Goal: Task Accomplishment & Management: Complete application form

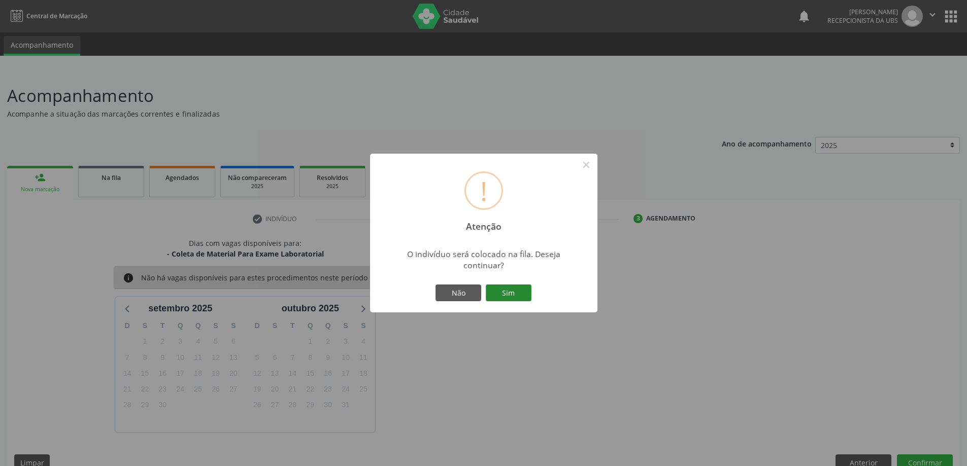
click at [516, 294] on button "Sim" at bounding box center [509, 293] width 46 height 17
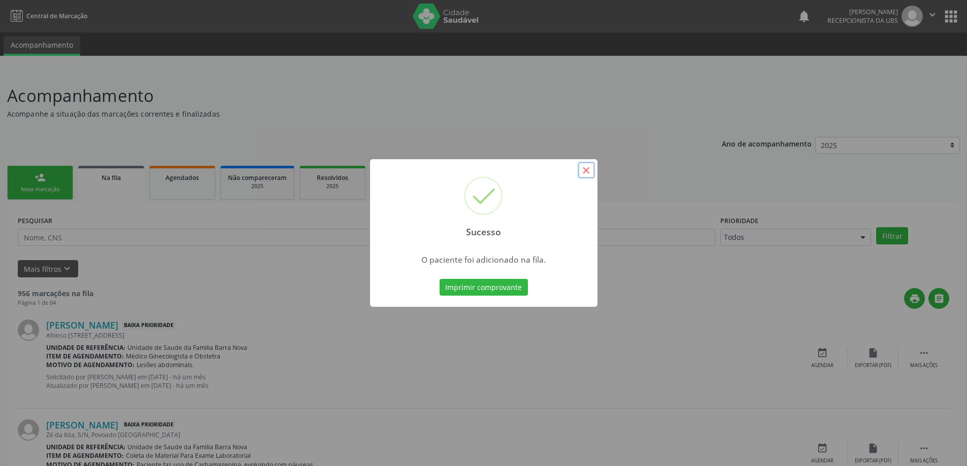
click at [587, 166] on button "×" at bounding box center [585, 170] width 17 height 17
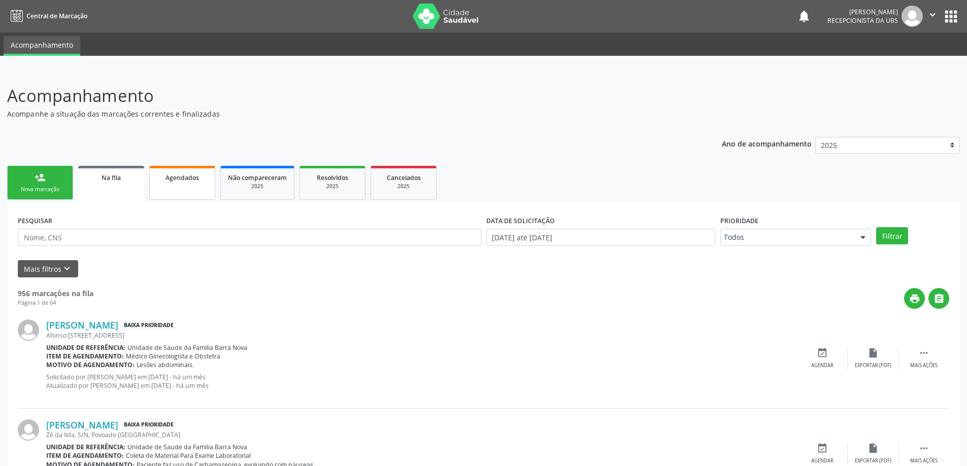
click at [177, 189] on link "Agendados" at bounding box center [182, 183] width 66 height 34
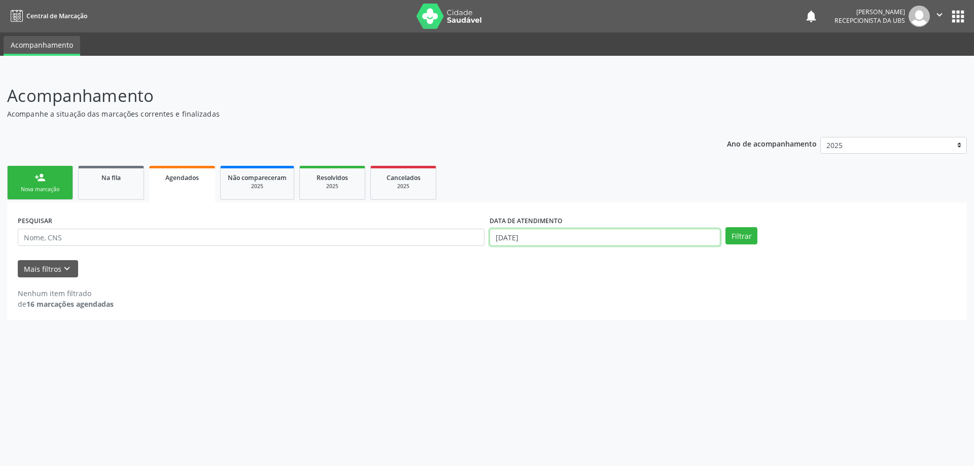
click at [602, 233] on input "[DATE]" at bounding box center [605, 237] width 231 height 17
click at [521, 289] on span "1" at bounding box center [519, 289] width 20 height 20
type input "[DATE]"
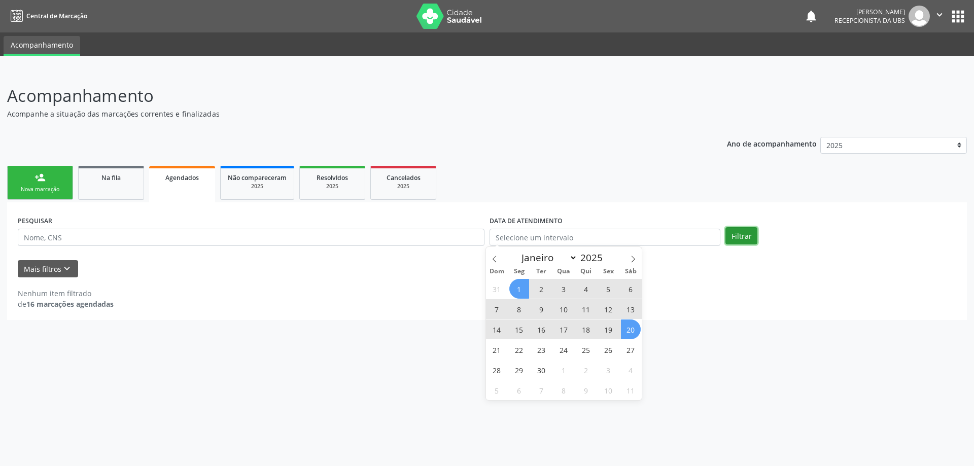
click at [741, 237] on button "Filtrar" at bounding box center [742, 235] width 32 height 17
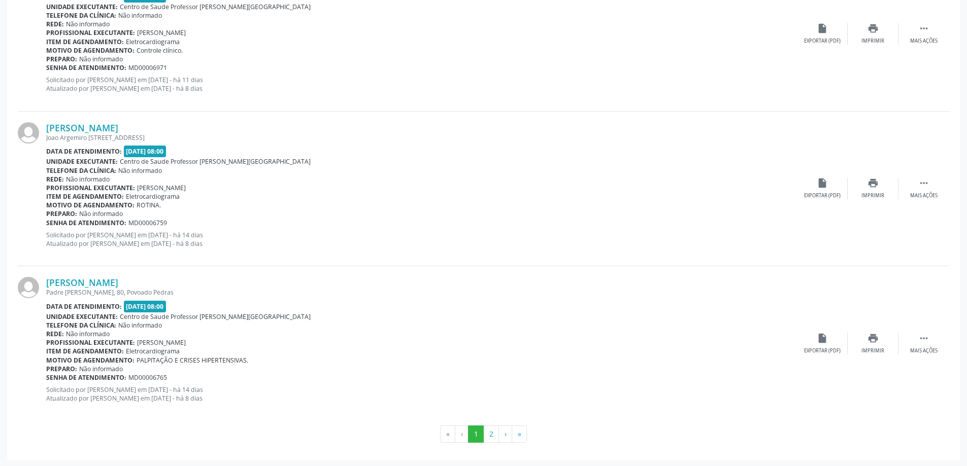
scroll to position [2214, 0]
click at [492, 432] on button "2" at bounding box center [491, 432] width 16 height 17
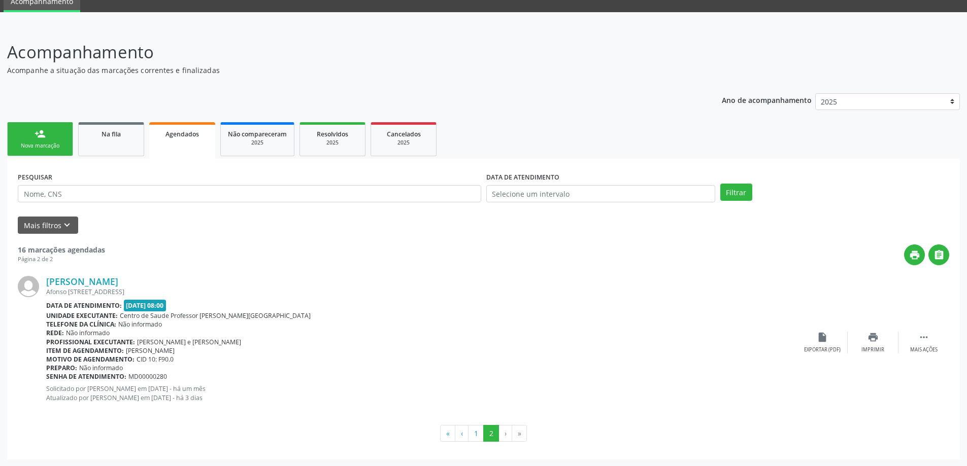
scroll to position [44, 0]
click at [252, 135] on span "Não compareceram" at bounding box center [257, 133] width 59 height 9
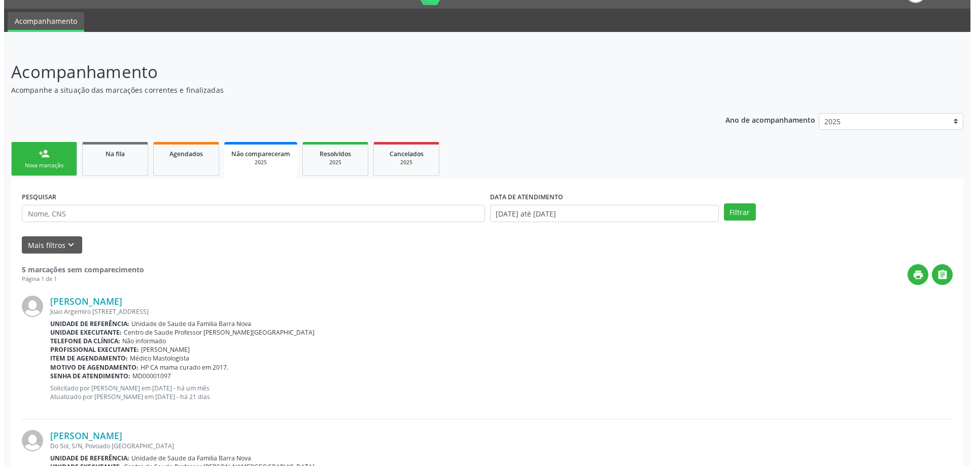
scroll to position [0, 0]
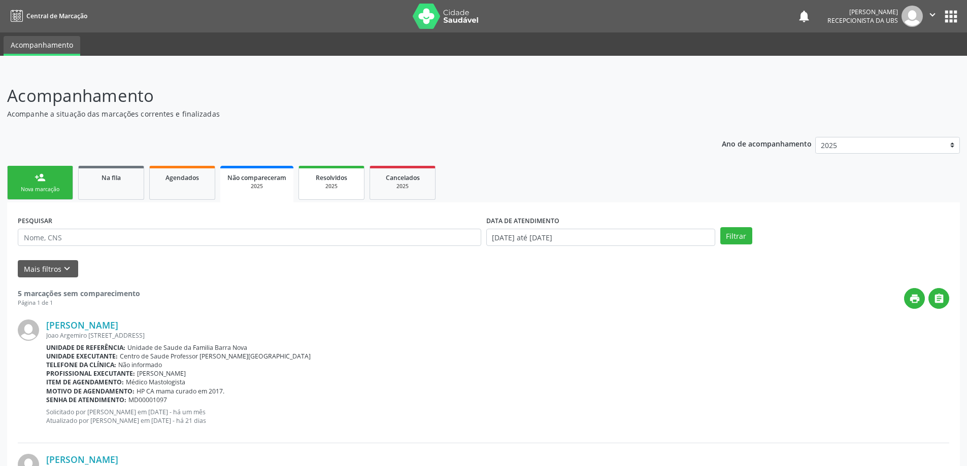
click at [329, 180] on span "Resolvidos" at bounding box center [331, 178] width 31 height 9
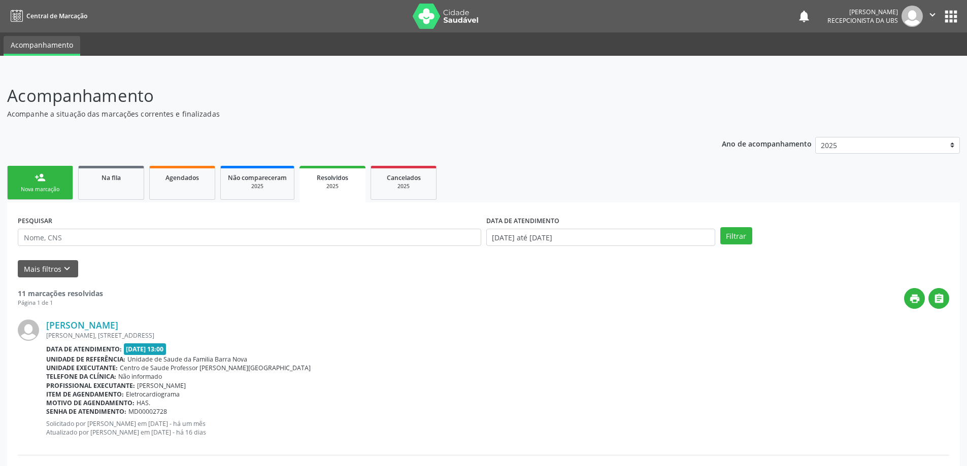
click at [58, 182] on link "person_add Nova marcação" at bounding box center [40, 183] width 66 height 34
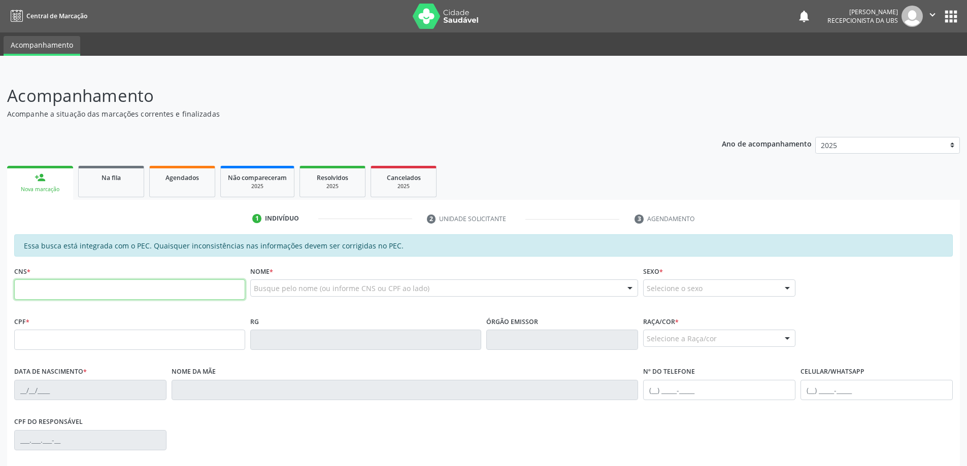
click at [100, 284] on input "text" at bounding box center [129, 290] width 231 height 20
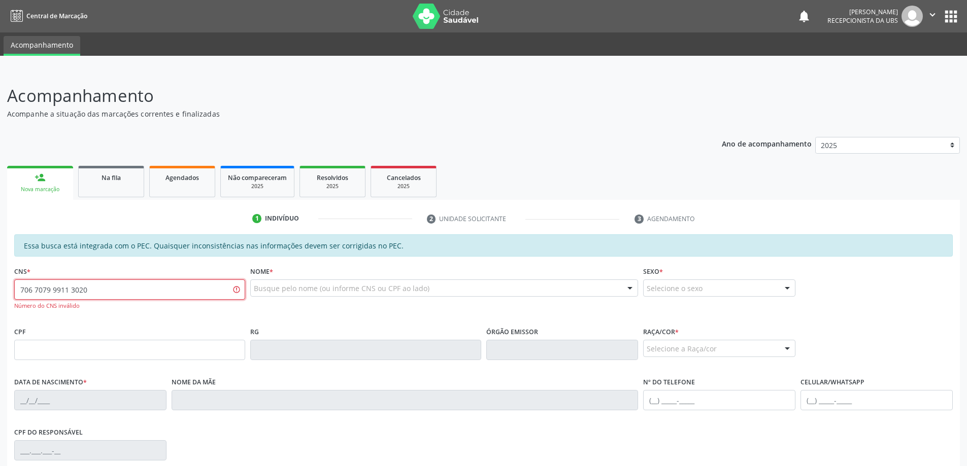
click at [52, 292] on input "706 7079 9911 3020" at bounding box center [129, 290] width 231 height 20
click at [91, 292] on input "706 7079 9911 3020" at bounding box center [129, 290] width 231 height 20
type input "706 7072 9911 3020"
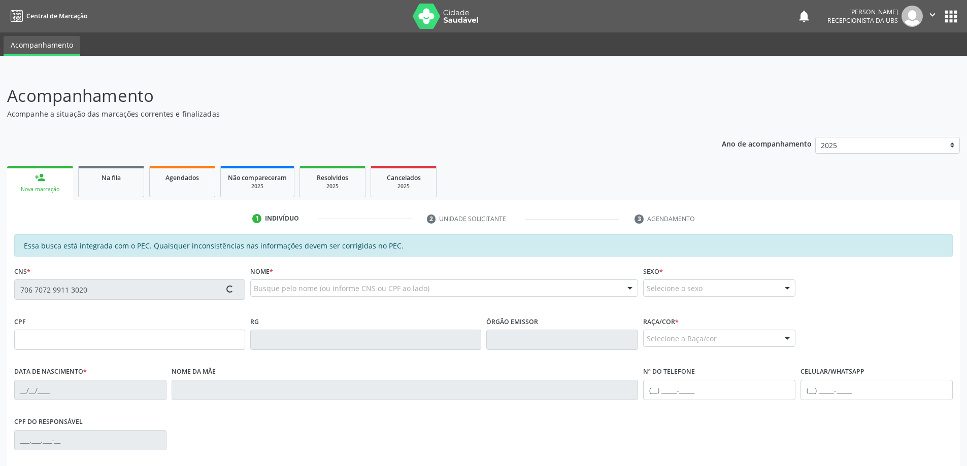
type input "565.094.644-20"
type input "[DATE]"
type input "[PERSON_NAME]"
type input "[PHONE_NUMBER]"
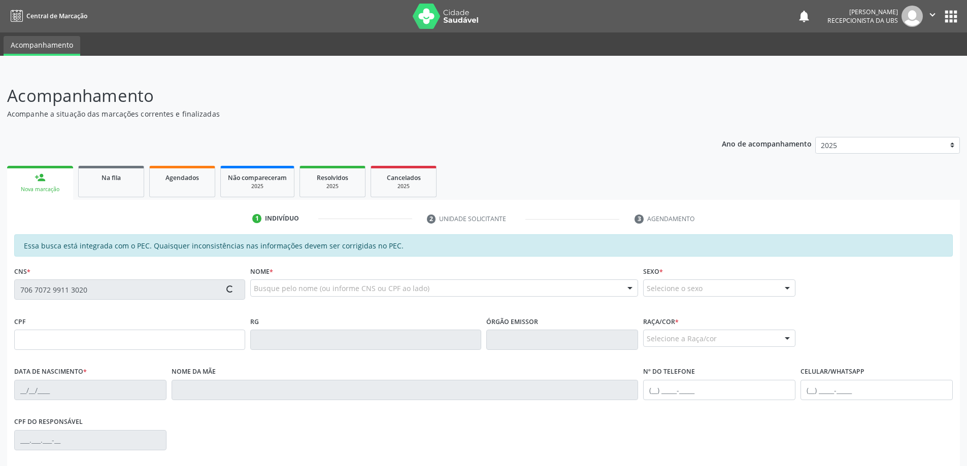
type input "332"
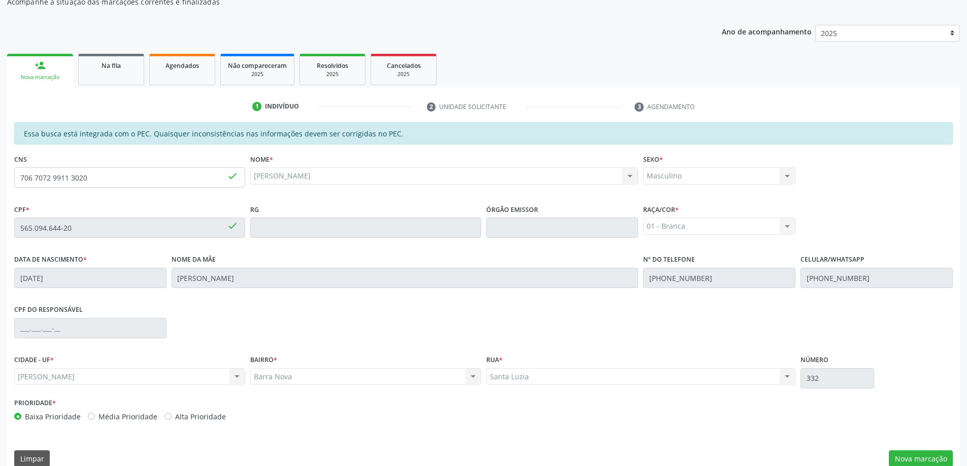
scroll to position [127, 0]
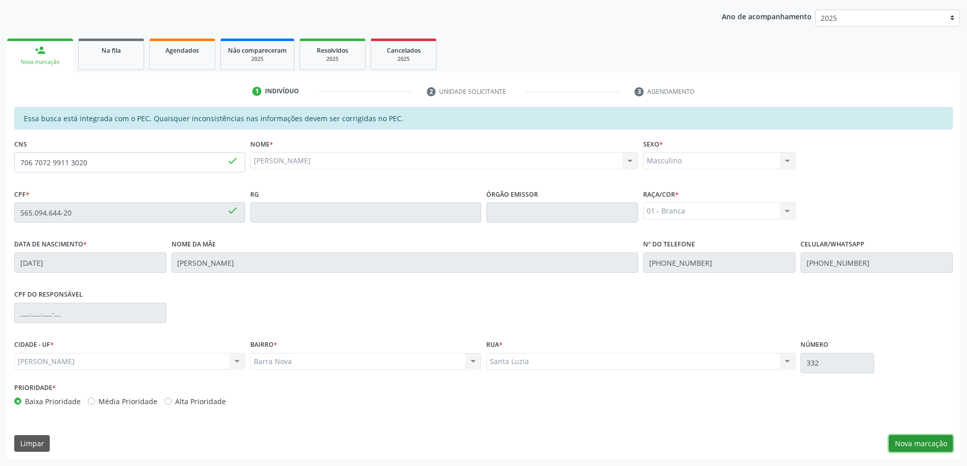
click at [914, 444] on button "Nova marcação" at bounding box center [920, 443] width 64 height 17
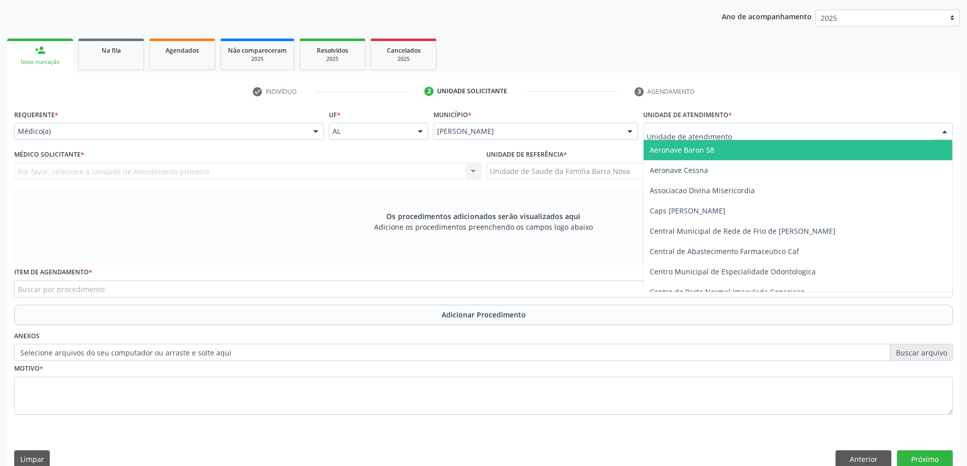
click at [731, 132] on div at bounding box center [797, 131] width 309 height 17
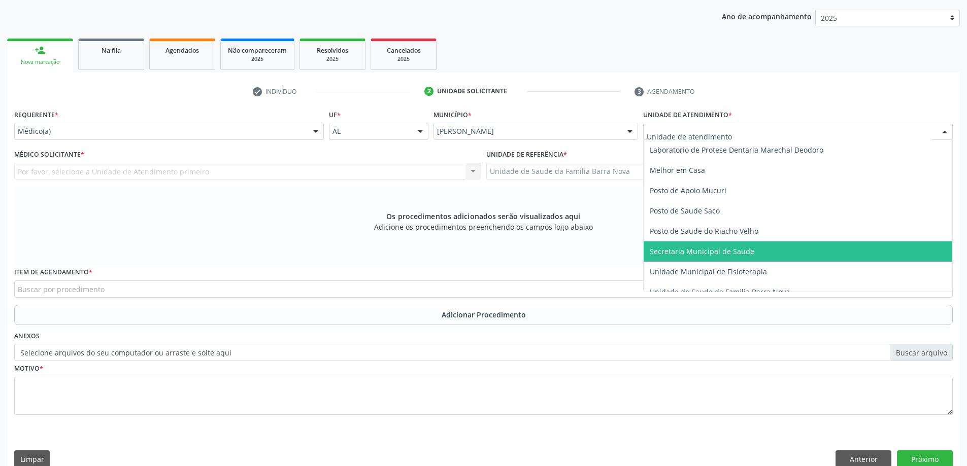
scroll to position [457, 0]
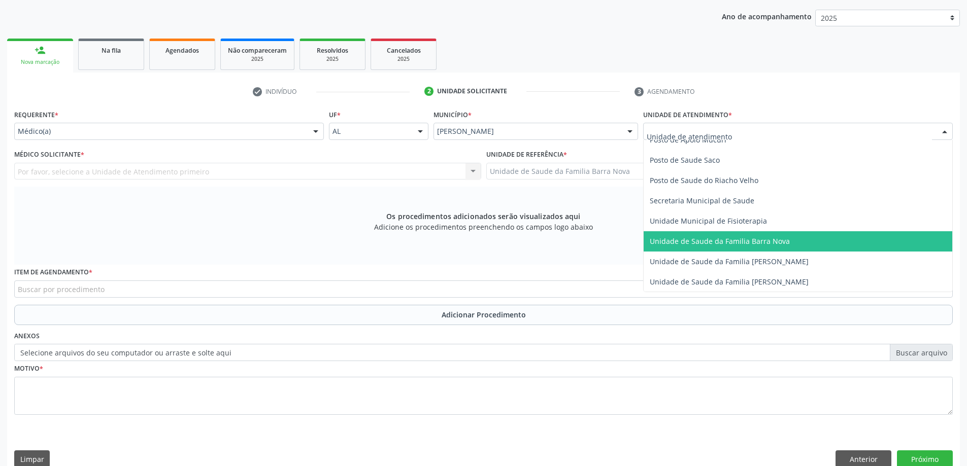
click at [716, 250] on span "Unidade de Saude da Familia Barra Nova" at bounding box center [797, 241] width 308 height 20
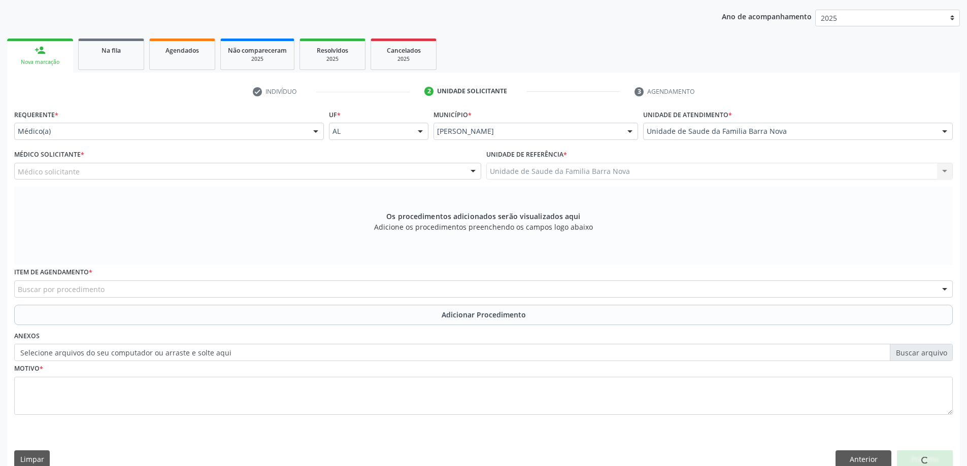
click at [263, 169] on div "Médico solicitante [PERSON_NAME] [PERSON_NAME] [PERSON_NAME] [PERSON_NAME] resu…" at bounding box center [247, 171] width 467 height 17
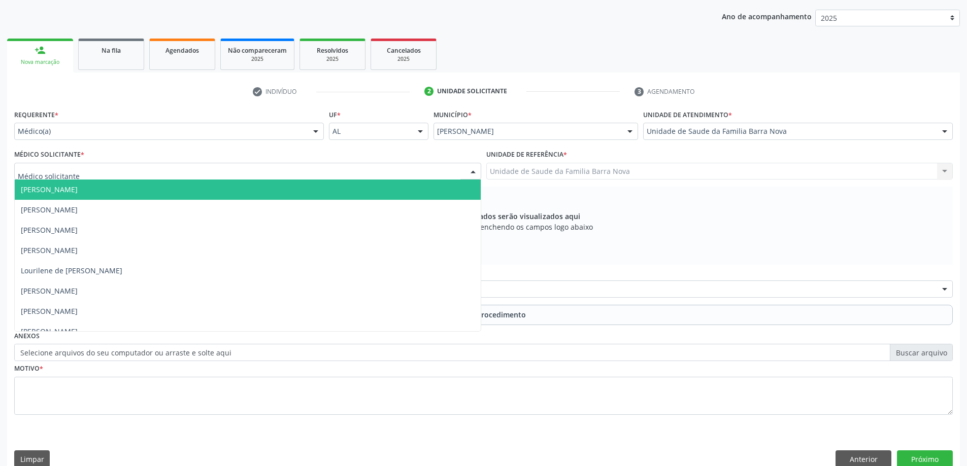
click at [259, 170] on div at bounding box center [247, 171] width 467 height 17
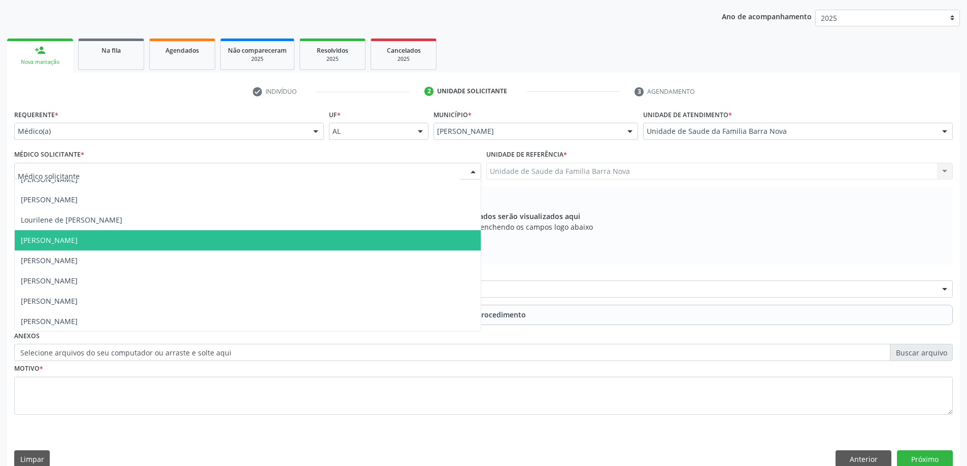
scroll to position [51, 0]
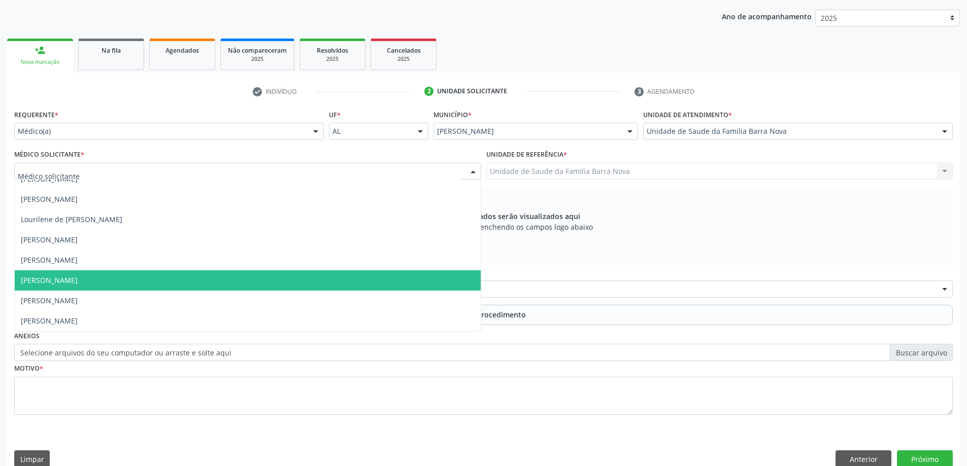
click at [227, 279] on span "[PERSON_NAME]" at bounding box center [248, 280] width 466 height 20
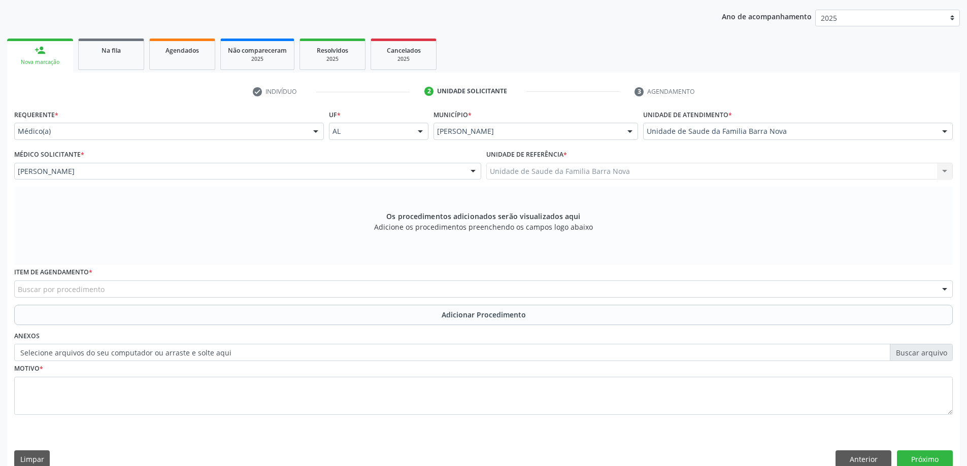
click at [384, 292] on div "Buscar por procedimento" at bounding box center [483, 289] width 938 height 17
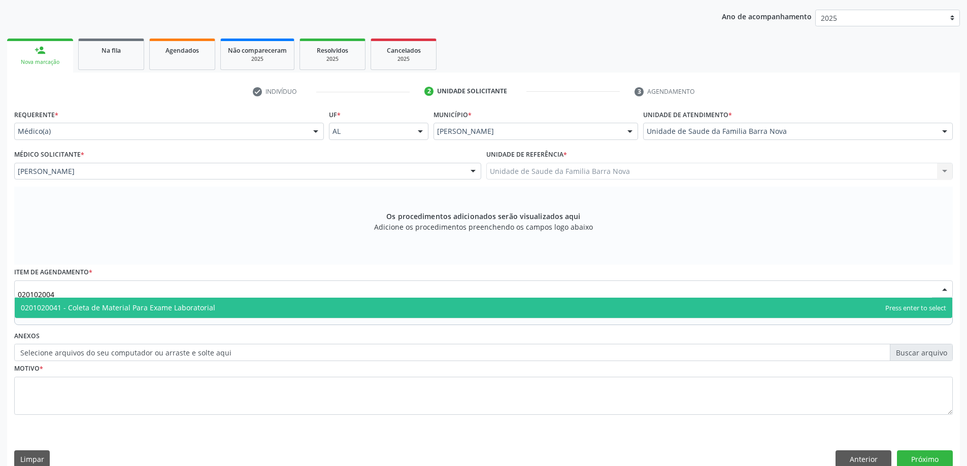
type input "0201020041"
click at [484, 310] on span "0201020041 - Coleta de Material Para Exame Laboratorial" at bounding box center [483, 308] width 937 height 20
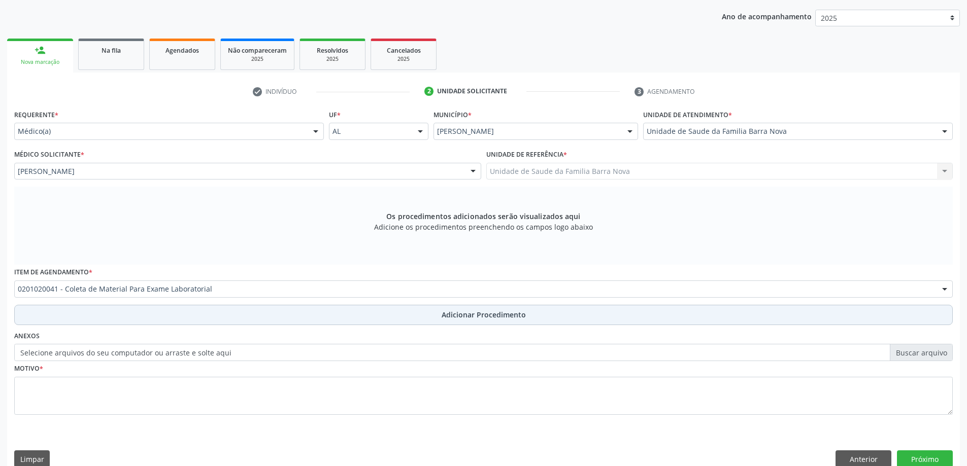
click at [503, 310] on span "Adicionar Procedimento" at bounding box center [483, 314] width 84 height 11
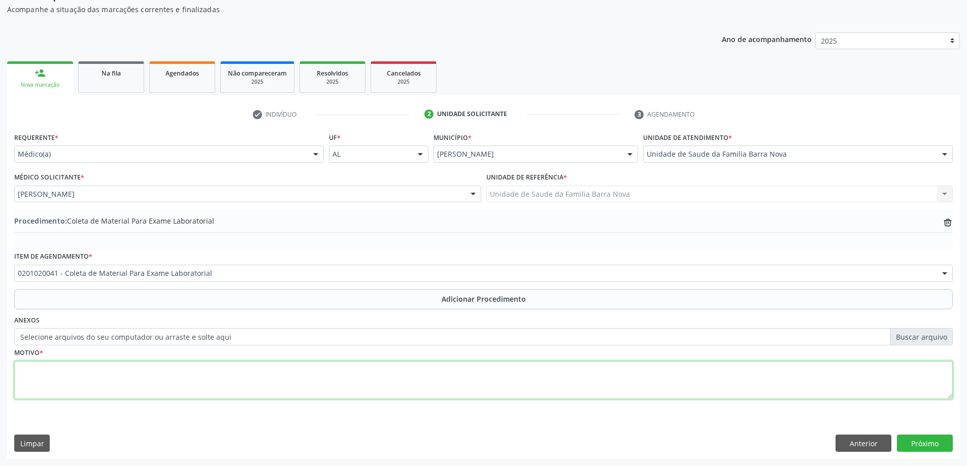
click at [341, 382] on textarea at bounding box center [483, 380] width 938 height 39
type textarea "d"
type textarea "Avaliação clínica."
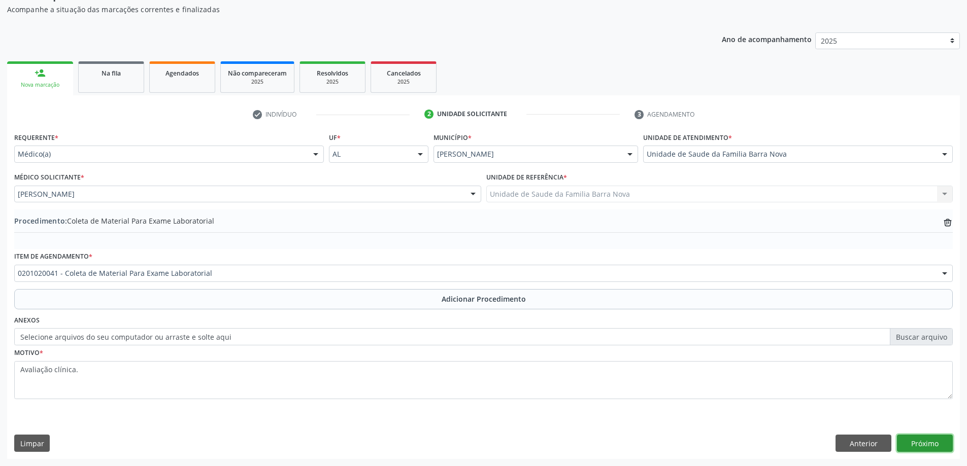
click at [938, 441] on button "Próximo" at bounding box center [925, 443] width 56 height 17
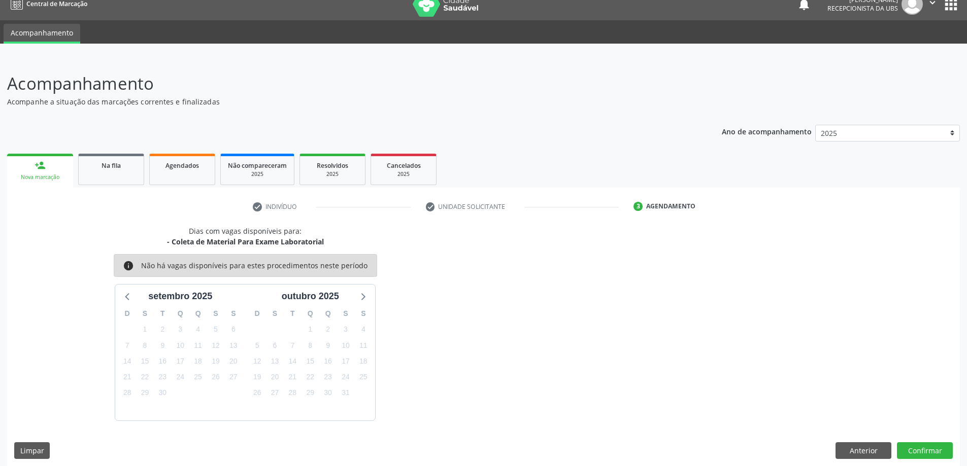
scroll to position [19, 0]
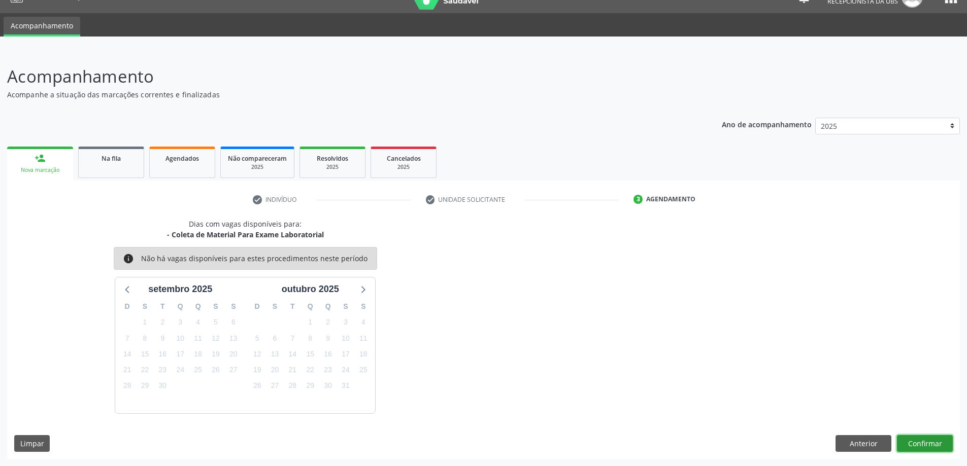
click at [929, 447] on button "Confirmar" at bounding box center [925, 443] width 56 height 17
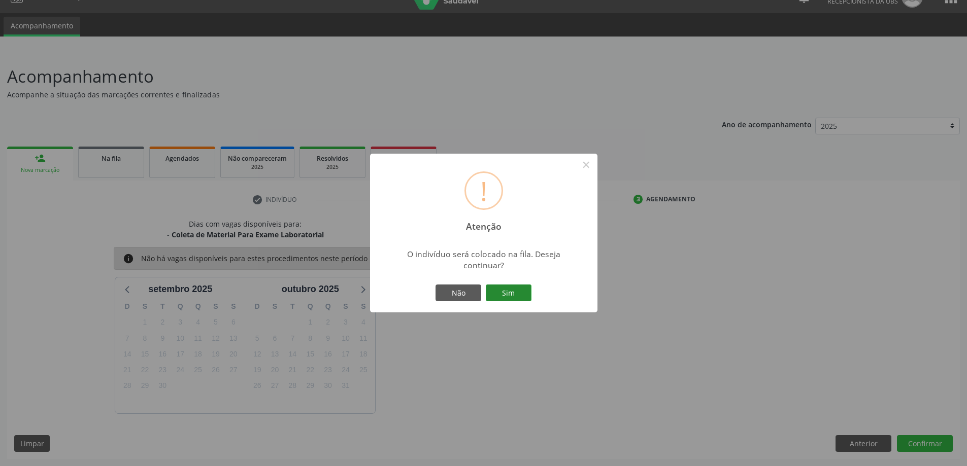
click at [515, 292] on button "Sim" at bounding box center [509, 293] width 46 height 17
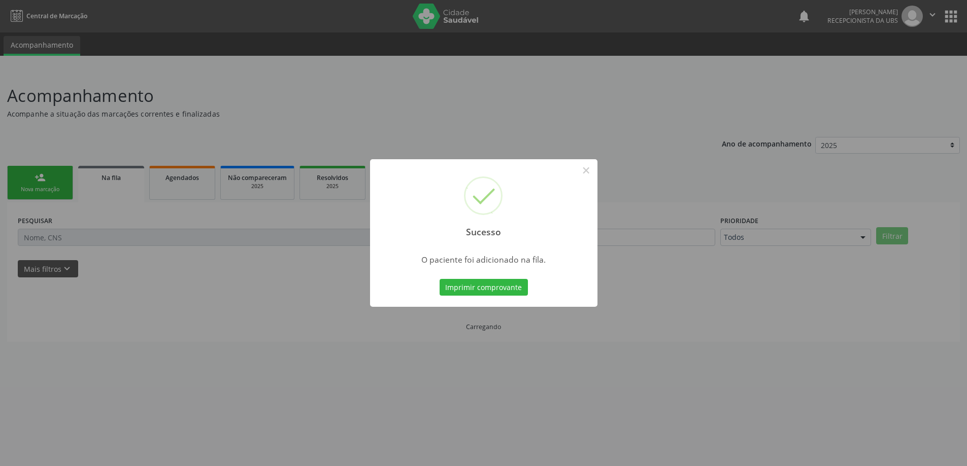
scroll to position [0, 0]
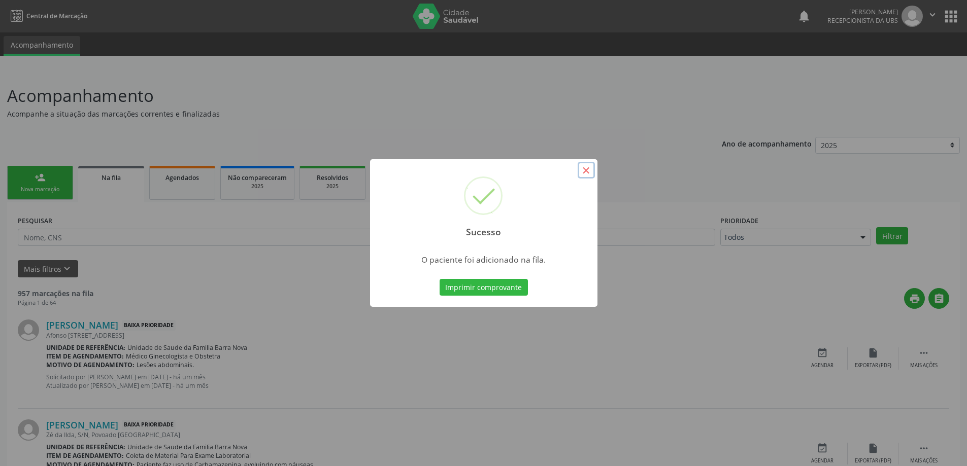
click at [588, 171] on button "×" at bounding box center [585, 170] width 17 height 17
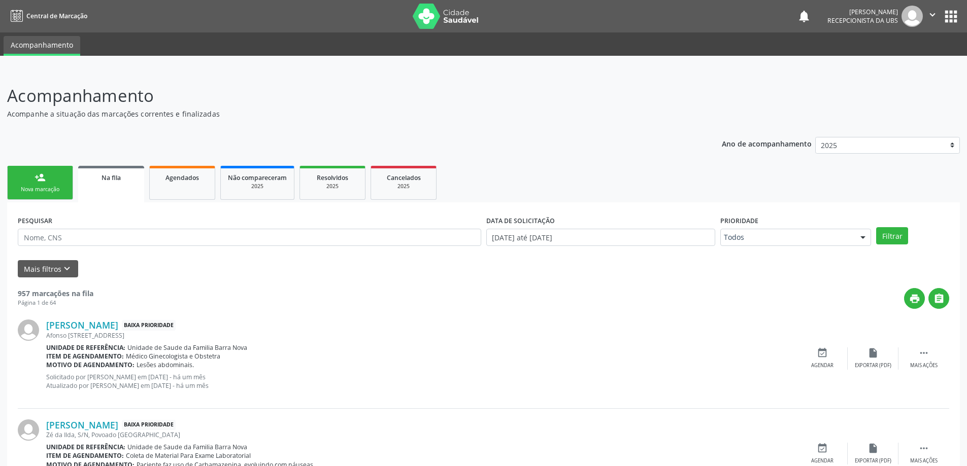
click at [41, 182] on div "person_add" at bounding box center [40, 177] width 11 height 11
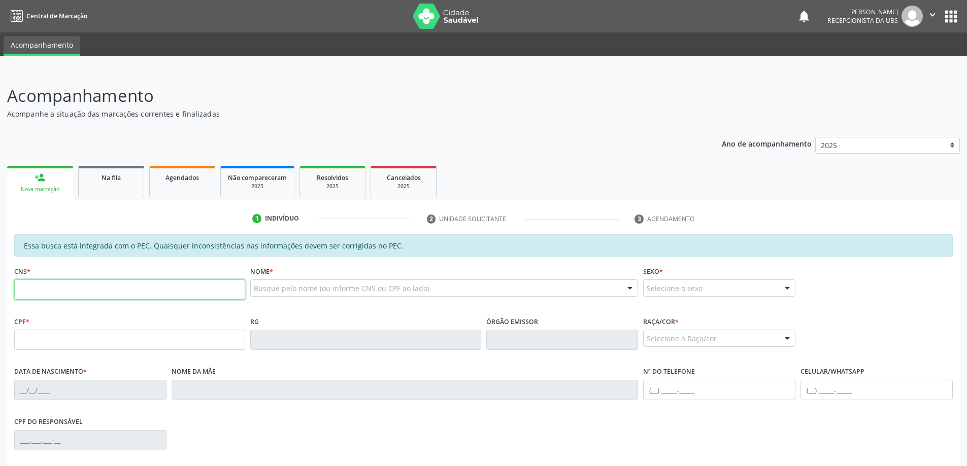
click at [74, 290] on input "text" at bounding box center [129, 290] width 231 height 20
type input "708 0038 4613 5321"
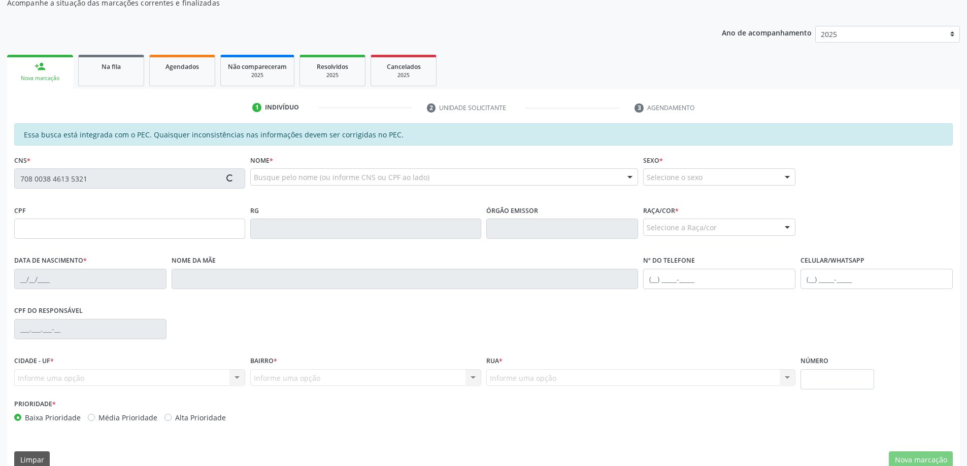
scroll to position [127, 0]
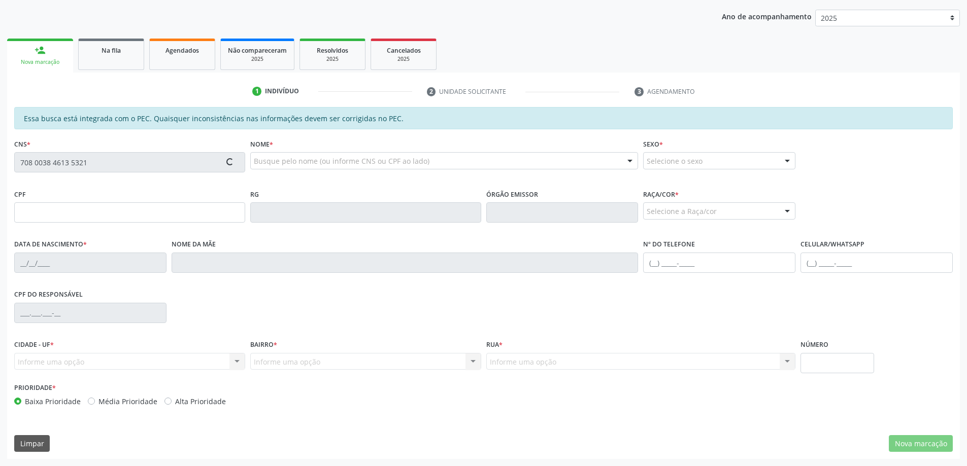
type input "044.959.789-00"
type input "[DATE]"
type input "[PERSON_NAME]"
type input "[PHONE_NUMBER]"
type input "289"
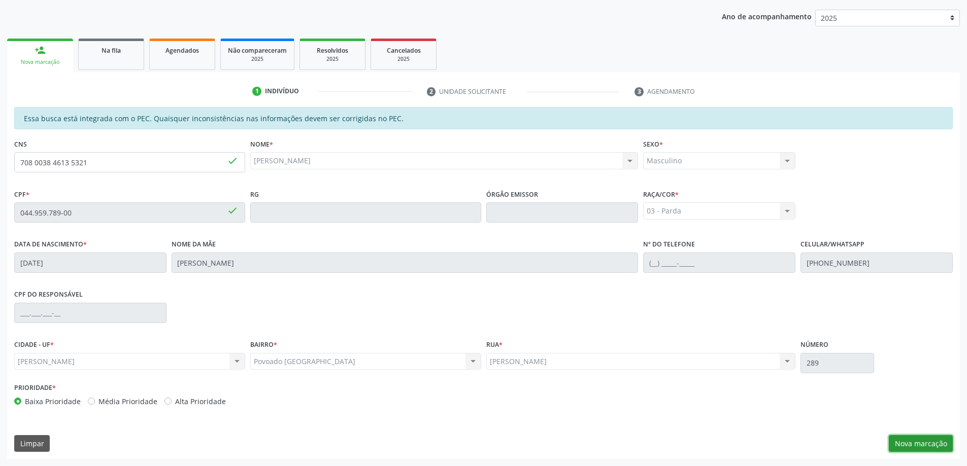
click at [919, 444] on button "Nova marcação" at bounding box center [920, 443] width 64 height 17
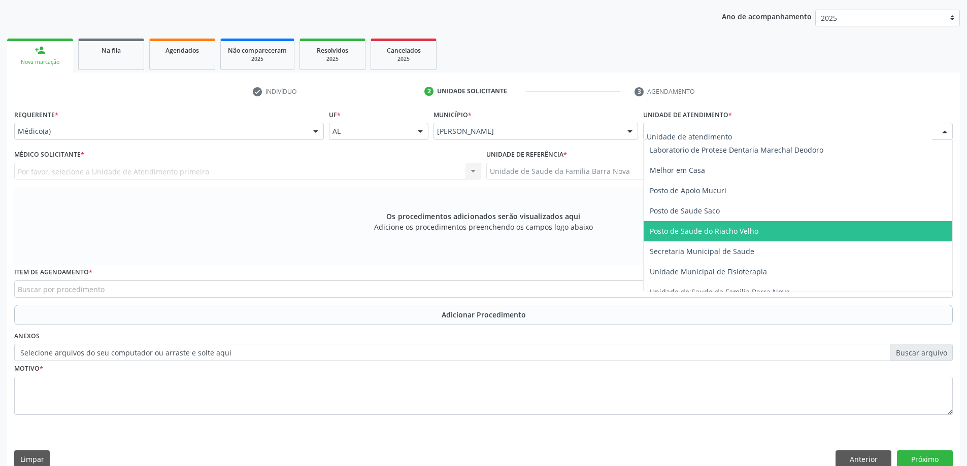
scroll to position [457, 0]
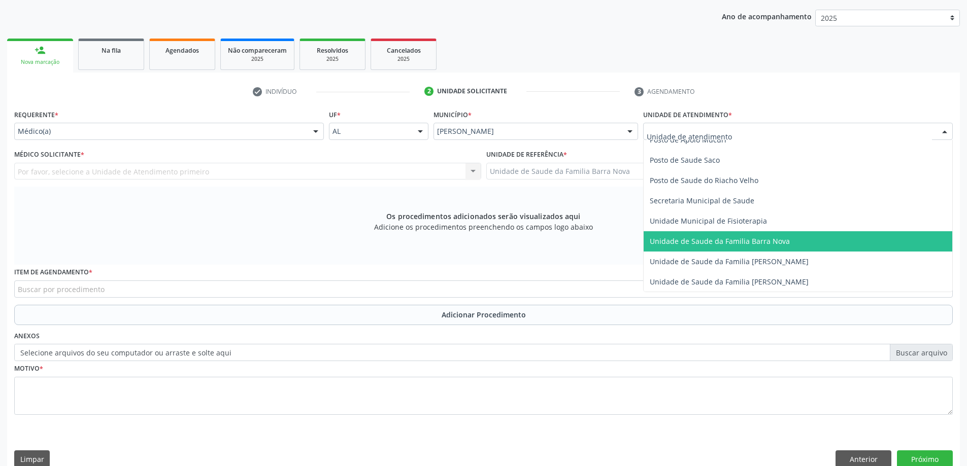
click at [715, 240] on span "Unidade de Saude da Familia Barra Nova" at bounding box center [719, 241] width 140 height 10
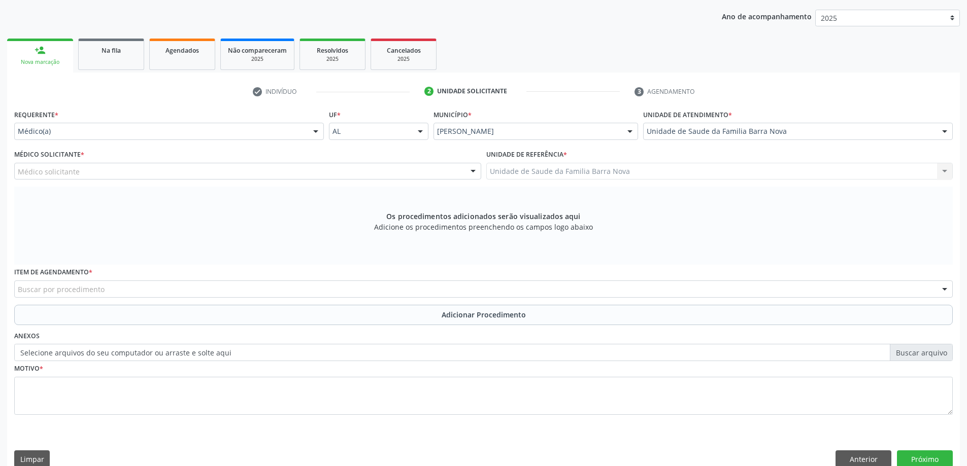
click at [93, 171] on div "Médico solicitante" at bounding box center [247, 171] width 467 height 17
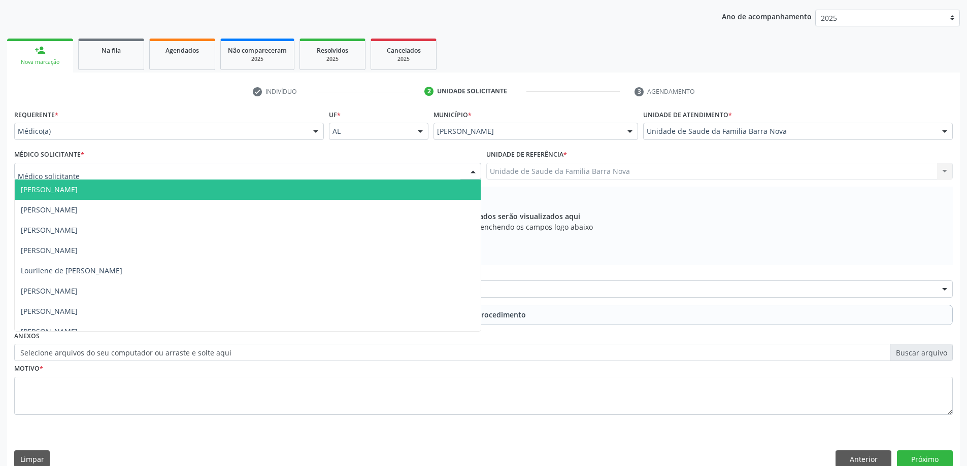
click at [117, 196] on span "[PERSON_NAME]" at bounding box center [248, 190] width 466 height 20
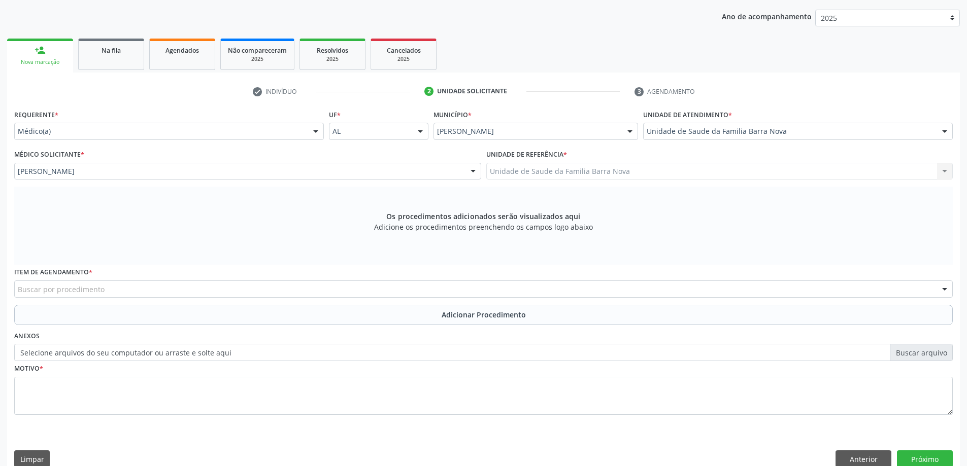
click at [145, 281] on div "Buscar por procedimento" at bounding box center [483, 289] width 938 height 17
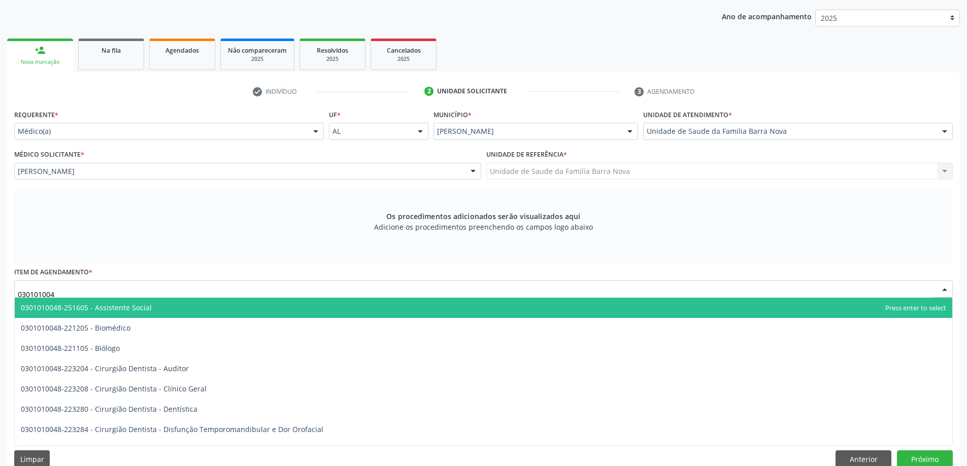
type input "0301010048"
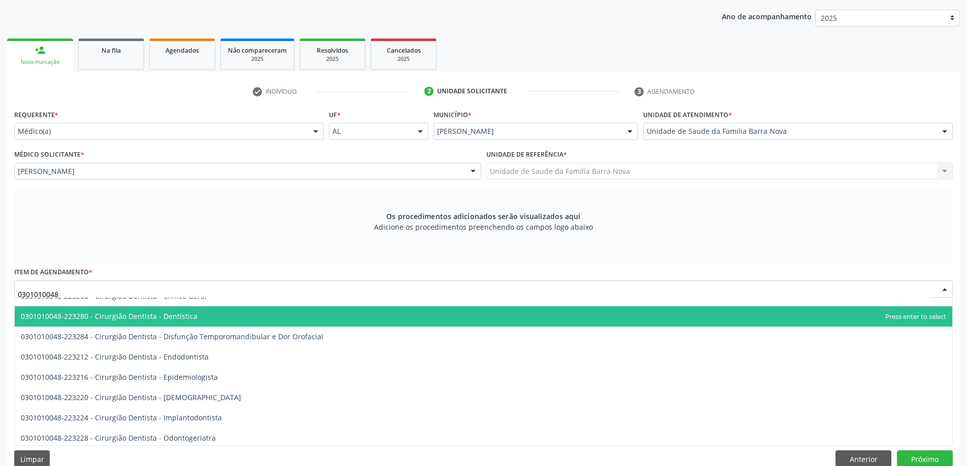
scroll to position [101, 0]
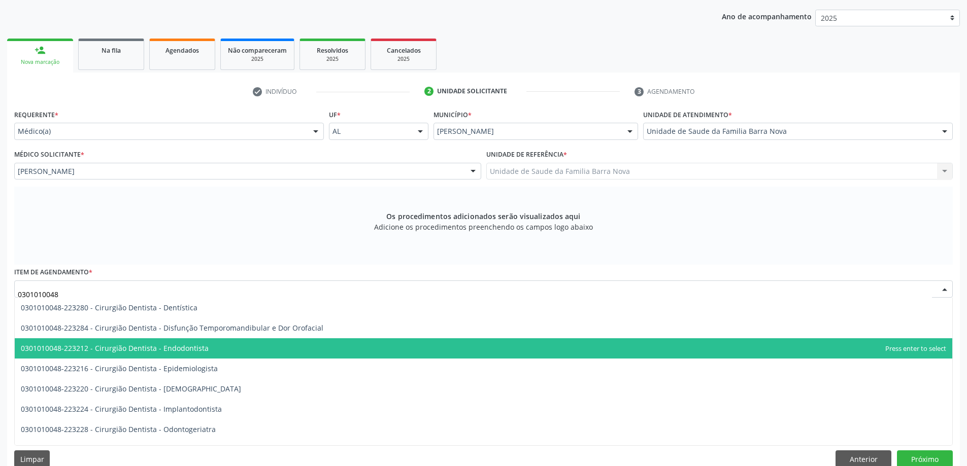
click at [244, 350] on span "0301010048-223212 - Cirurgião Dentista - Endodontista" at bounding box center [483, 348] width 937 height 20
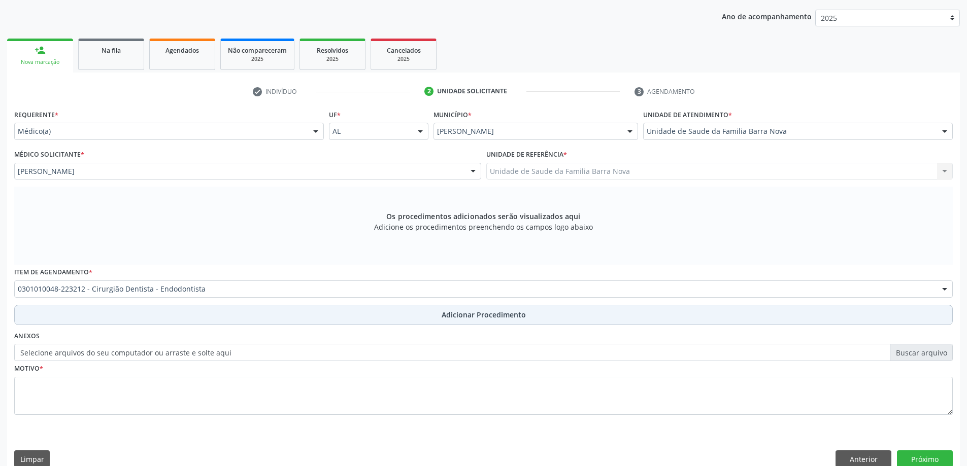
click at [467, 317] on span "Adicionar Procedimento" at bounding box center [483, 314] width 84 height 11
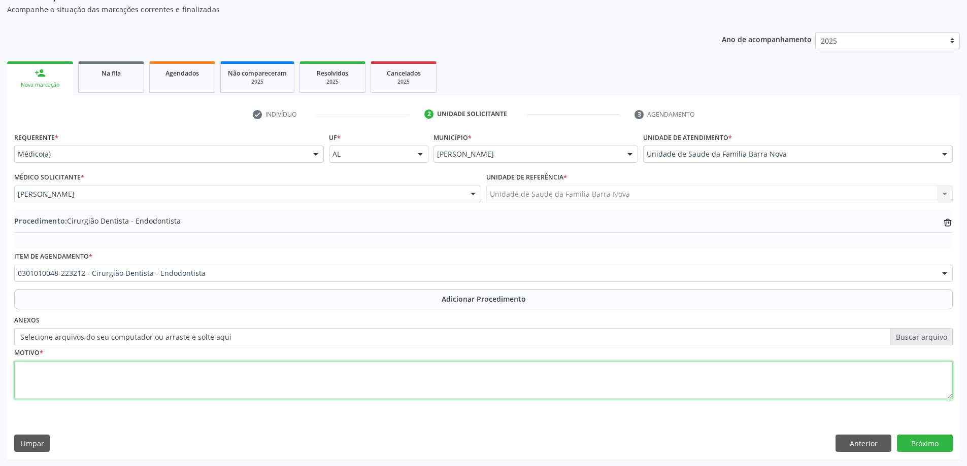
click at [132, 371] on textarea at bounding box center [483, 380] width 938 height 39
type textarea "Dente / segmento a ser tratado 35 tratamento endodontico."
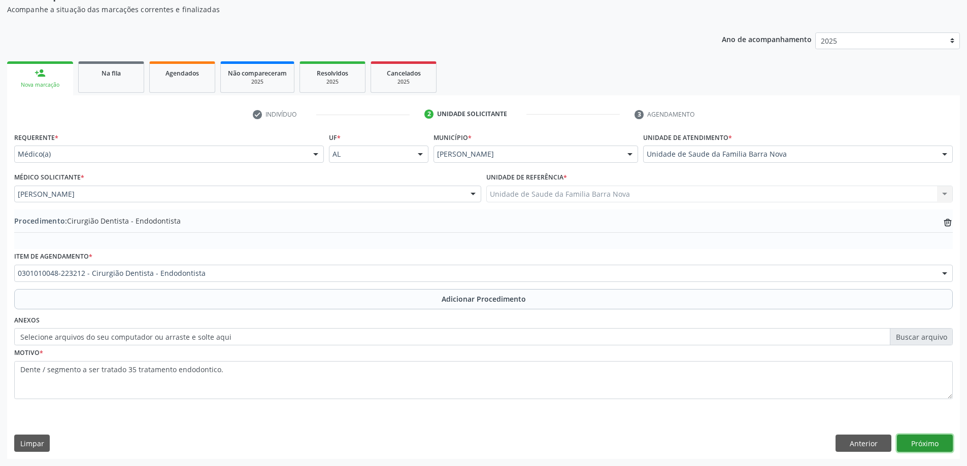
click at [926, 440] on button "Próximo" at bounding box center [925, 443] width 56 height 17
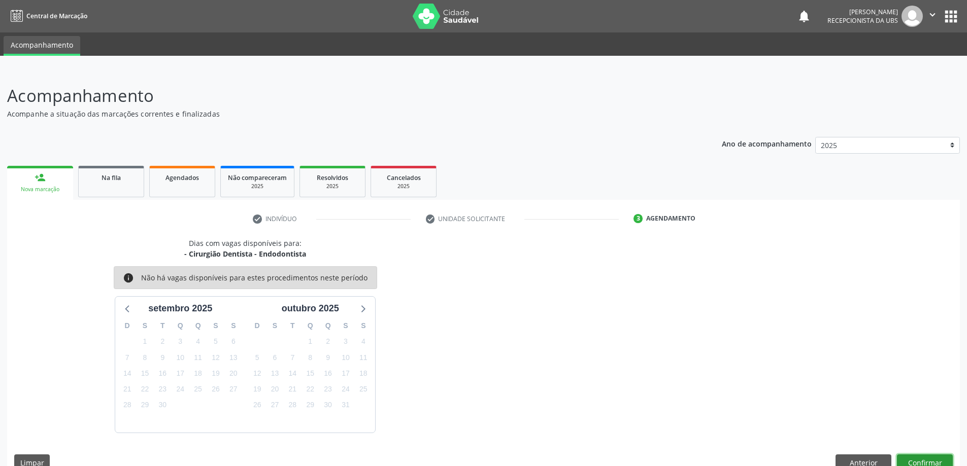
click at [920, 457] on button "Confirmar" at bounding box center [925, 463] width 56 height 17
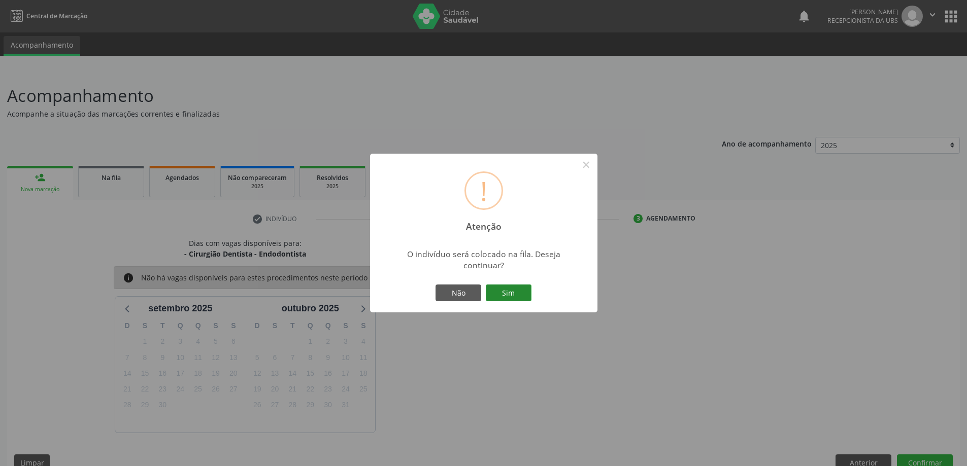
click at [504, 294] on button "Sim" at bounding box center [509, 293] width 46 height 17
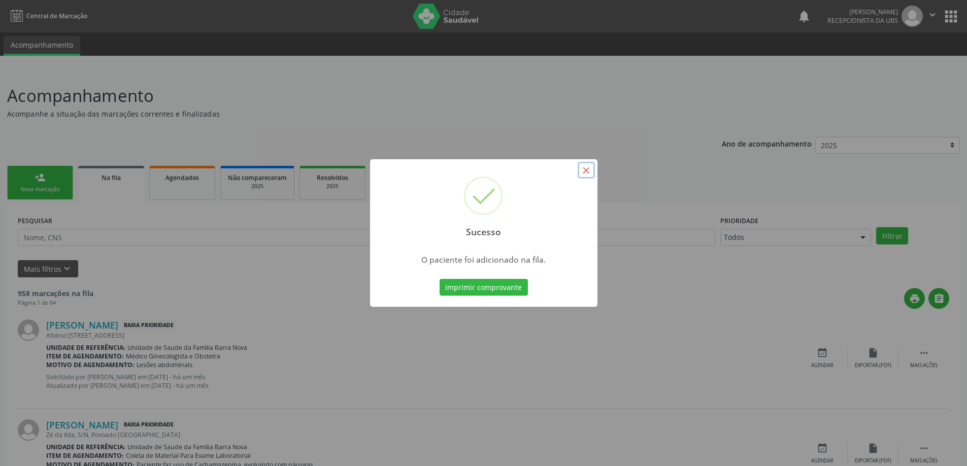
click at [584, 171] on button "×" at bounding box center [585, 170] width 17 height 17
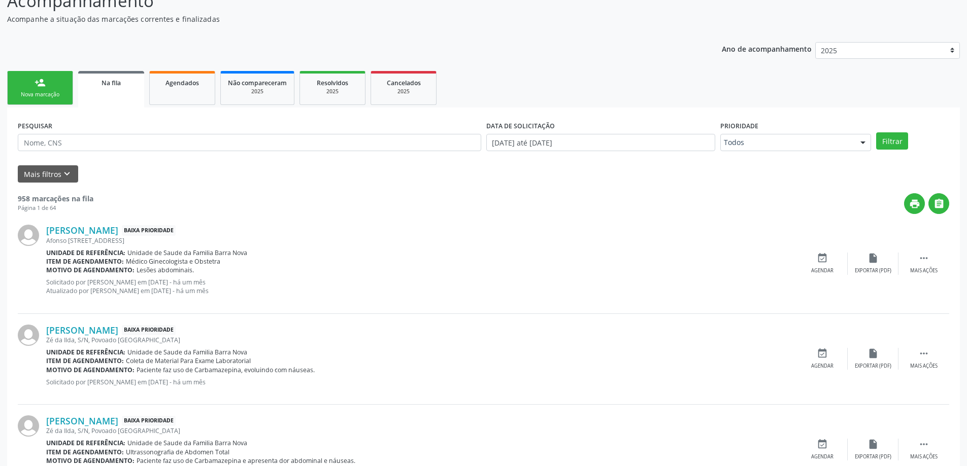
scroll to position [101, 0]
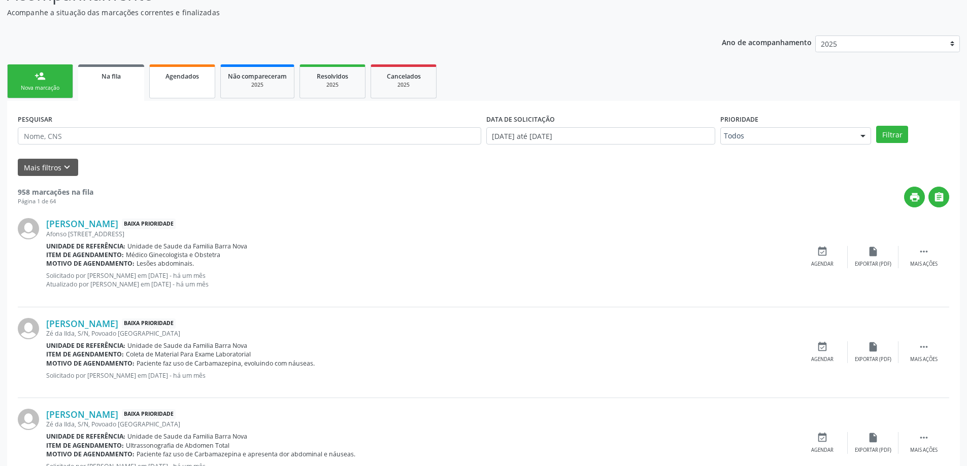
click at [179, 89] on link "Agendados" at bounding box center [182, 81] width 66 height 34
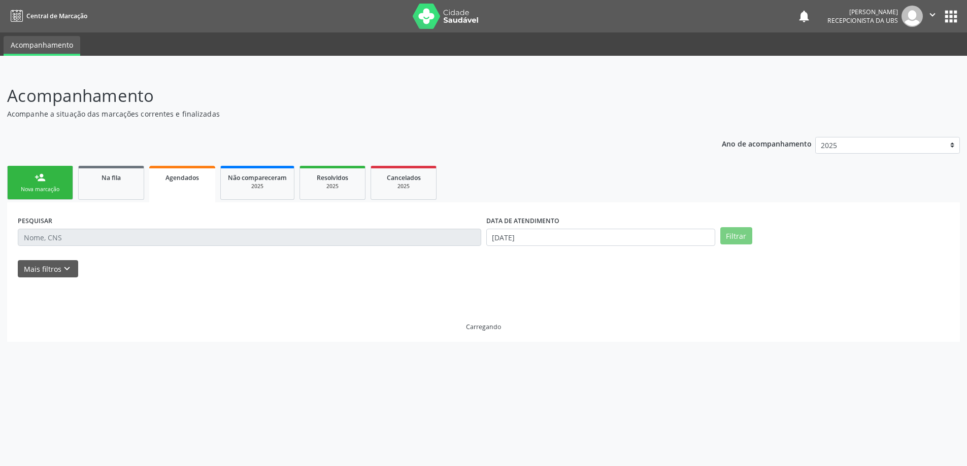
scroll to position [0, 0]
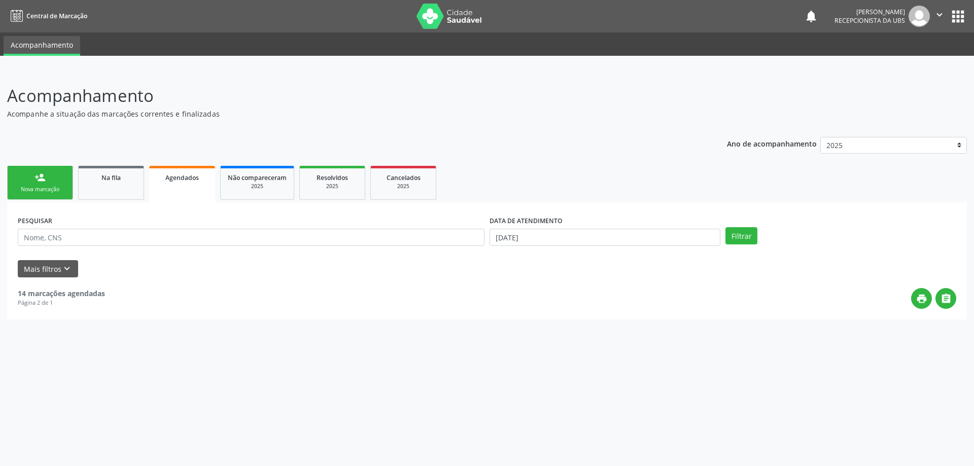
click at [35, 182] on div "person_add" at bounding box center [40, 177] width 11 height 11
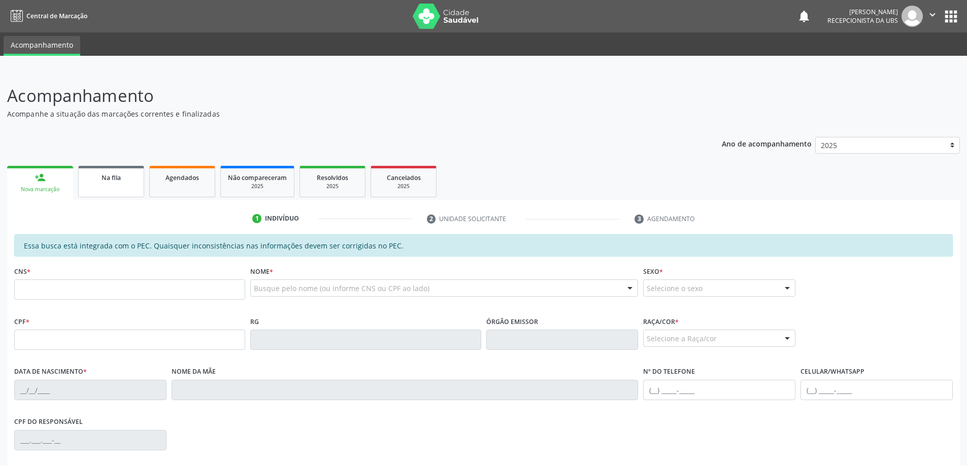
click at [118, 186] on link "Na fila" at bounding box center [111, 181] width 66 height 31
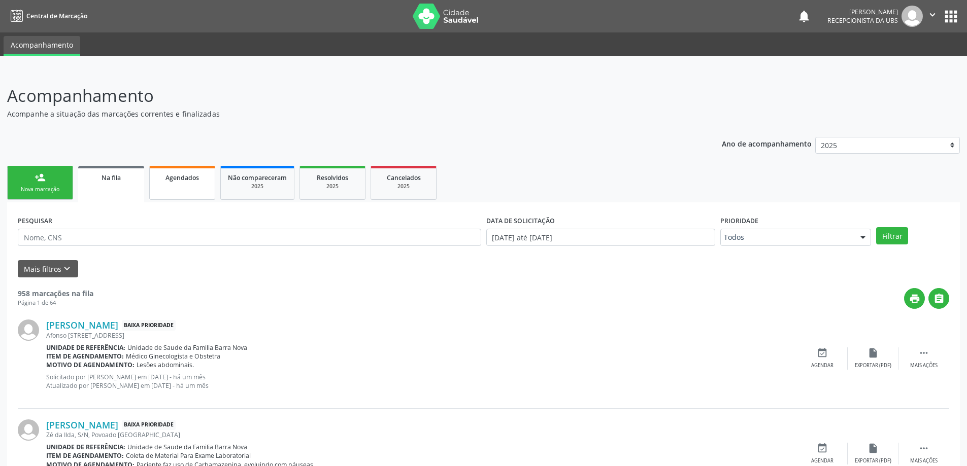
click at [179, 188] on link "Agendados" at bounding box center [182, 183] width 66 height 34
select select "8"
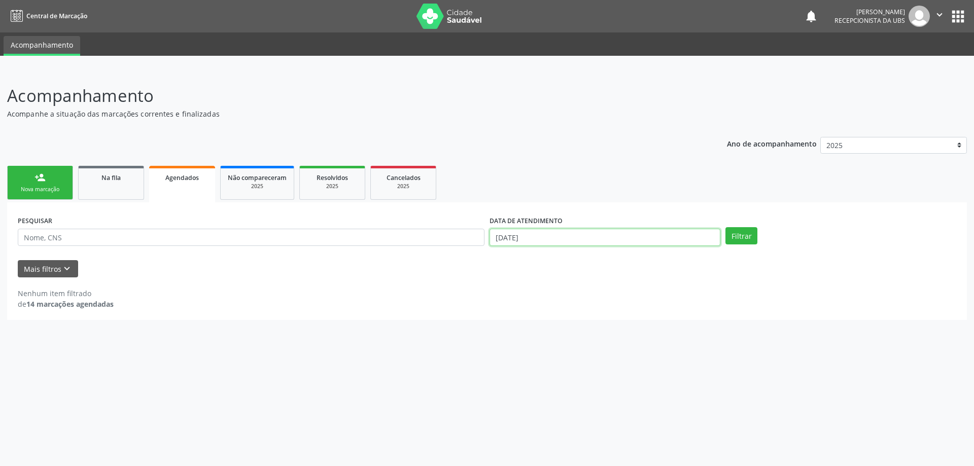
click at [572, 243] on input "[DATE]" at bounding box center [605, 237] width 231 height 17
click at [521, 287] on span "1" at bounding box center [519, 289] width 20 height 20
type input "[DATE]"
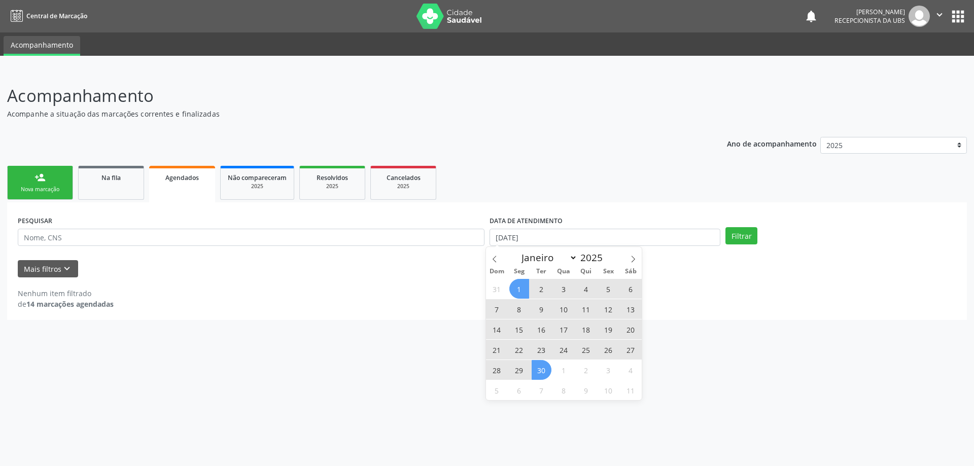
click at [543, 368] on span "30" at bounding box center [542, 370] width 20 height 20
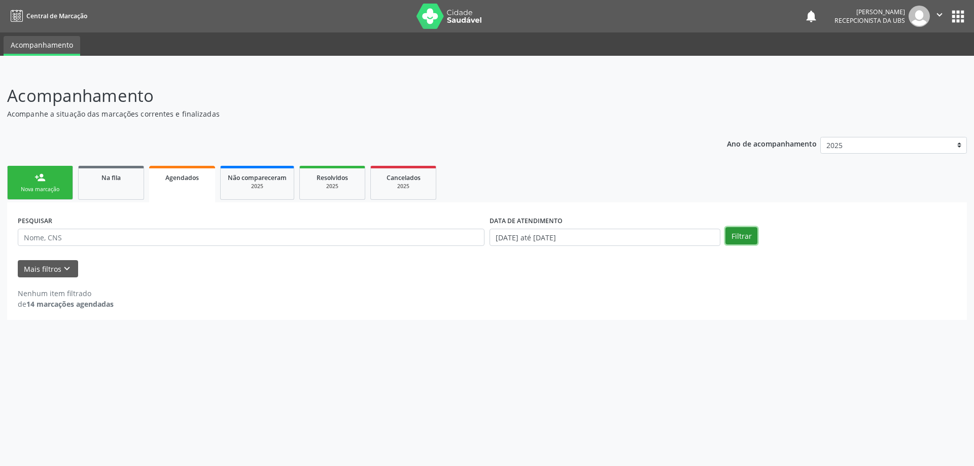
click at [747, 239] on button "Filtrar" at bounding box center [742, 235] width 32 height 17
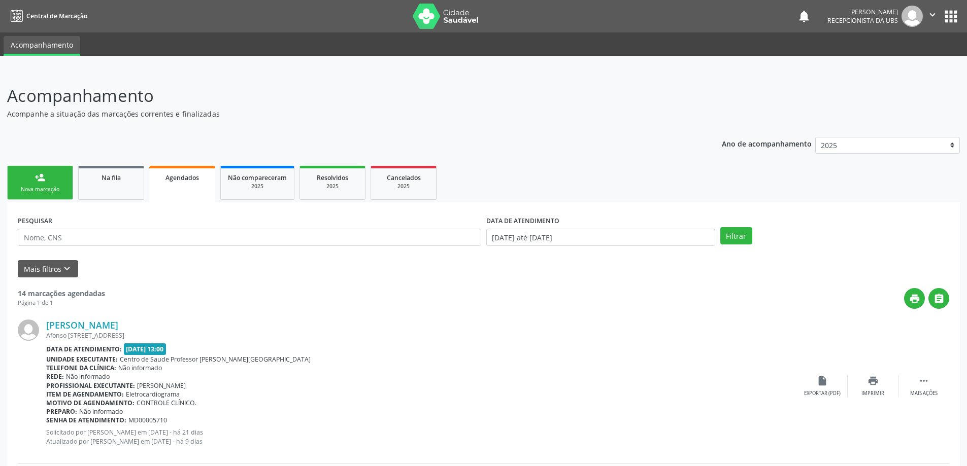
click at [47, 183] on link "person_add Nova marcação" at bounding box center [40, 183] width 66 height 34
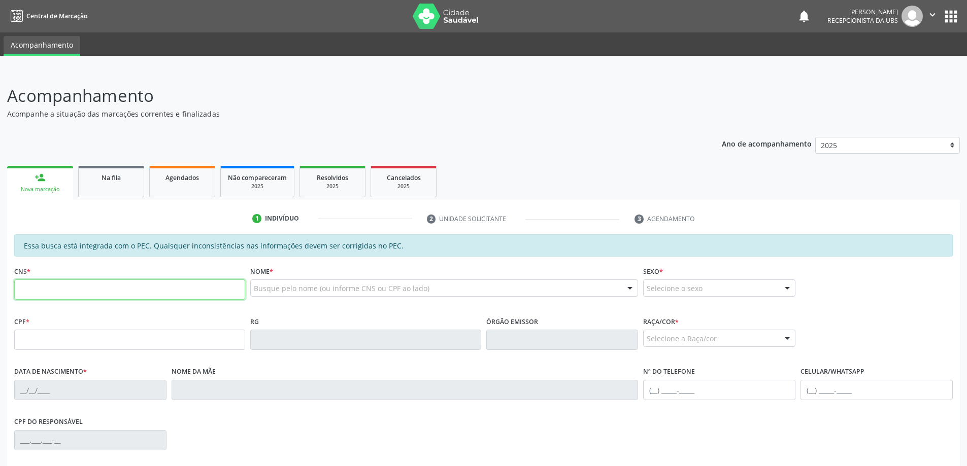
click at [56, 290] on input "text" at bounding box center [129, 290] width 231 height 20
type input "701 8022 2303 5472"
type input "115.276.754-24"
type input "[DATE]"
type input "[PERSON_NAME]"
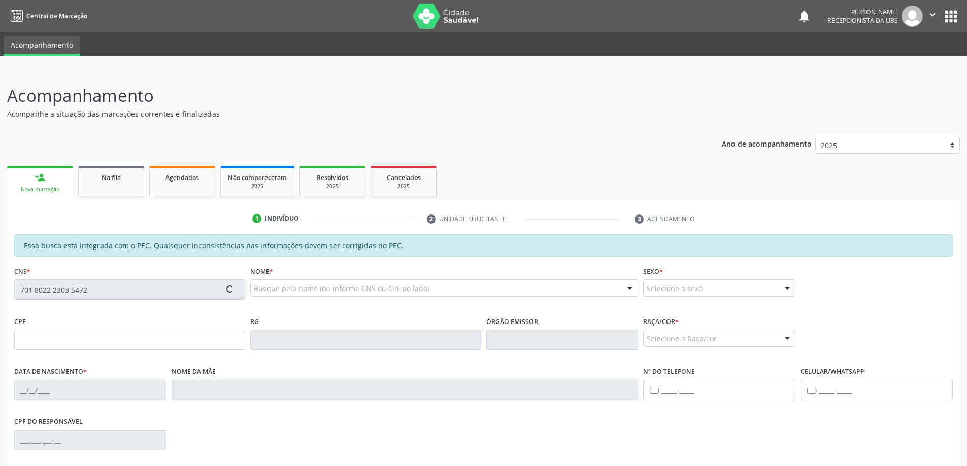
type input "[PHONE_NUMBER]"
type input "S/N"
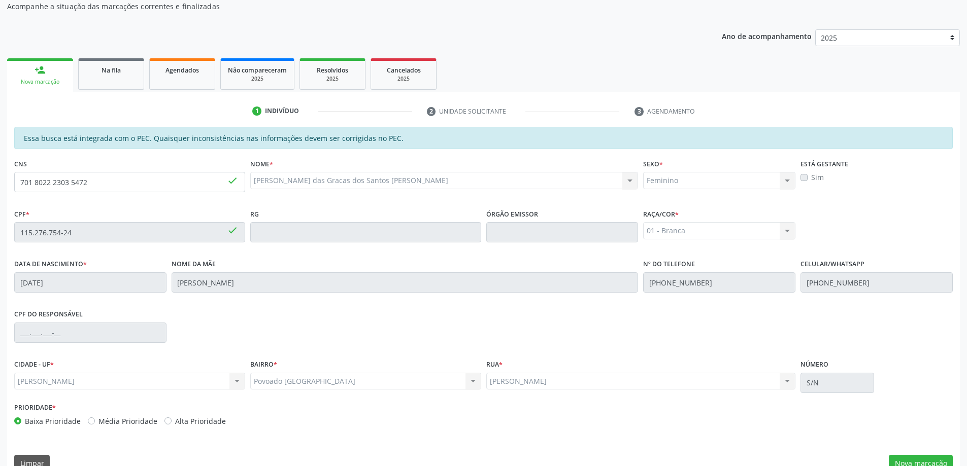
scroll to position [127, 0]
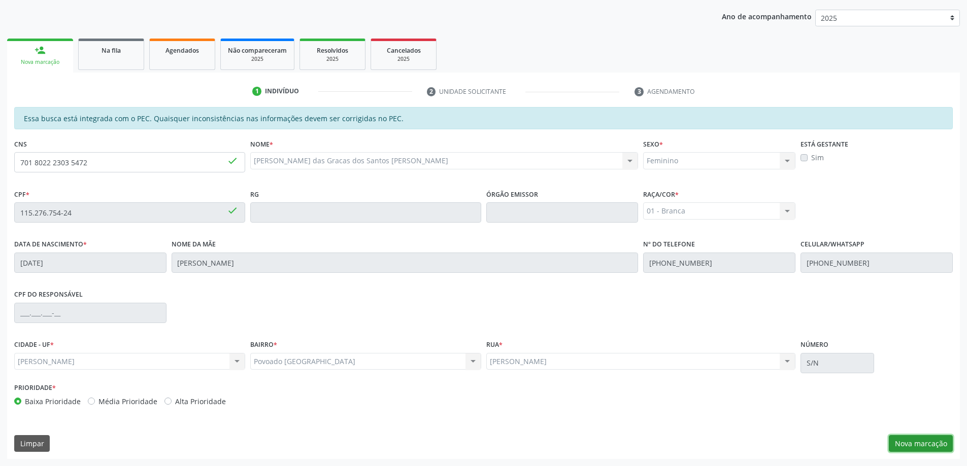
click at [909, 449] on button "Nova marcação" at bounding box center [920, 443] width 64 height 17
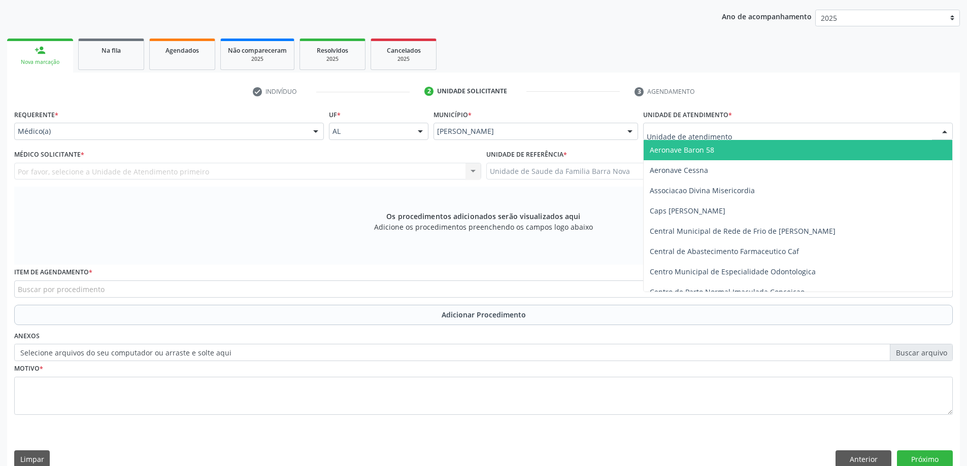
click at [737, 128] on div at bounding box center [797, 131] width 309 height 17
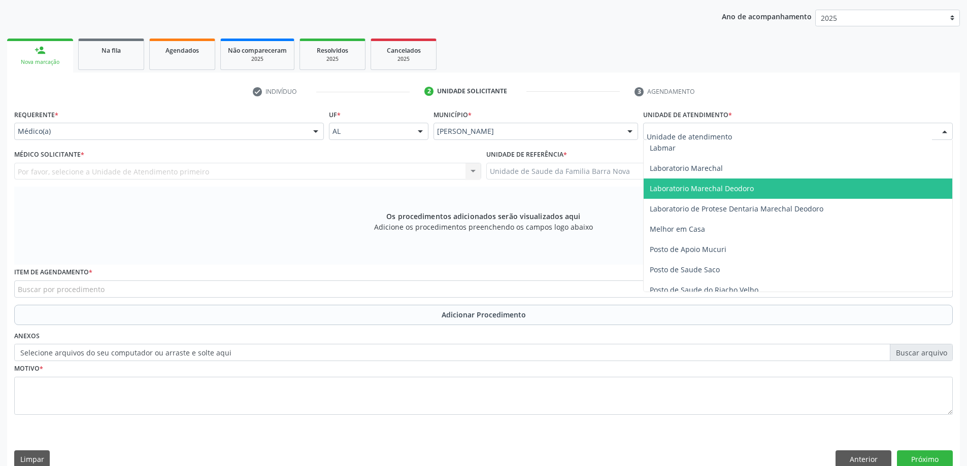
scroll to position [457, 0]
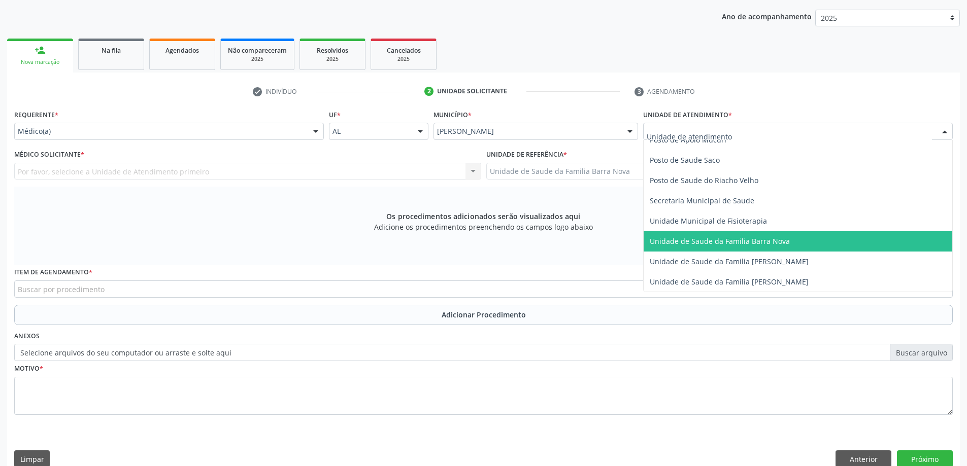
click at [766, 244] on span "Unidade de Saude da Familia Barra Nova" at bounding box center [719, 241] width 140 height 10
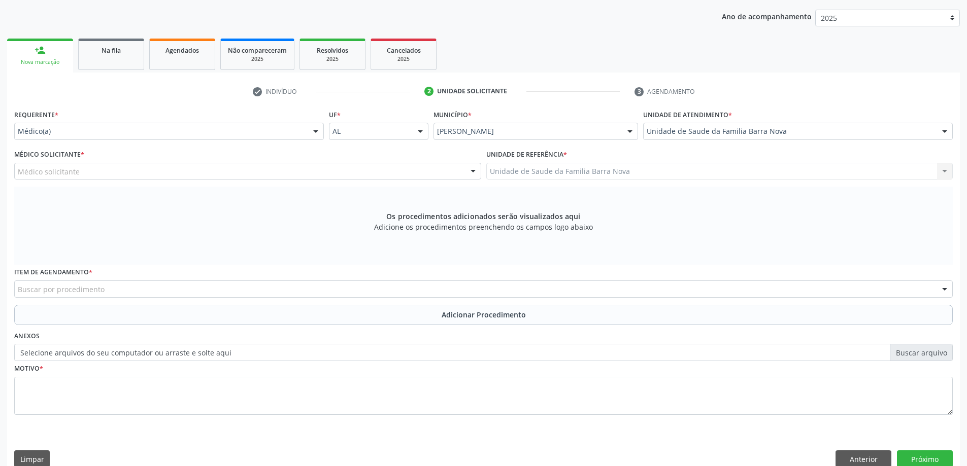
click at [372, 173] on div "Médico solicitante [PERSON_NAME] [PERSON_NAME] [PERSON_NAME] [PERSON_NAME] resu…" at bounding box center [247, 171] width 467 height 17
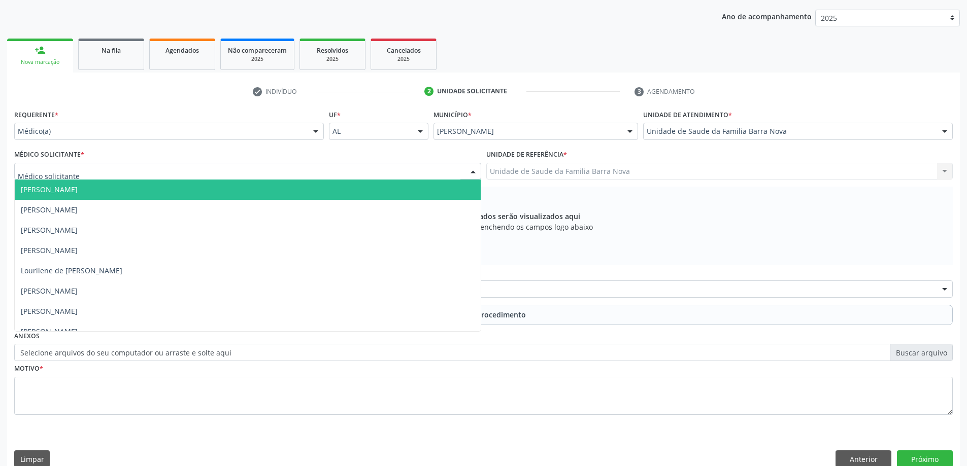
click at [362, 175] on div at bounding box center [247, 171] width 467 height 17
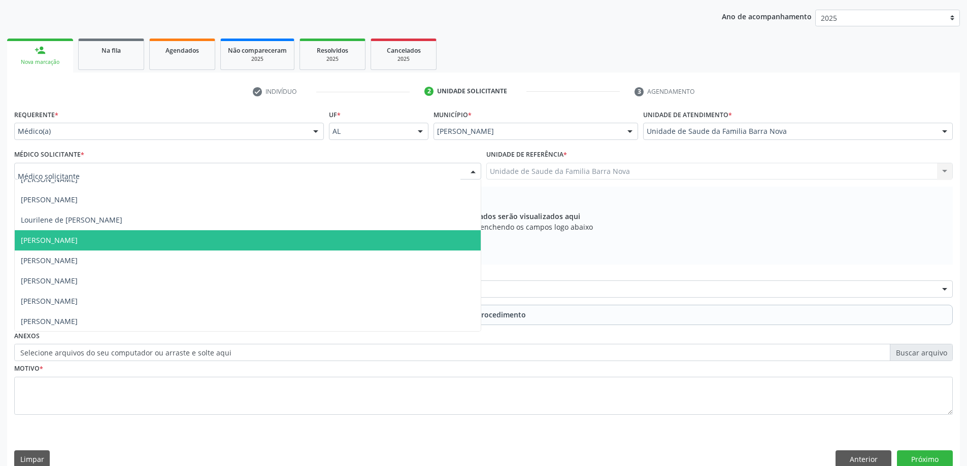
scroll to position [51, 0]
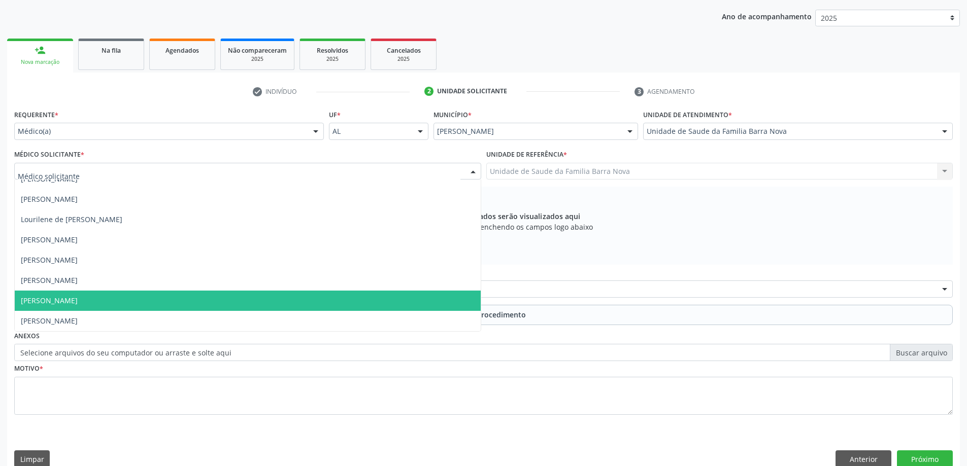
click at [273, 302] on span "[PERSON_NAME]" at bounding box center [248, 301] width 466 height 20
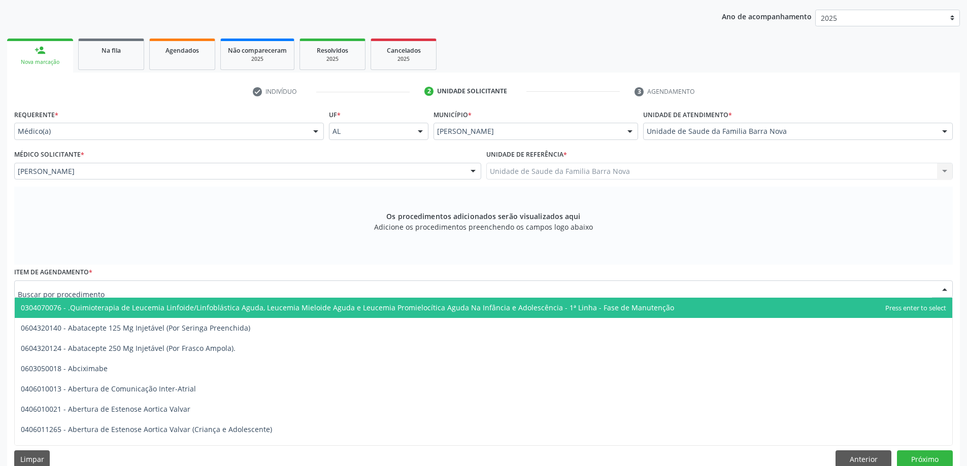
click at [431, 289] on div at bounding box center [483, 289] width 938 height 17
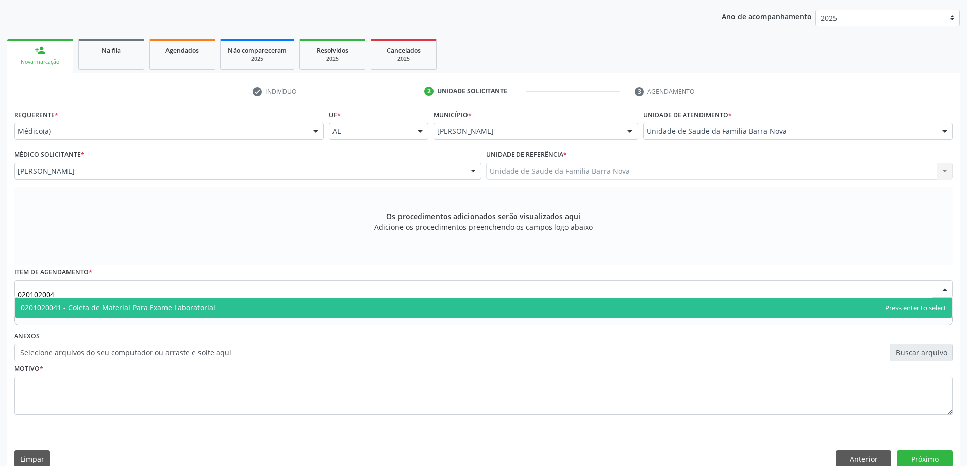
type input "0201020041"
click at [422, 312] on span "0201020041 - Coleta de Material Para Exame Laboratorial" at bounding box center [483, 308] width 937 height 20
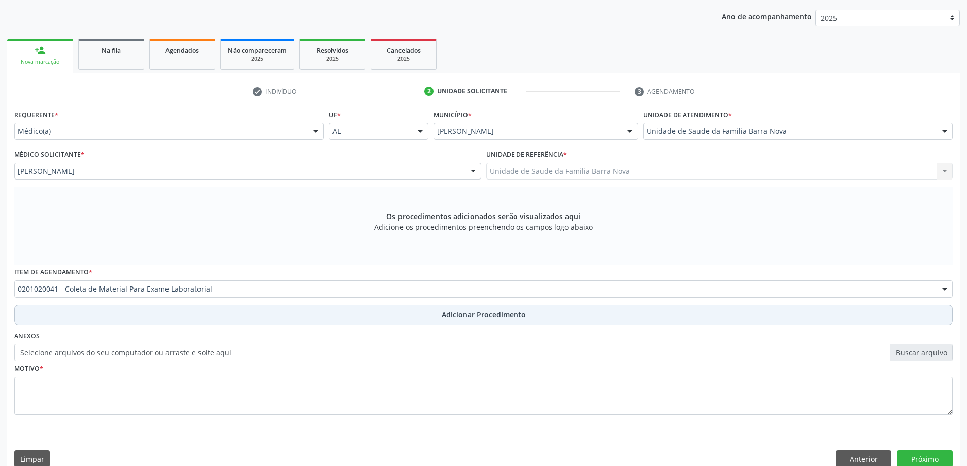
click at [500, 316] on span "Adicionar Procedimento" at bounding box center [483, 314] width 84 height 11
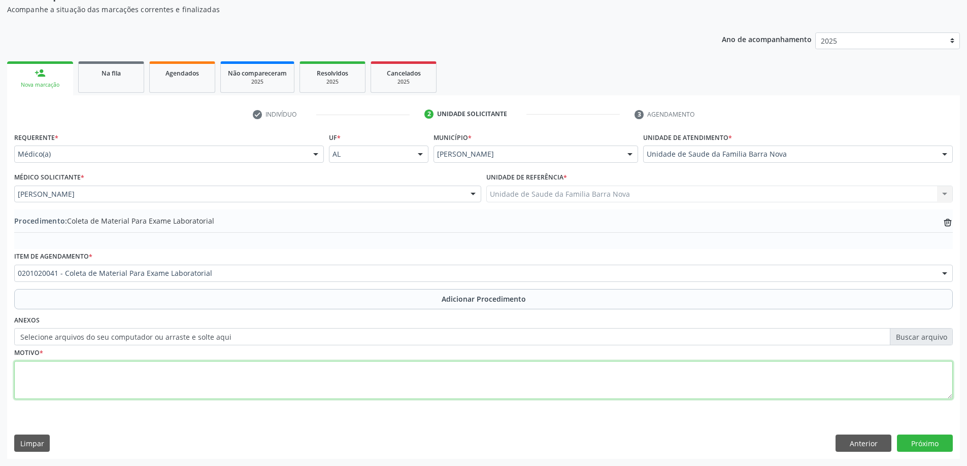
click at [297, 369] on textarea at bounding box center [483, 380] width 938 height 39
type textarea "Rotina."
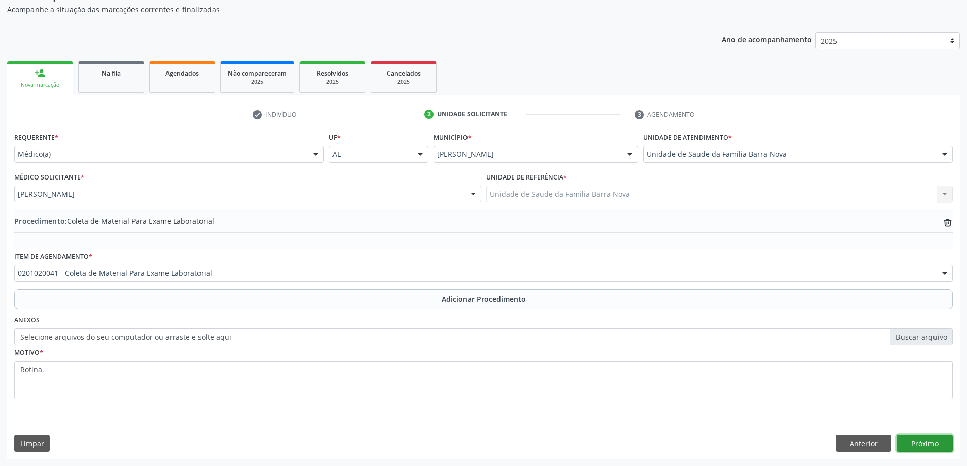
click at [928, 444] on button "Próximo" at bounding box center [925, 443] width 56 height 17
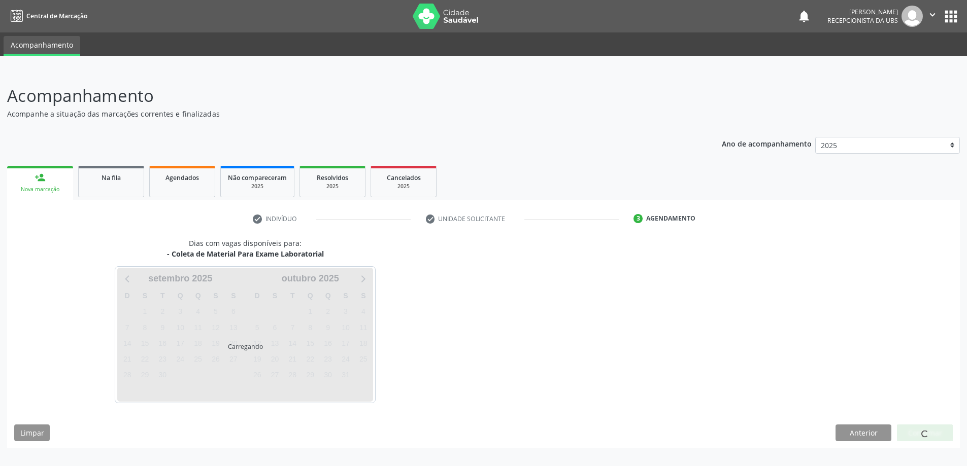
scroll to position [0, 0]
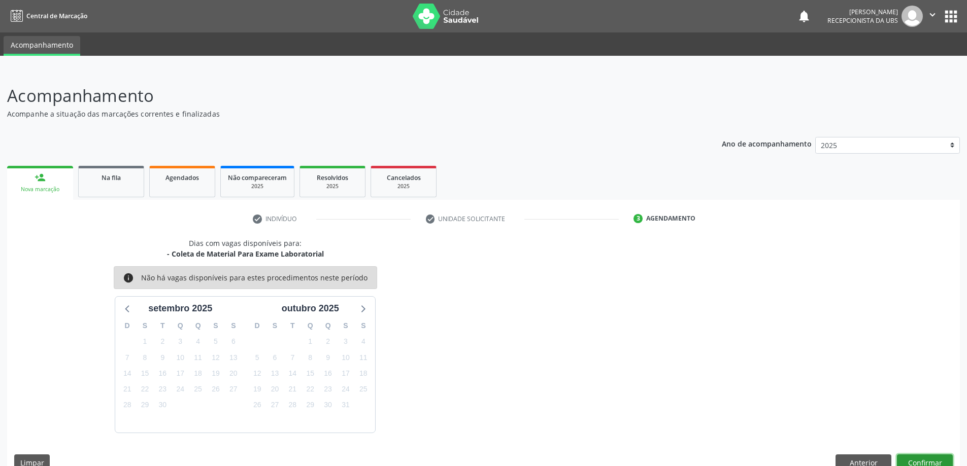
click at [919, 461] on button "Confirmar" at bounding box center [925, 463] width 56 height 17
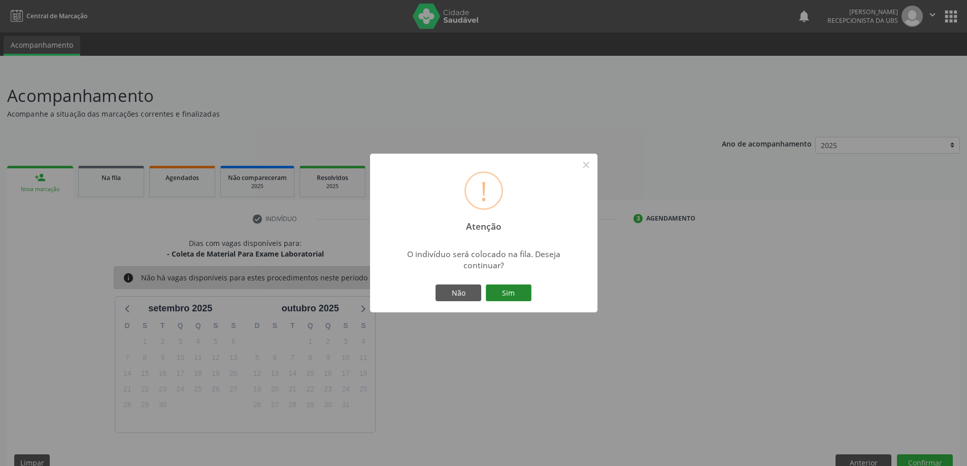
click at [509, 292] on button "Sim" at bounding box center [509, 293] width 46 height 17
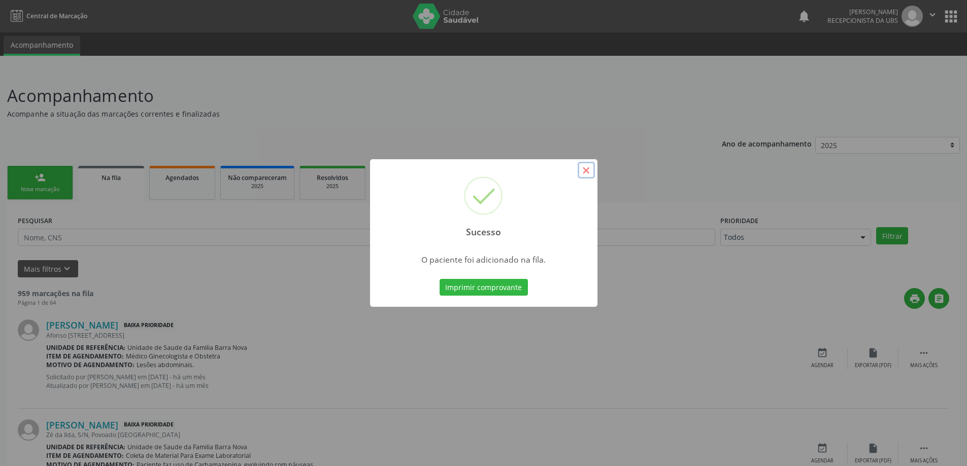
click at [589, 171] on button "×" at bounding box center [585, 170] width 17 height 17
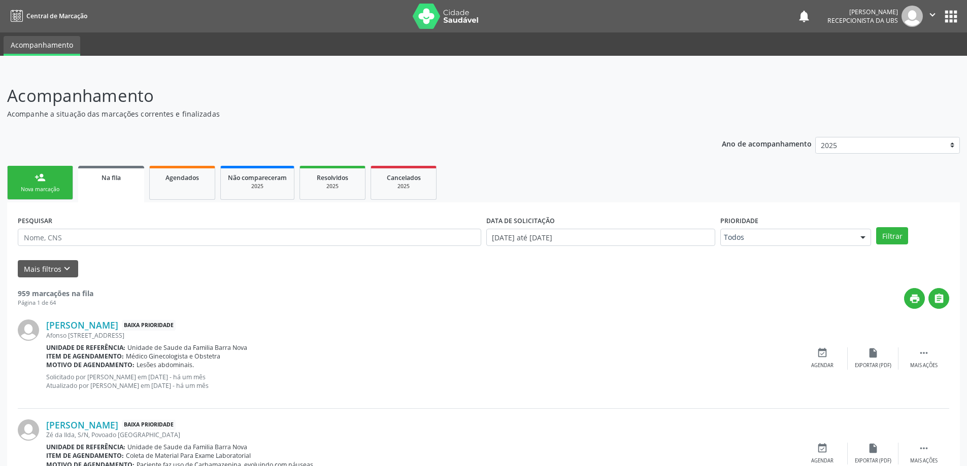
click at [53, 186] on div "Nova marcação" at bounding box center [40, 190] width 51 height 8
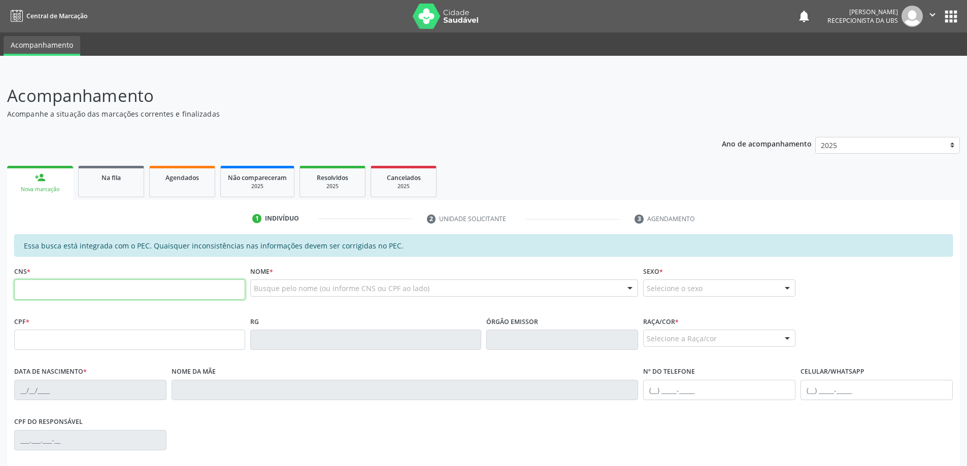
click at [69, 287] on input "text" at bounding box center [129, 290] width 231 height 20
type input "704 3025 1558 3592"
type input "012.768.664-96"
type input "[DATE]"
type input "[PERSON_NAME]"
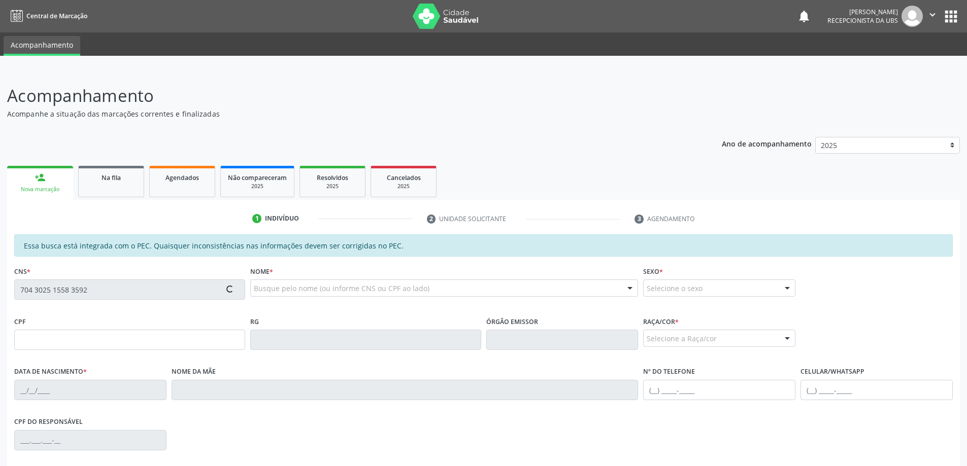
type input "[PHONE_NUMBER]"
type input "243"
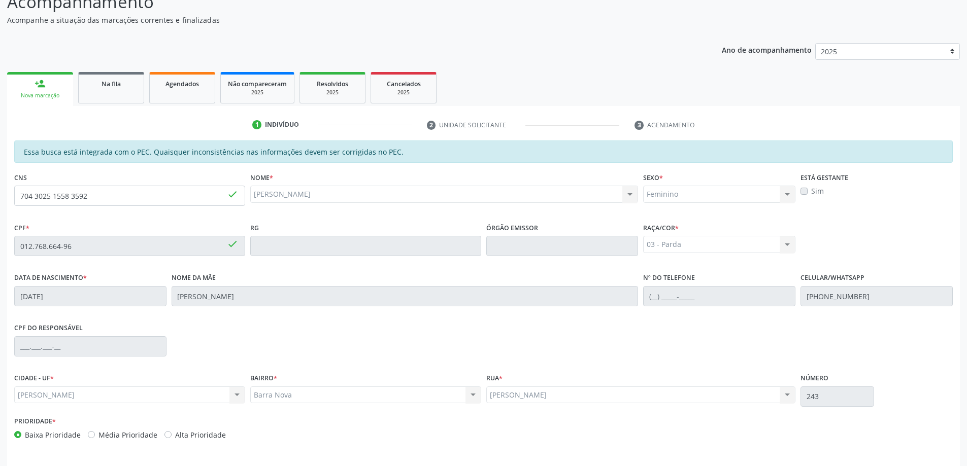
scroll to position [127, 0]
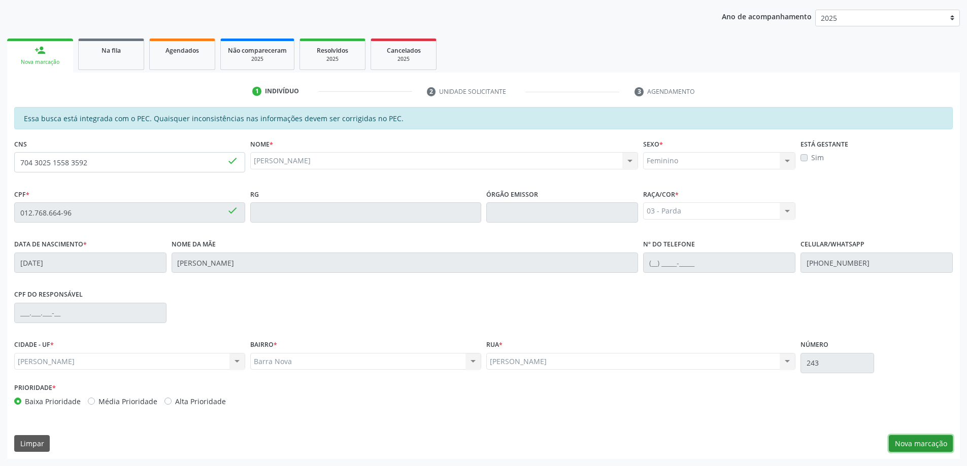
click at [932, 444] on button "Nova marcação" at bounding box center [920, 443] width 64 height 17
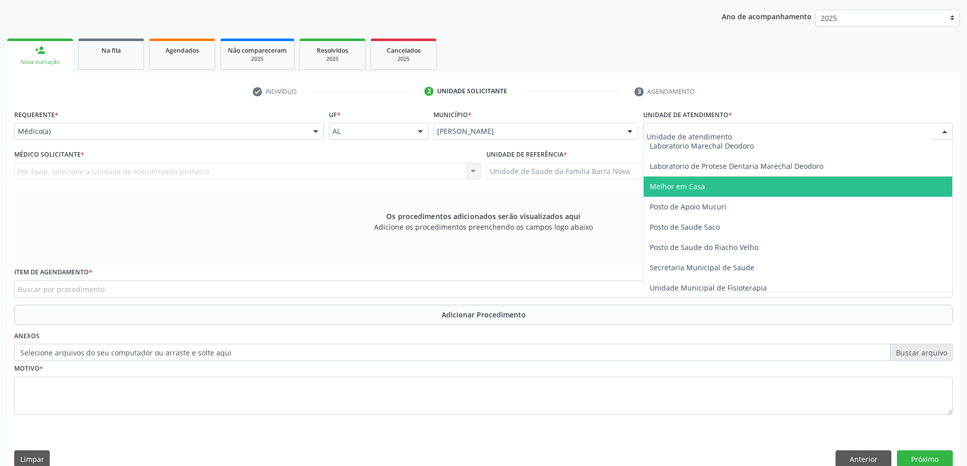
scroll to position [457, 0]
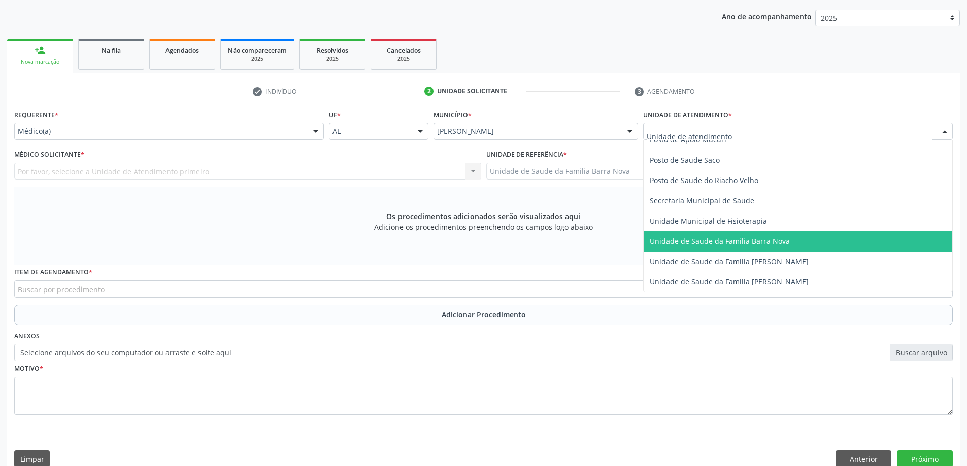
click at [742, 240] on span "Unidade de Saude da Familia Barra Nova" at bounding box center [719, 241] width 140 height 10
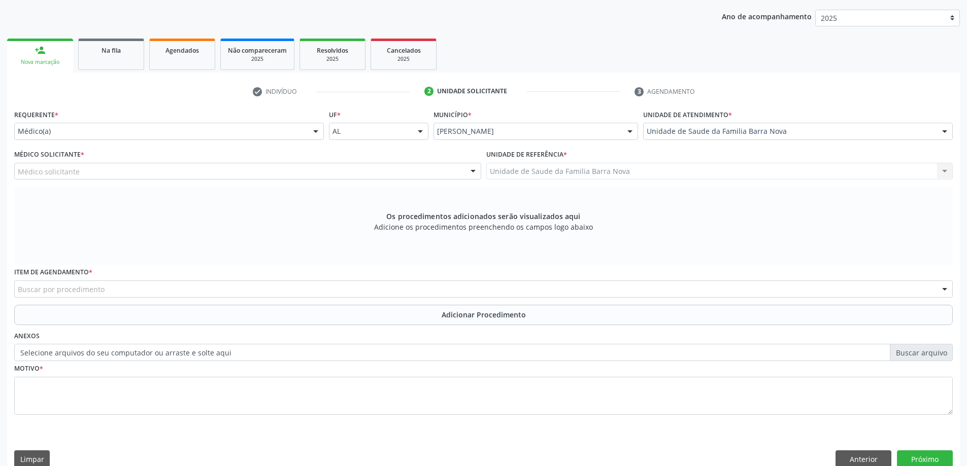
click at [394, 170] on div "Médico solicitante" at bounding box center [247, 171] width 467 height 17
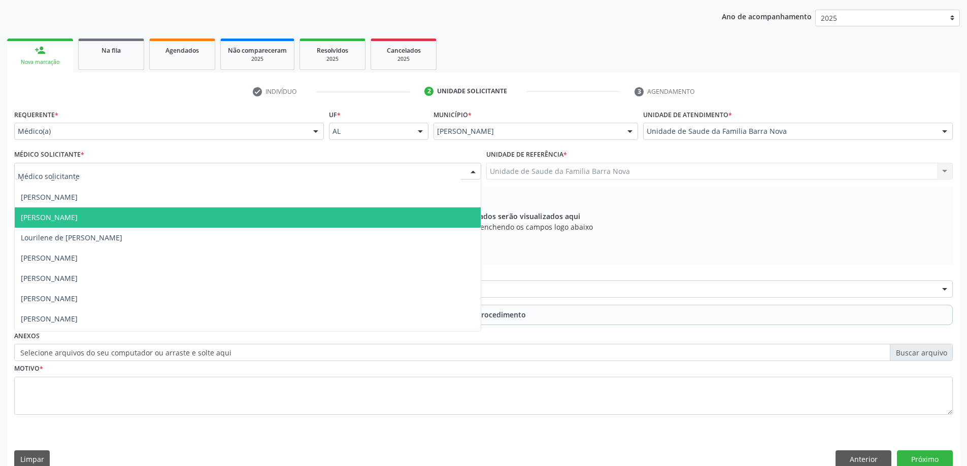
scroll to position [51, 0]
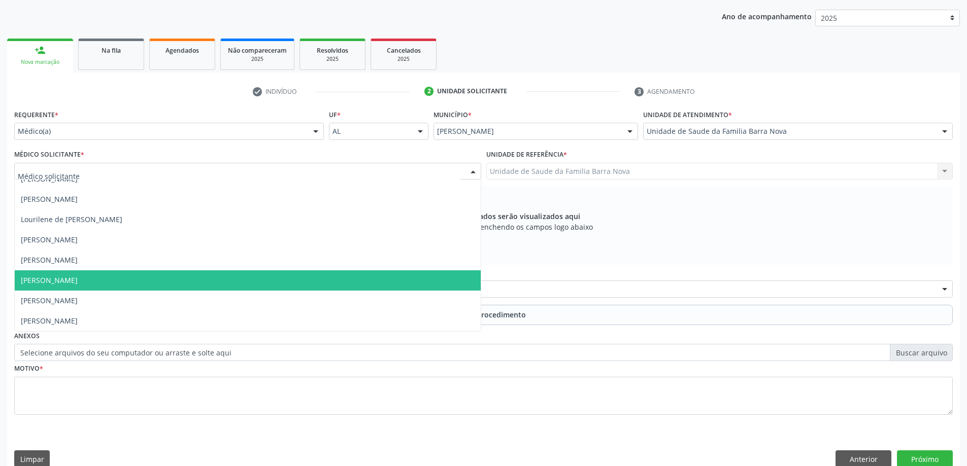
click at [302, 287] on span "[PERSON_NAME]" at bounding box center [248, 280] width 466 height 20
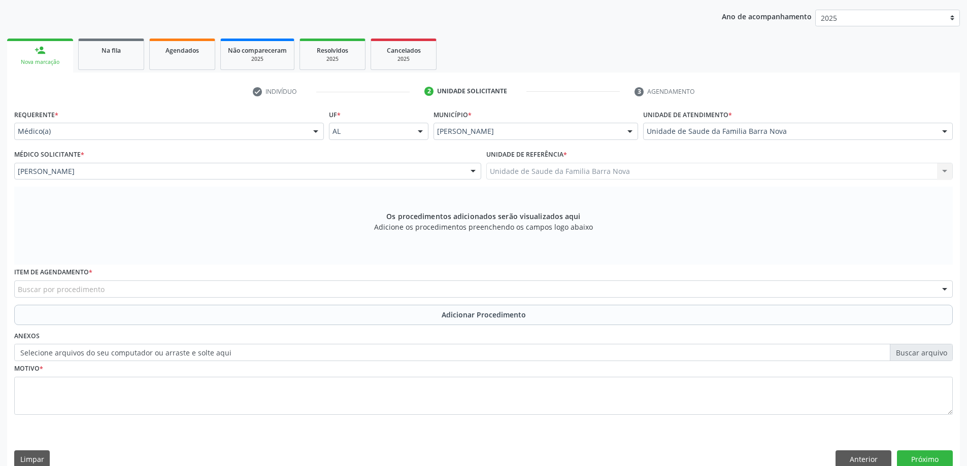
click at [427, 287] on div "Buscar por procedimento" at bounding box center [483, 289] width 938 height 17
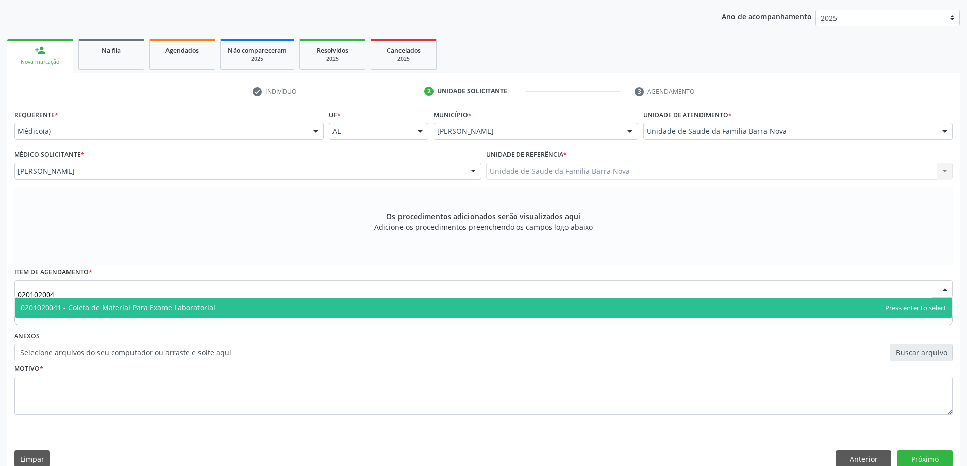
type input "0201020041"
click at [422, 307] on span "0201020041 - Coleta de Material Para Exame Laboratorial" at bounding box center [483, 308] width 937 height 20
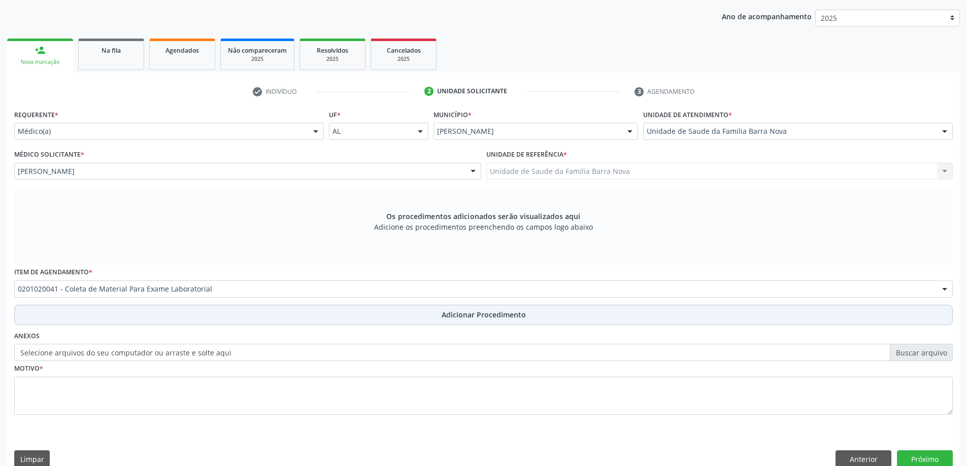
click at [469, 315] on span "Adicionar Procedimento" at bounding box center [483, 314] width 84 height 11
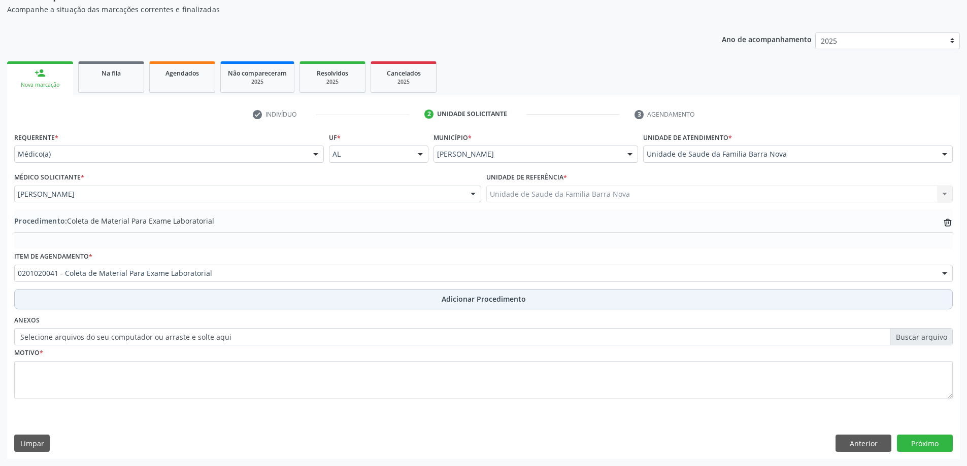
scroll to position [105, 0]
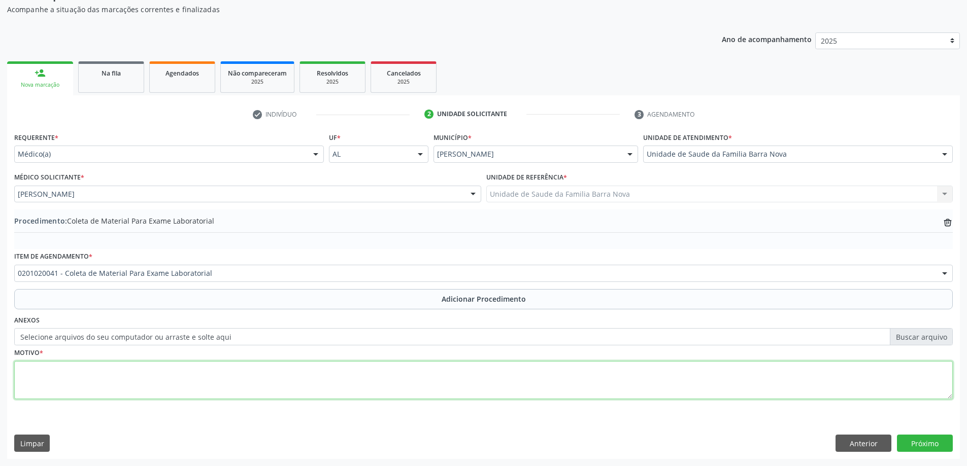
click at [245, 366] on textarea at bounding box center [483, 380] width 938 height 39
type textarea "Paciente portadora de Dm e HAS, cursando com [MEDICAL_DATA] intensa."
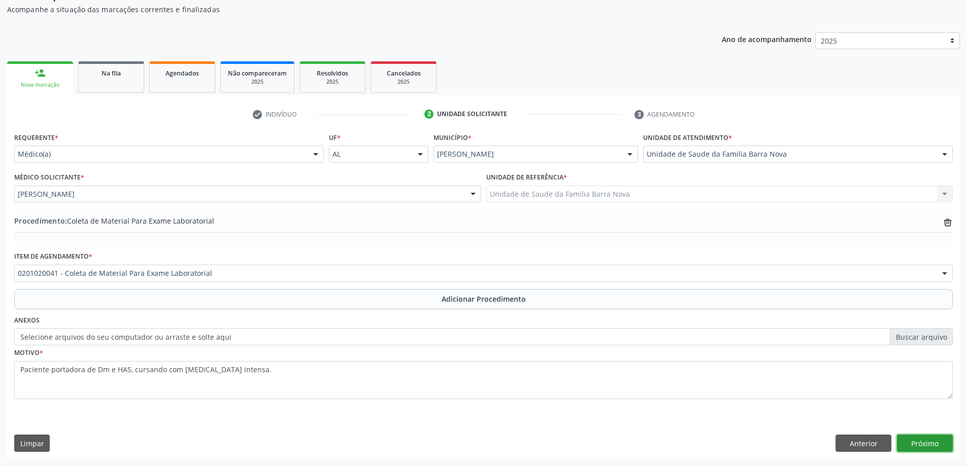
click at [931, 442] on button "Próximo" at bounding box center [925, 443] width 56 height 17
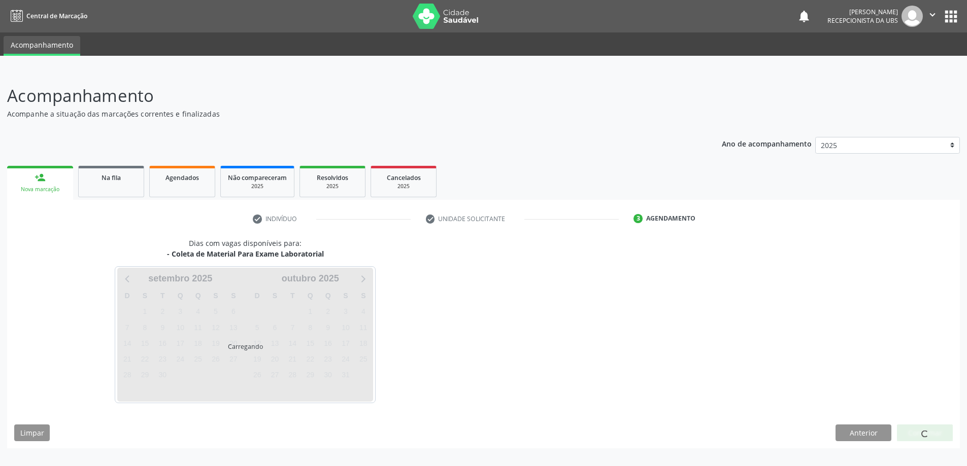
scroll to position [0, 0]
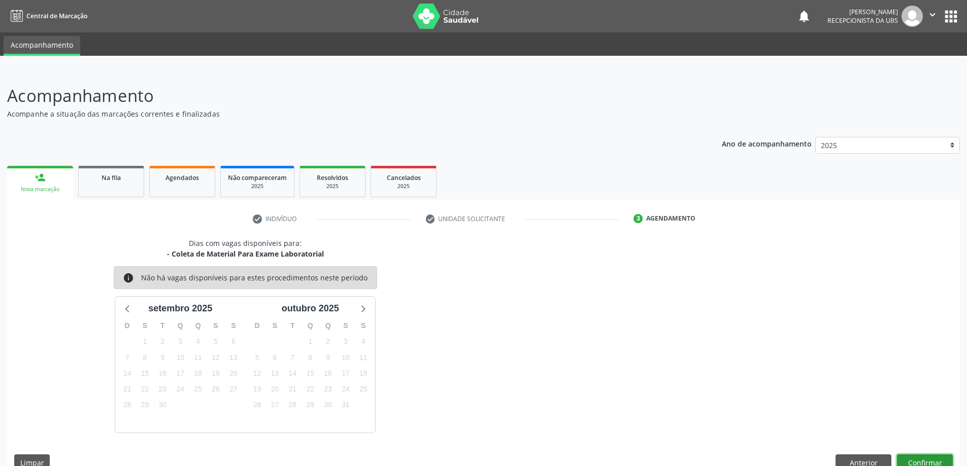
click at [932, 460] on button "Confirmar" at bounding box center [925, 463] width 56 height 17
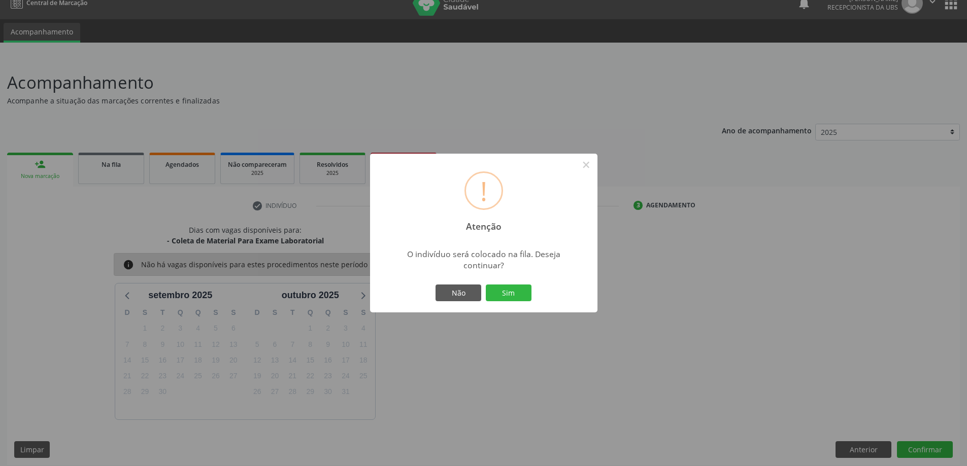
scroll to position [19, 0]
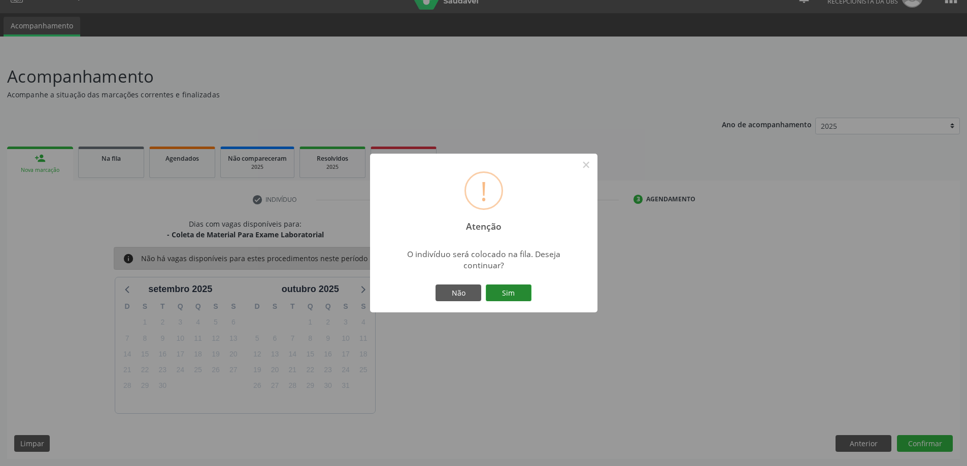
click at [513, 293] on button "Sim" at bounding box center [509, 293] width 46 height 17
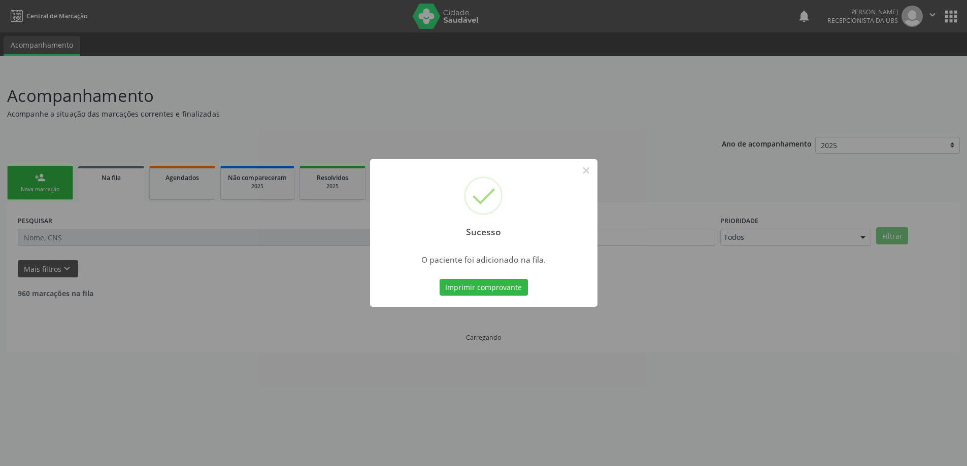
scroll to position [0, 0]
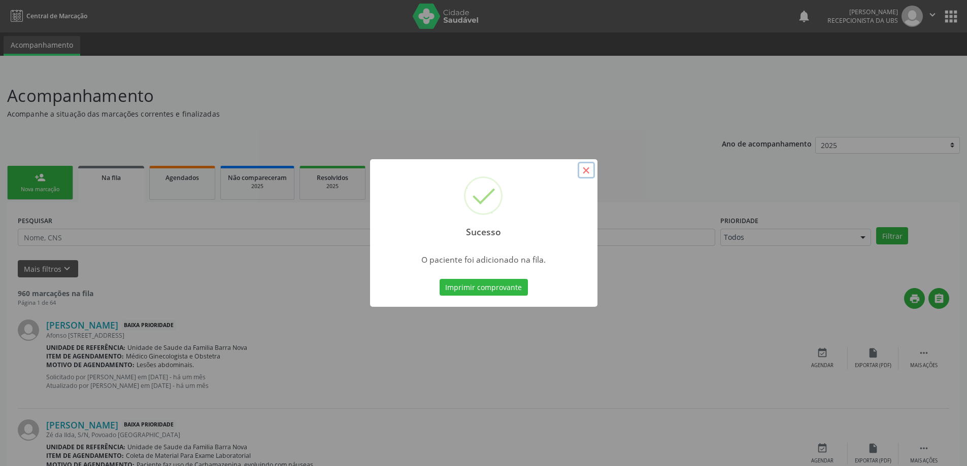
click at [586, 167] on button "×" at bounding box center [585, 170] width 17 height 17
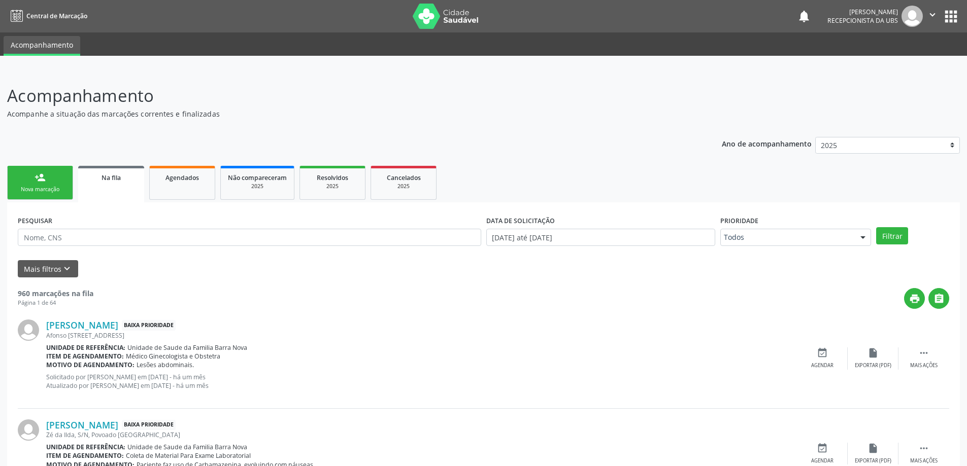
click at [37, 186] on div "Nova marcação" at bounding box center [40, 190] width 51 height 8
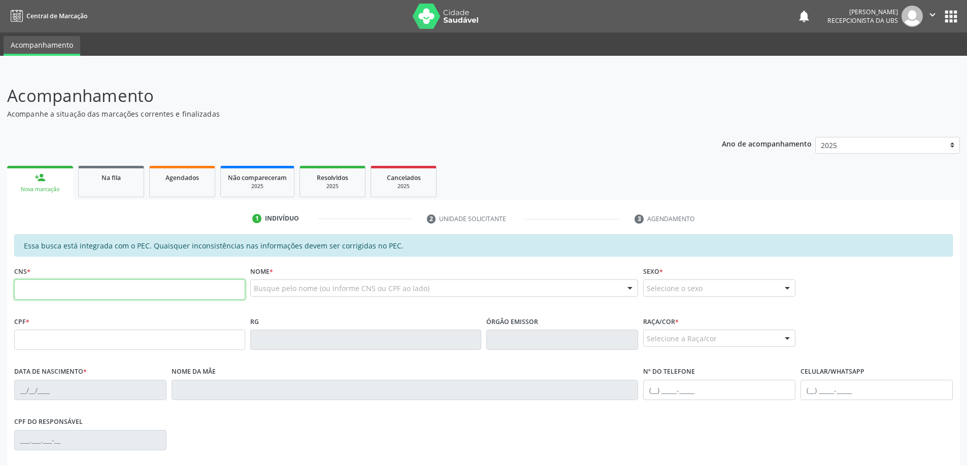
click at [71, 292] on input "text" at bounding box center [129, 290] width 231 height 20
type input "704 3025 1558 3592"
type input "012.768.664-96"
type input "[DATE]"
type input "[PERSON_NAME]"
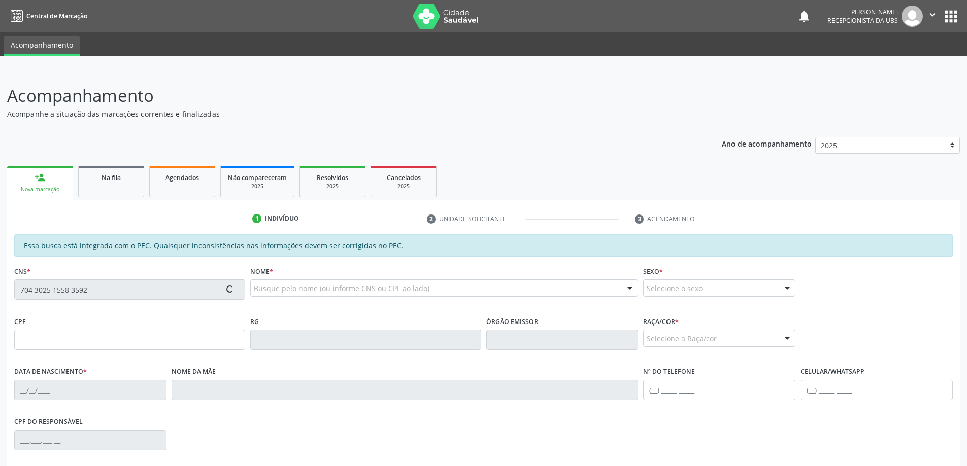
type input "[PHONE_NUMBER]"
type input "243"
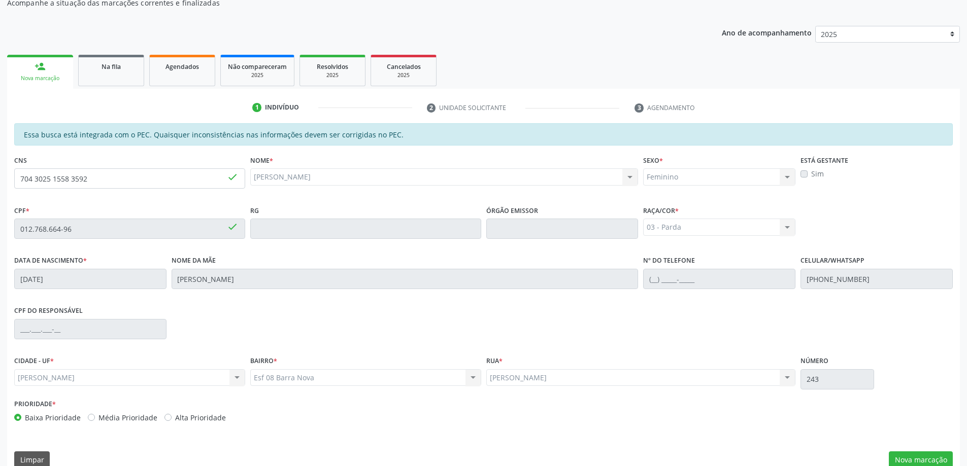
scroll to position [127, 0]
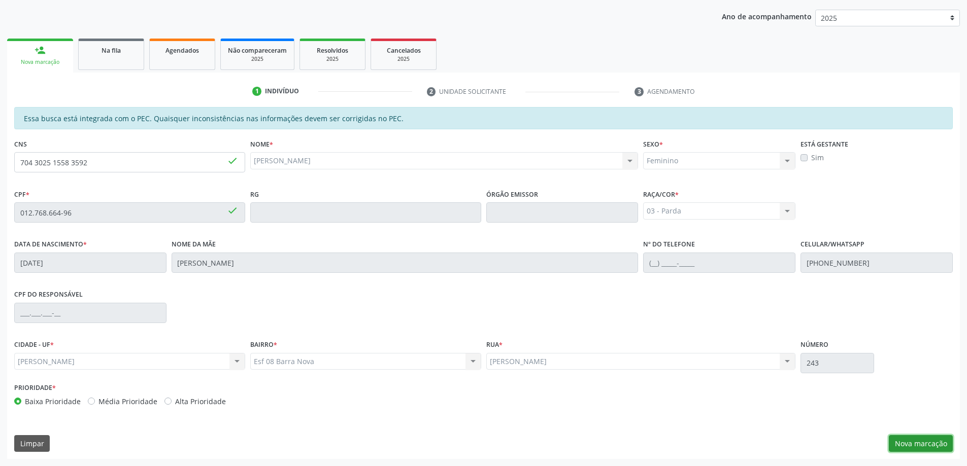
click at [929, 445] on button "Nova marcação" at bounding box center [920, 443] width 64 height 17
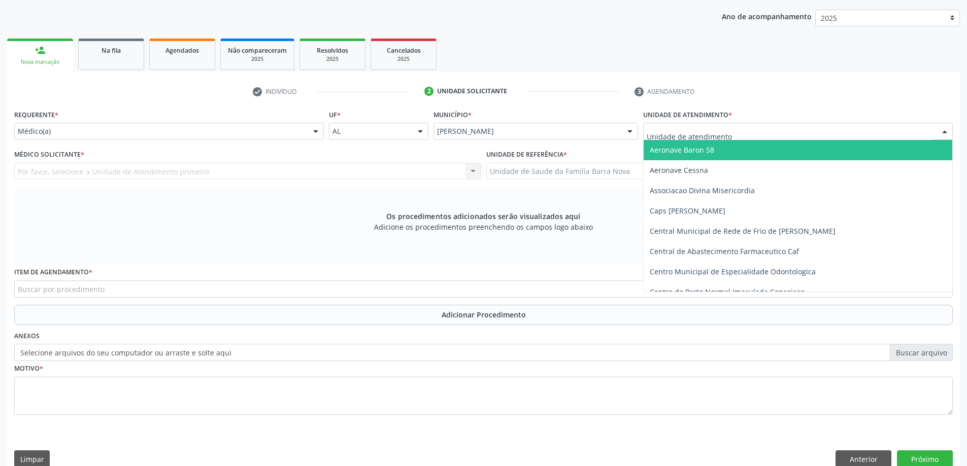
click at [773, 134] on div at bounding box center [797, 131] width 309 height 17
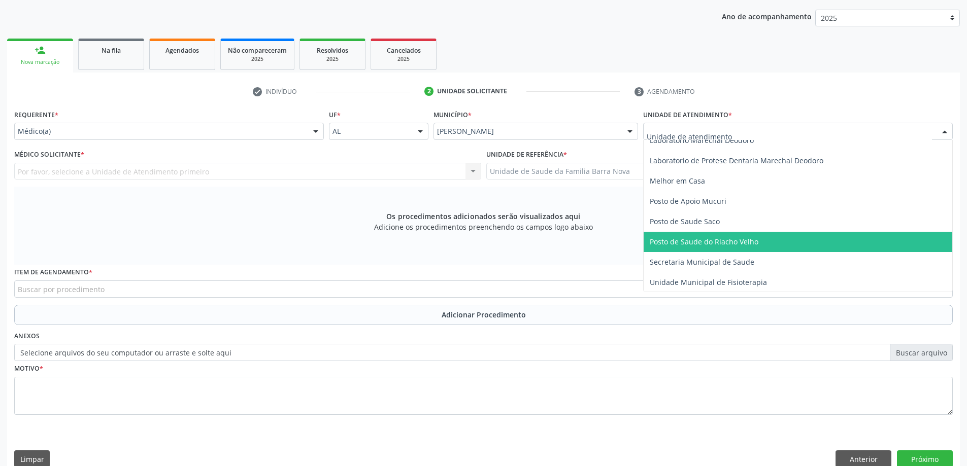
scroll to position [507, 0]
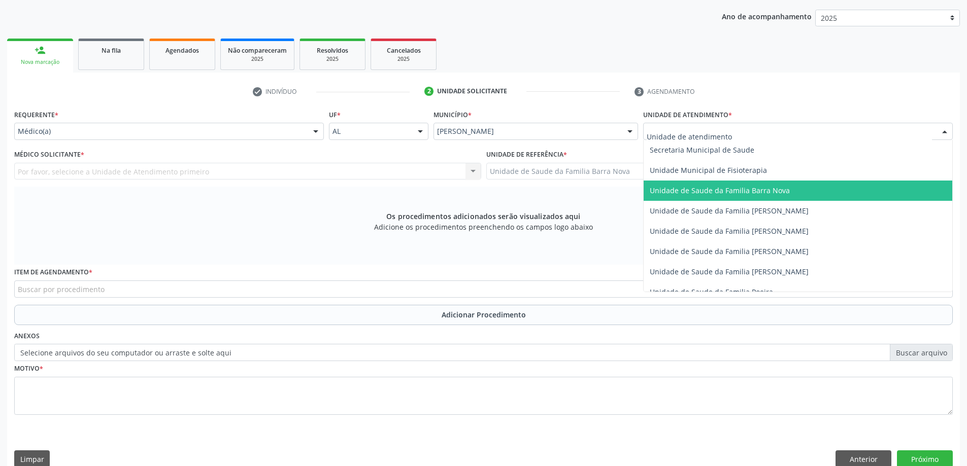
click at [751, 193] on span "Unidade de Saude da Familia Barra Nova" at bounding box center [719, 191] width 140 height 10
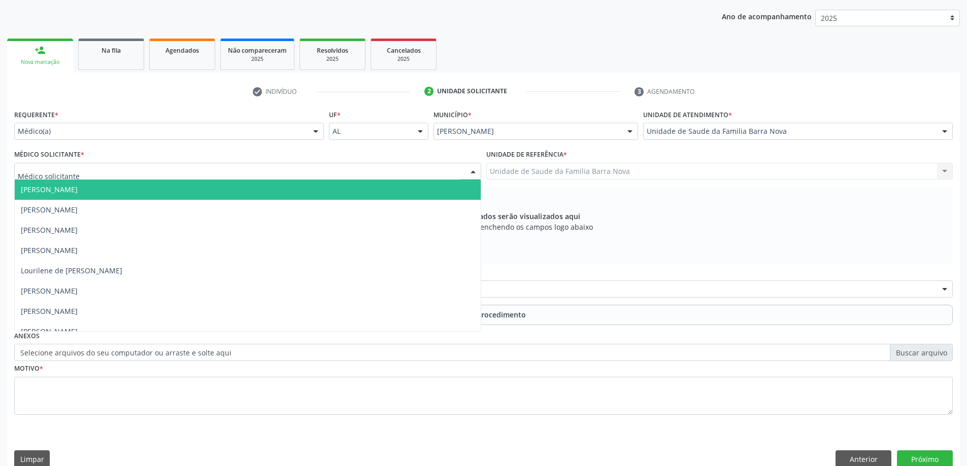
click at [324, 169] on div at bounding box center [247, 171] width 467 height 17
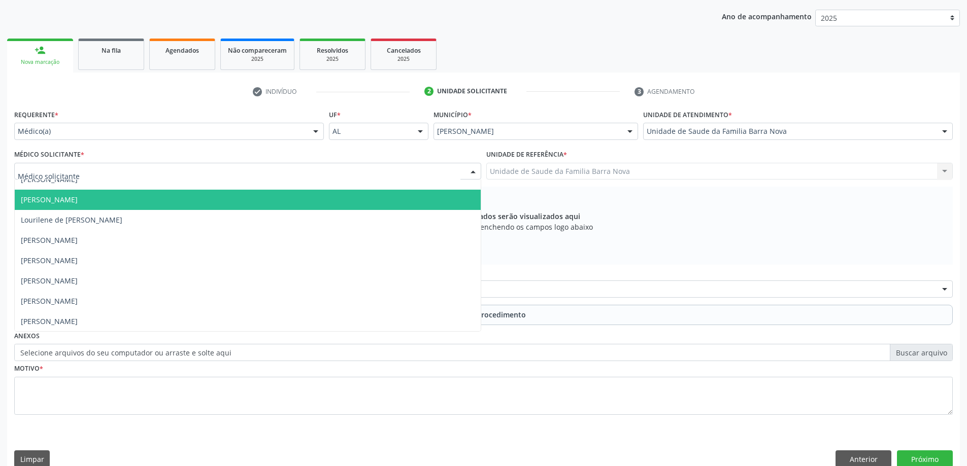
scroll to position [51, 0]
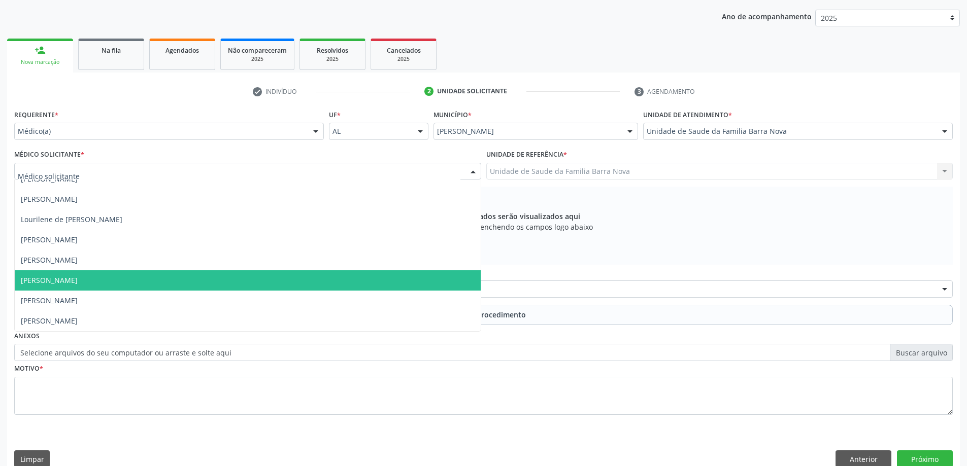
click at [271, 282] on span "[PERSON_NAME]" at bounding box center [248, 280] width 466 height 20
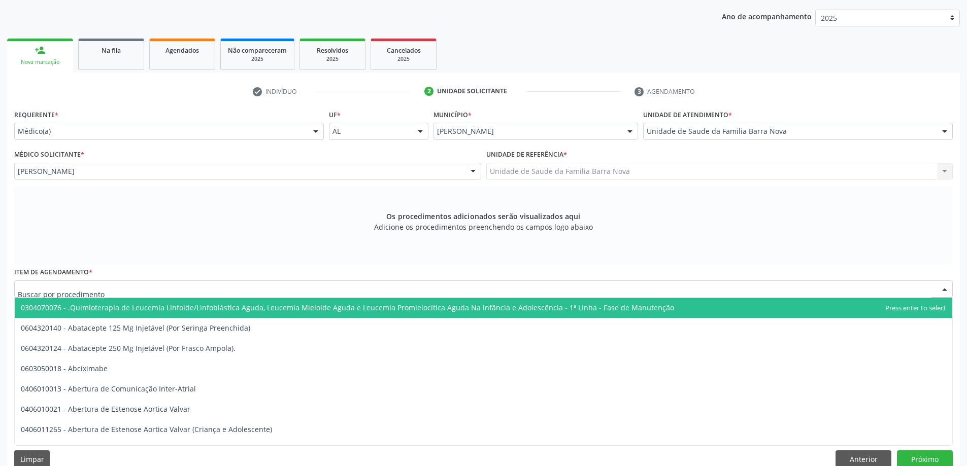
click at [378, 289] on div at bounding box center [483, 289] width 938 height 17
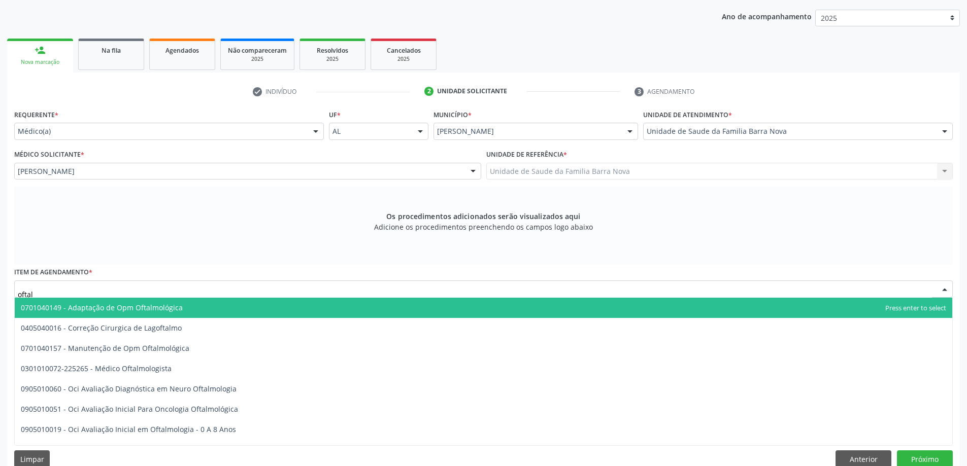
type input "oftalm"
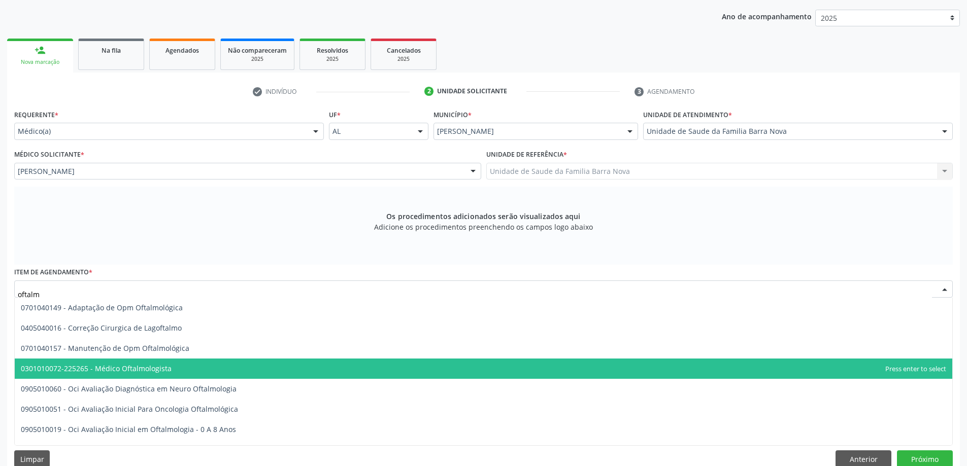
click at [239, 366] on span "0301010072-225265 - Médico Oftalmologista" at bounding box center [483, 369] width 937 height 20
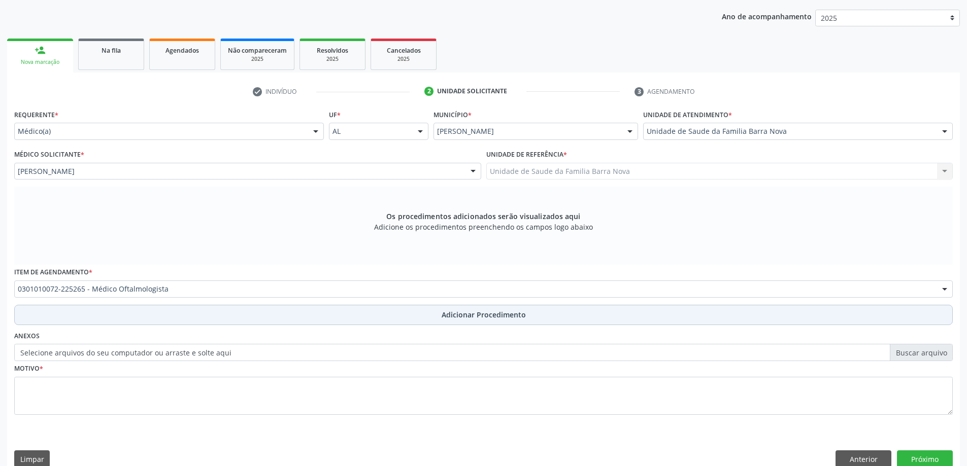
click at [454, 320] on span "Adicionar Procedimento" at bounding box center [483, 314] width 84 height 11
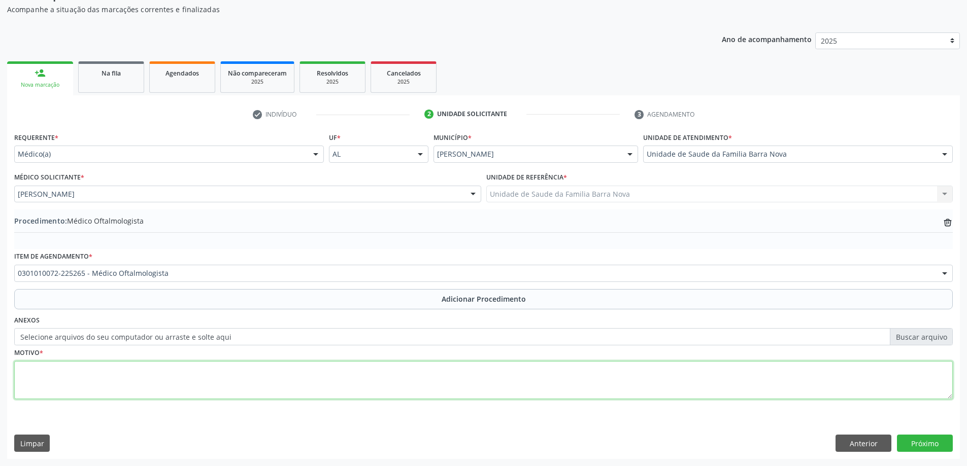
click at [192, 382] on textarea at bounding box center [483, 380] width 938 height 39
click at [95, 370] on textarea "Paciente com pterigio,portadora" at bounding box center [483, 380] width 938 height 39
drag, startPoint x: 131, startPoint y: 370, endPoint x: 242, endPoint y: 378, distance: 111.4
click at [131, 370] on textarea "Paciente com pterigio, portadora" at bounding box center [483, 380] width 938 height 39
type textarea "Paciente com pterigio, portadora de DM e HAS. Solicito avaliação."
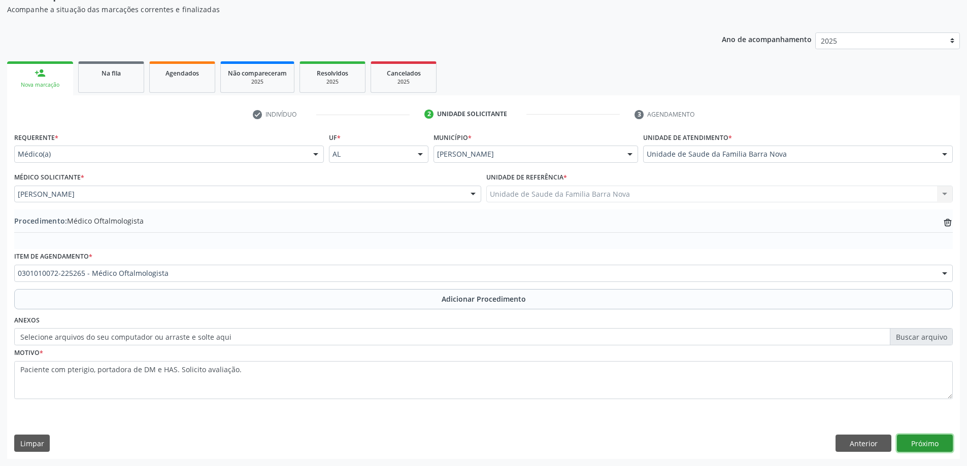
click at [927, 441] on button "Próximo" at bounding box center [925, 443] width 56 height 17
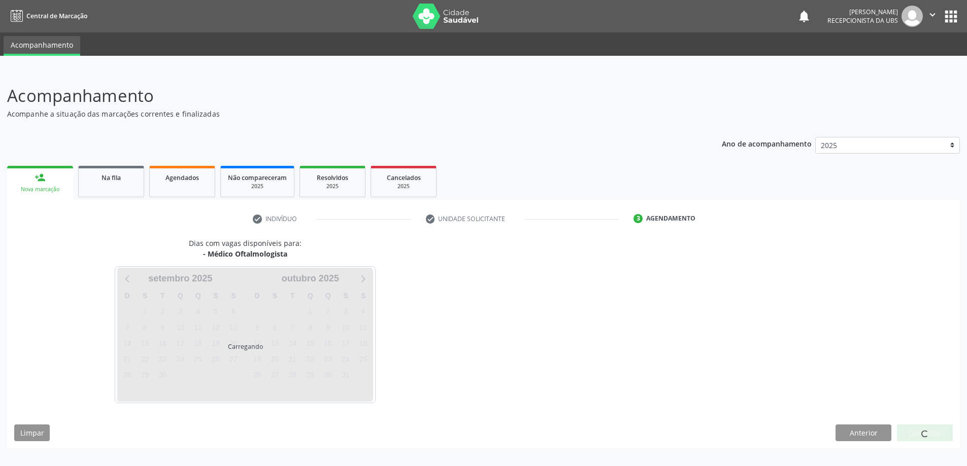
scroll to position [0, 0]
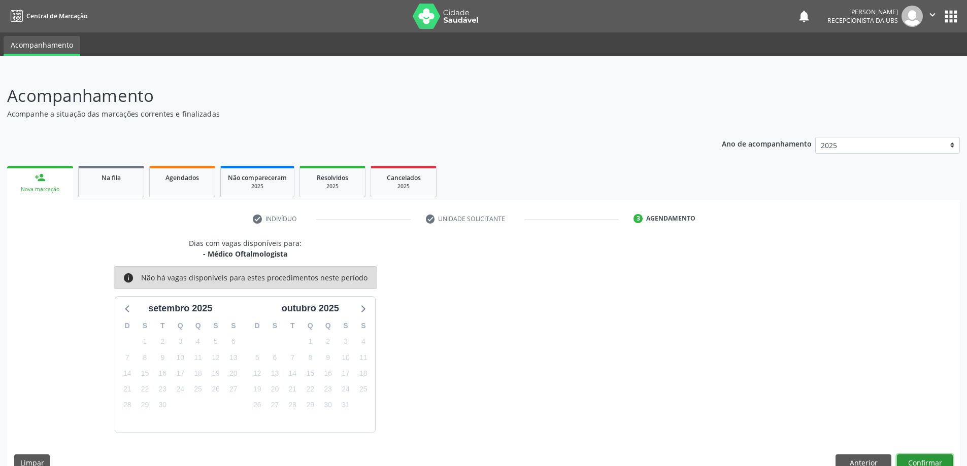
click at [924, 460] on button "Confirmar" at bounding box center [925, 463] width 56 height 17
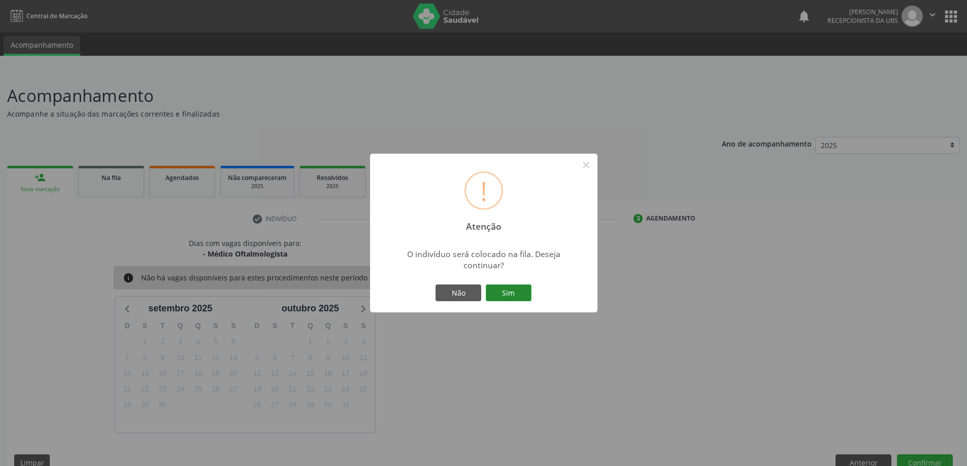
click at [511, 293] on button "Sim" at bounding box center [509, 293] width 46 height 17
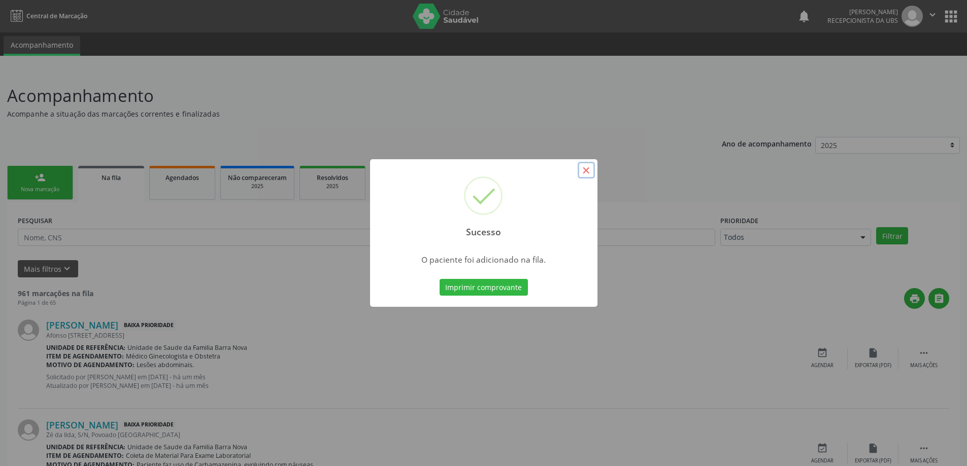
click at [589, 170] on button "×" at bounding box center [585, 170] width 17 height 17
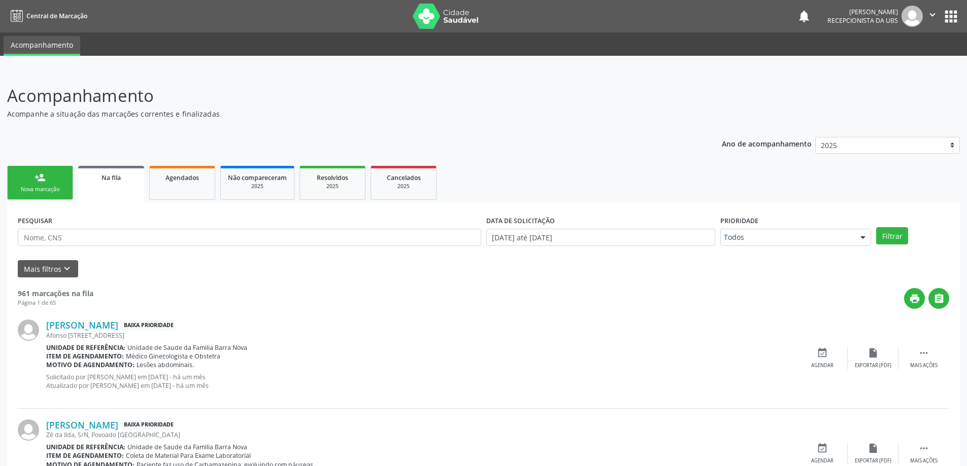
click at [50, 190] on div "Nova marcação" at bounding box center [40, 190] width 51 height 8
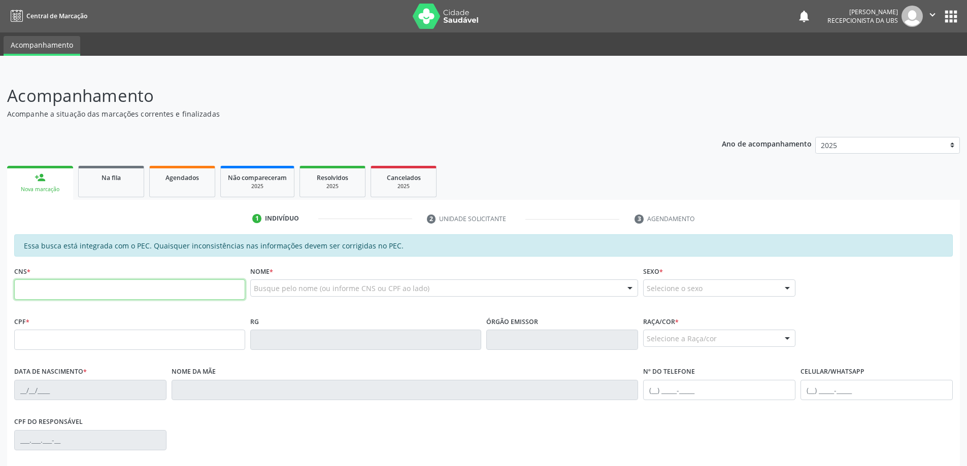
paste input "702 8086 0207 7460"
type input "702 8086 0207 7460"
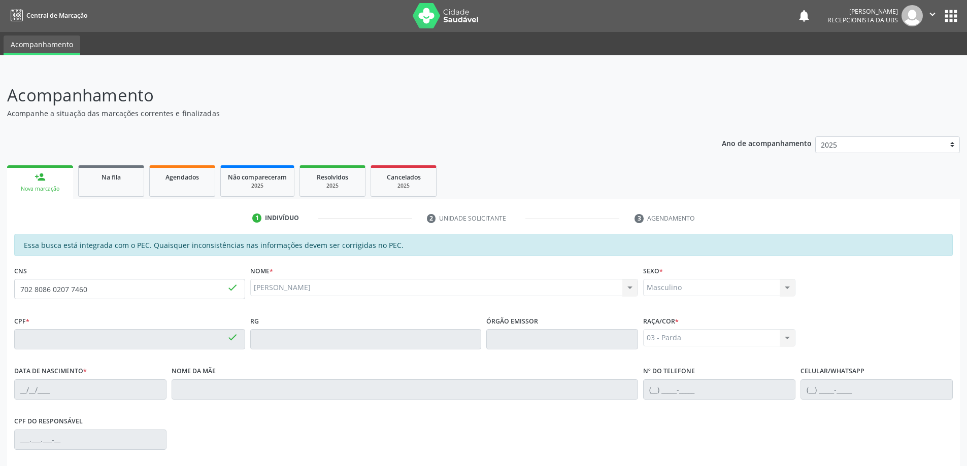
type input "121.776.714-26"
type input "[DATE]"
type input "Giilvaneide [PERSON_NAME]"
type input "[PHONE_NUMBER]"
type input "S/N"
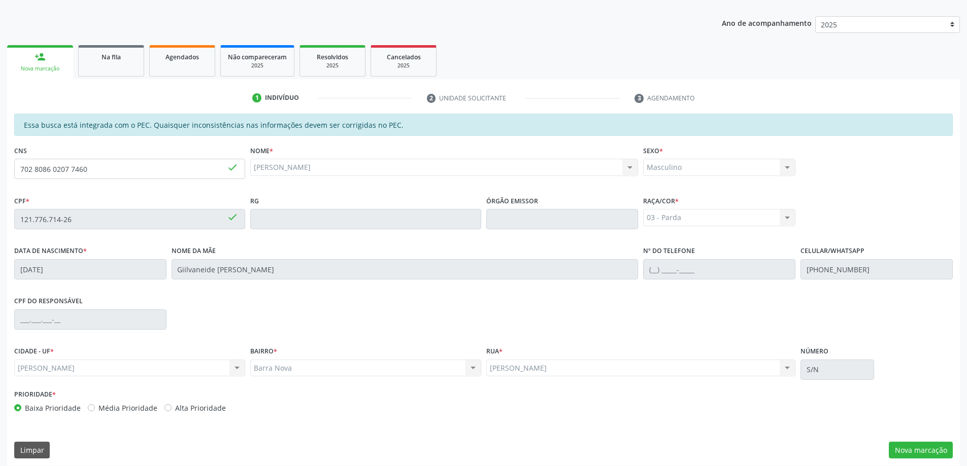
scroll to position [127, 0]
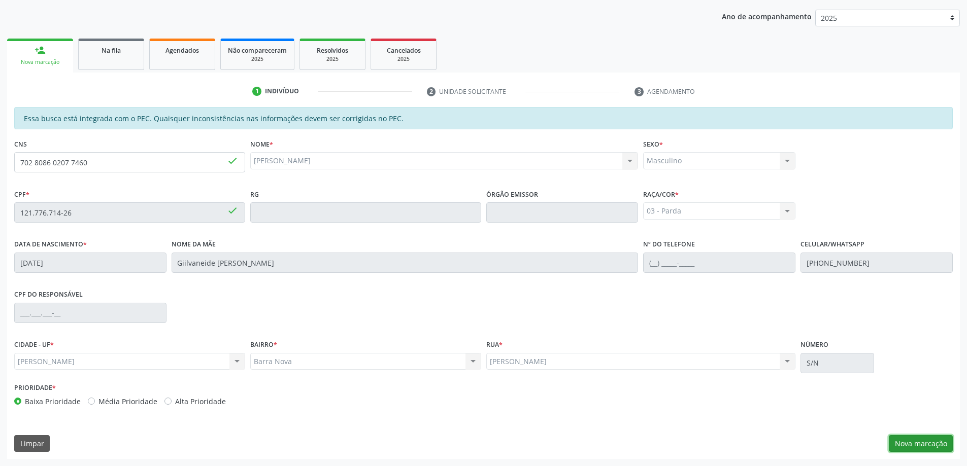
click at [922, 444] on button "Nova marcação" at bounding box center [920, 443] width 64 height 17
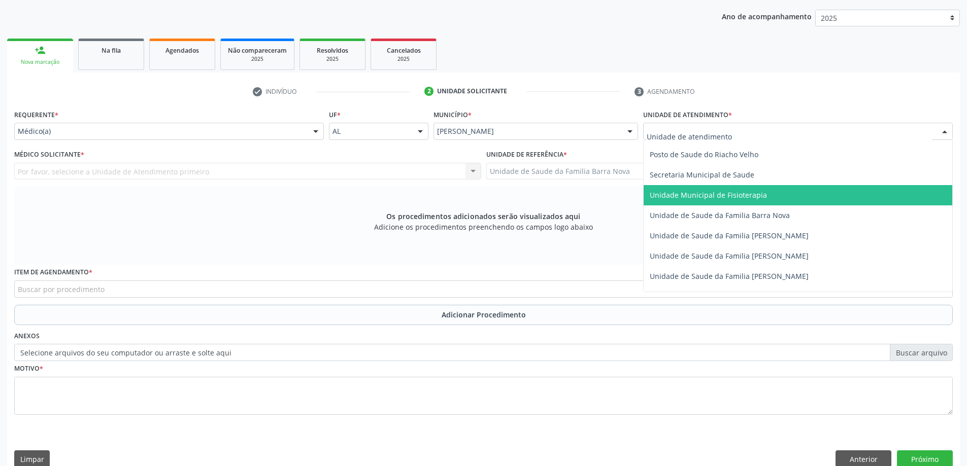
scroll to position [507, 0]
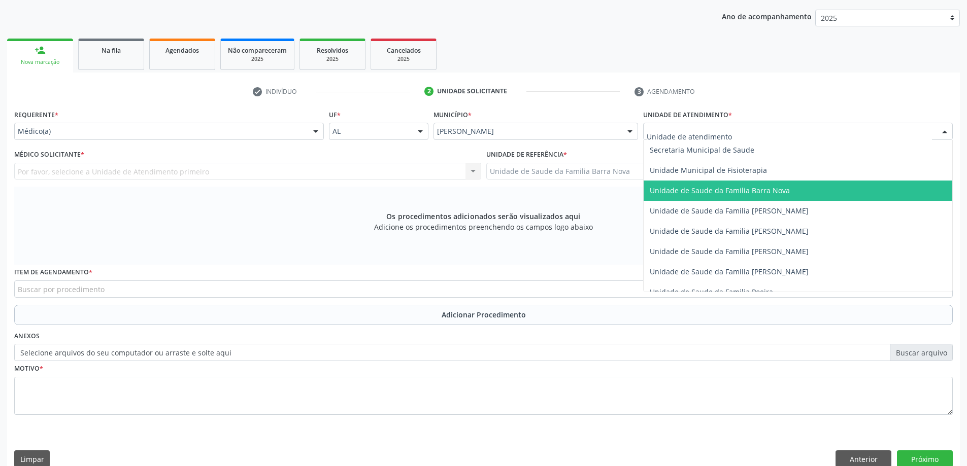
click at [743, 195] on span "Unidade de Saude da Familia Barra Nova" at bounding box center [797, 191] width 308 height 20
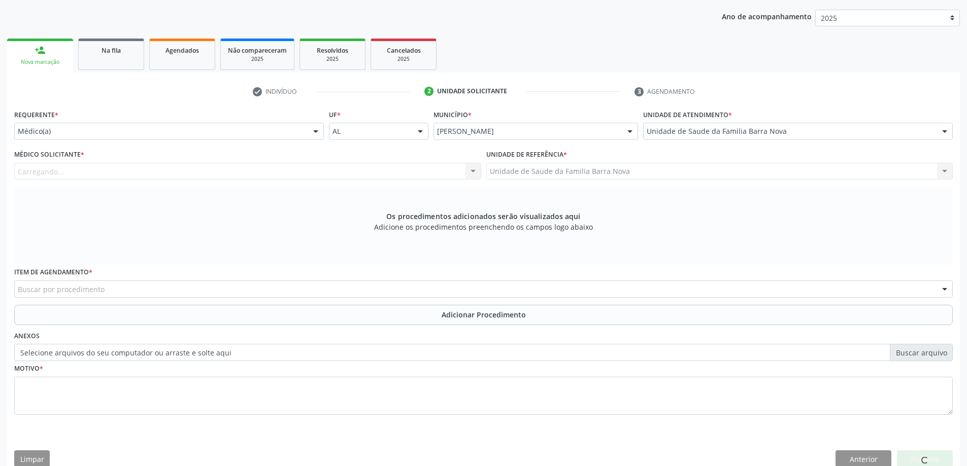
click at [423, 173] on div "Carregando... Nenhum resultado encontrado para: " " Não há nenhuma opção para s…" at bounding box center [247, 171] width 467 height 17
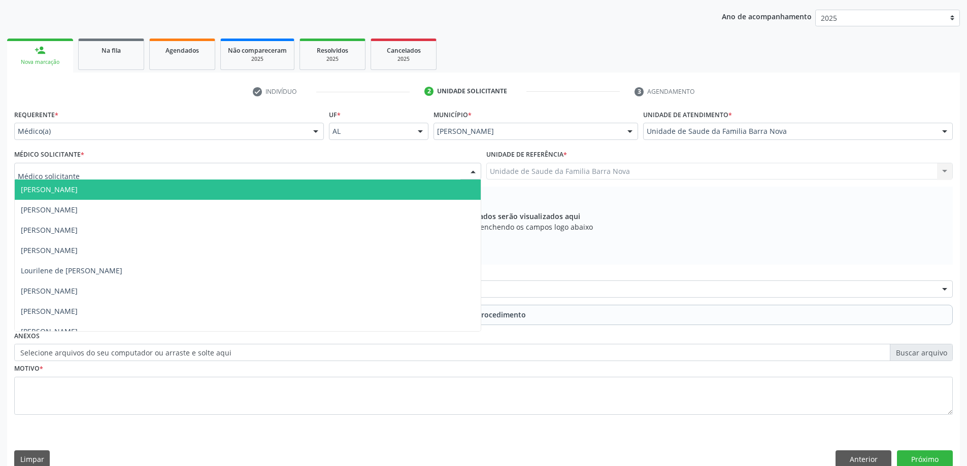
click at [393, 171] on div at bounding box center [247, 171] width 467 height 17
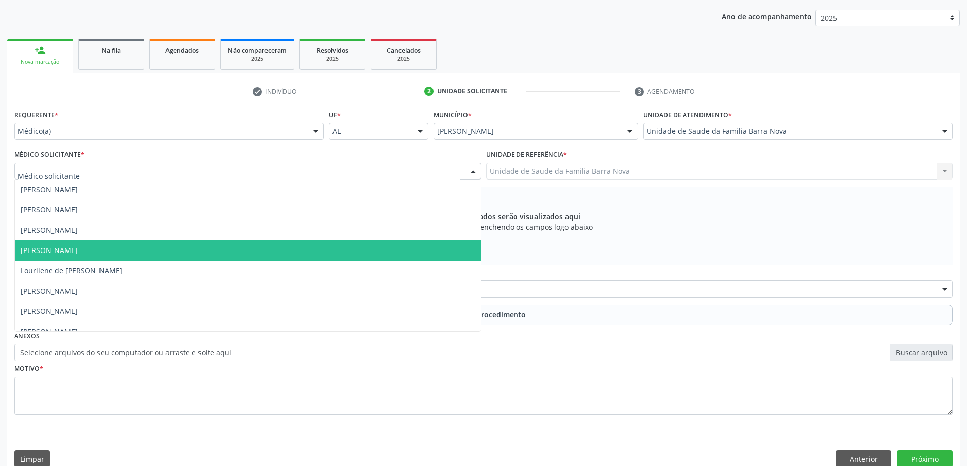
scroll to position [77, 0]
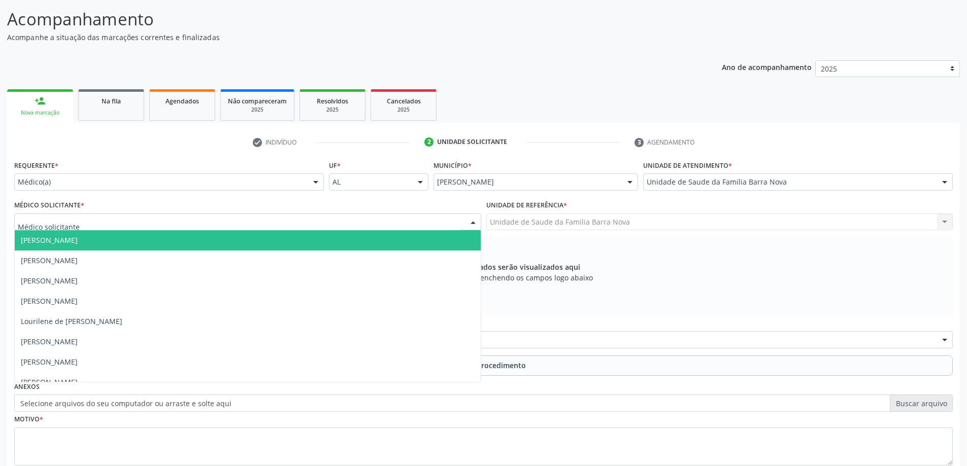
click at [273, 239] on span "[PERSON_NAME]" at bounding box center [248, 240] width 466 height 20
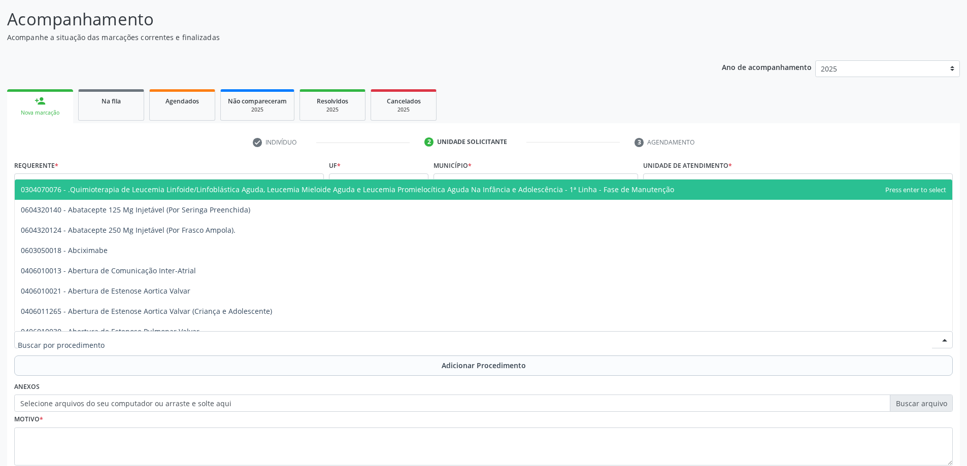
click at [414, 340] on div at bounding box center [483, 339] width 938 height 17
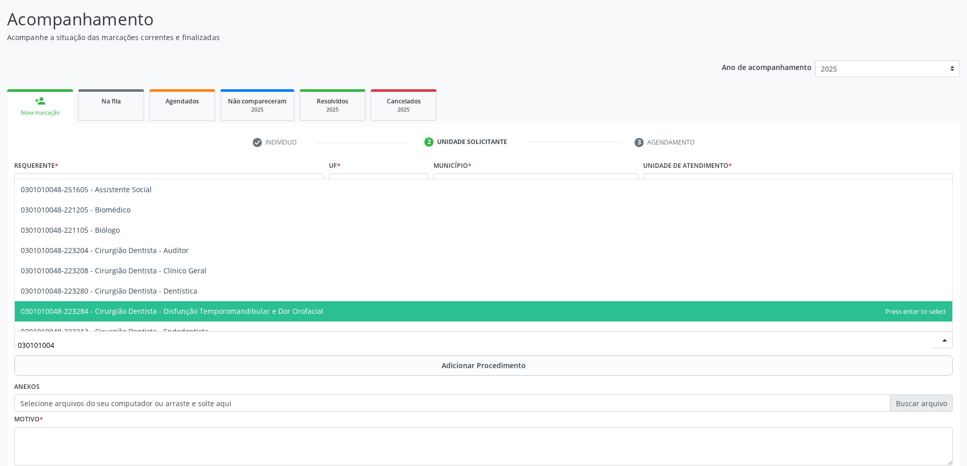
type input "0301010048"
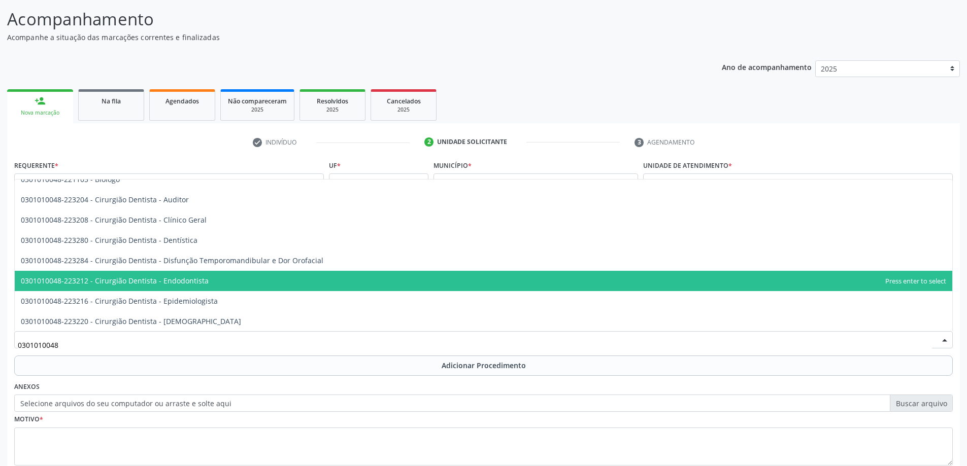
click at [257, 279] on span "0301010048-223212 - Cirurgião Dentista - Endodontista" at bounding box center [483, 281] width 937 height 20
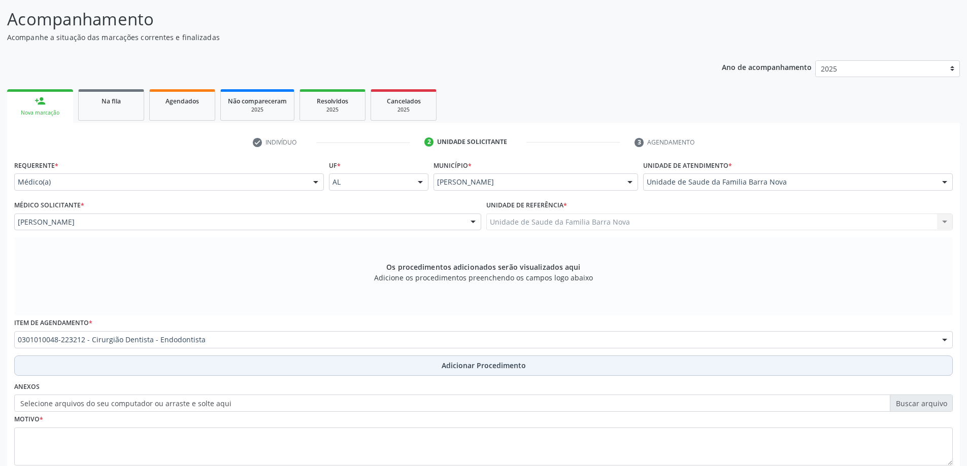
click at [471, 366] on span "Adicionar Procedimento" at bounding box center [483, 365] width 84 height 11
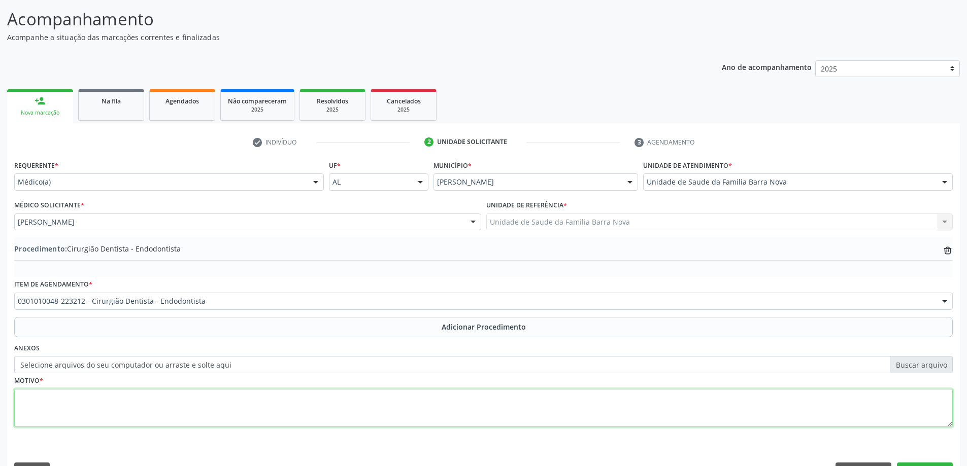
click at [172, 403] on textarea at bounding box center [483, 408] width 938 height 39
type textarea "t"
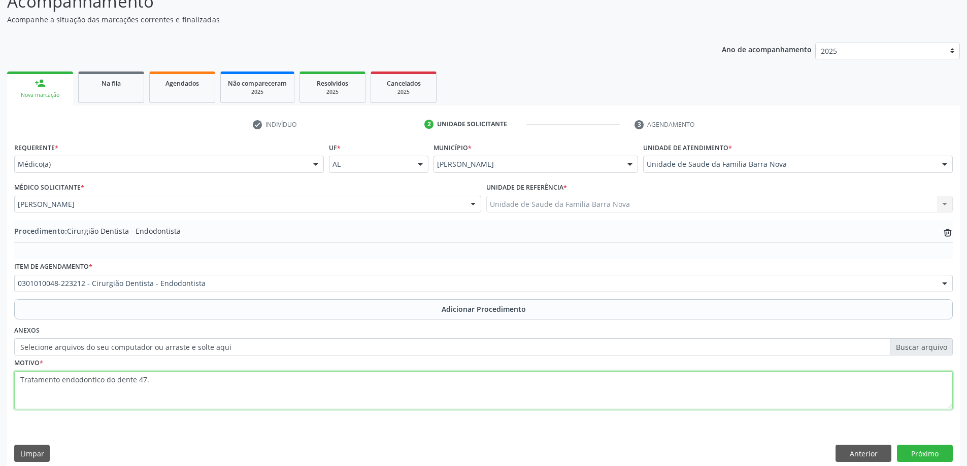
scroll to position [105, 0]
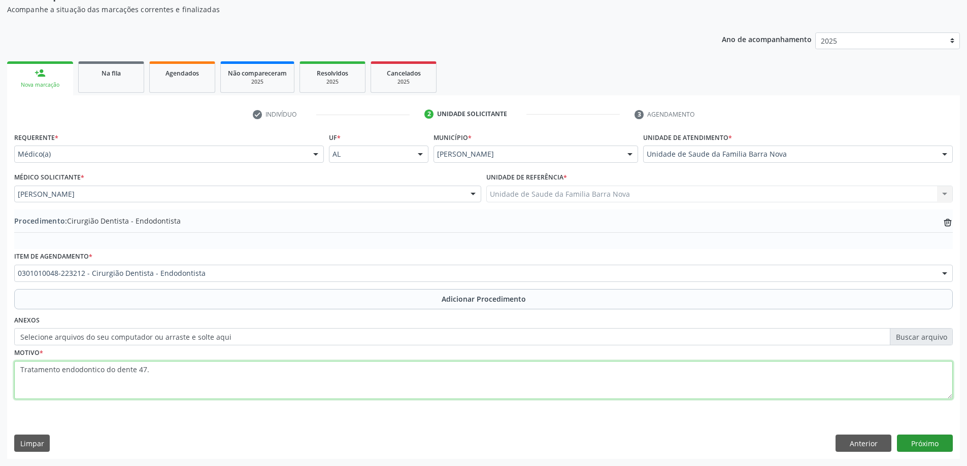
type textarea "Tratamento endodontico do dente 47."
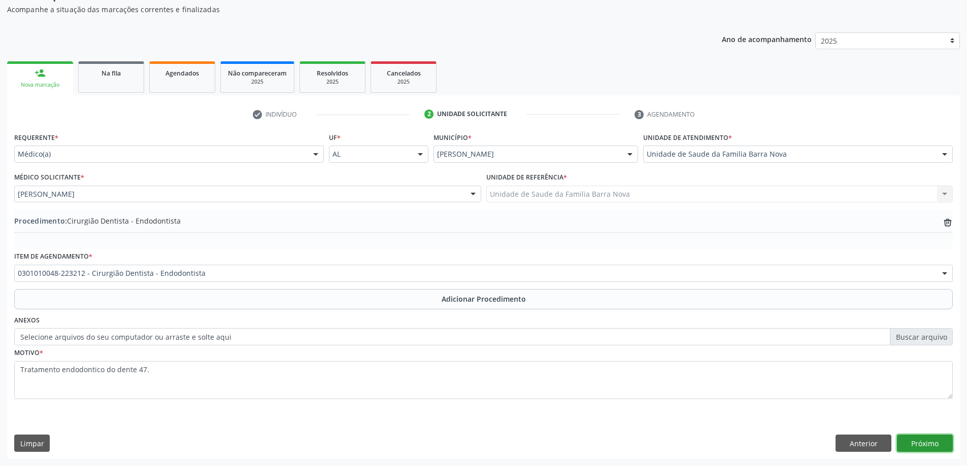
click at [912, 441] on button "Próximo" at bounding box center [925, 443] width 56 height 17
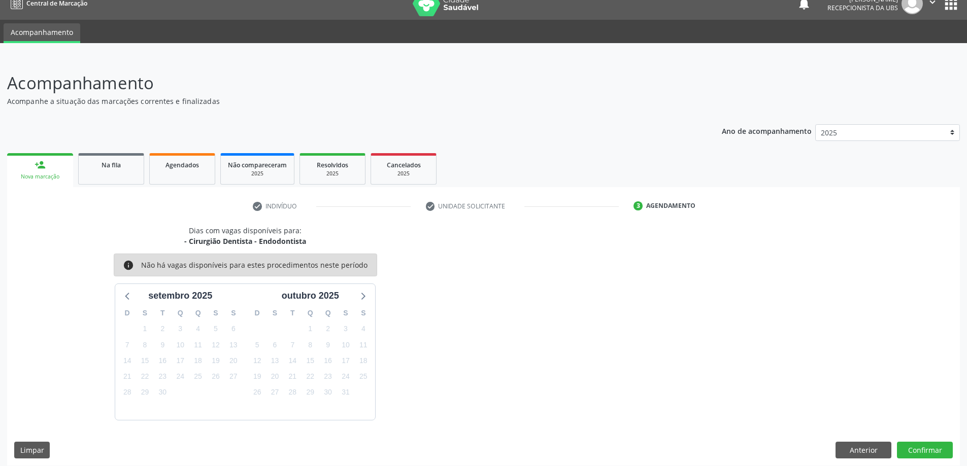
scroll to position [19, 0]
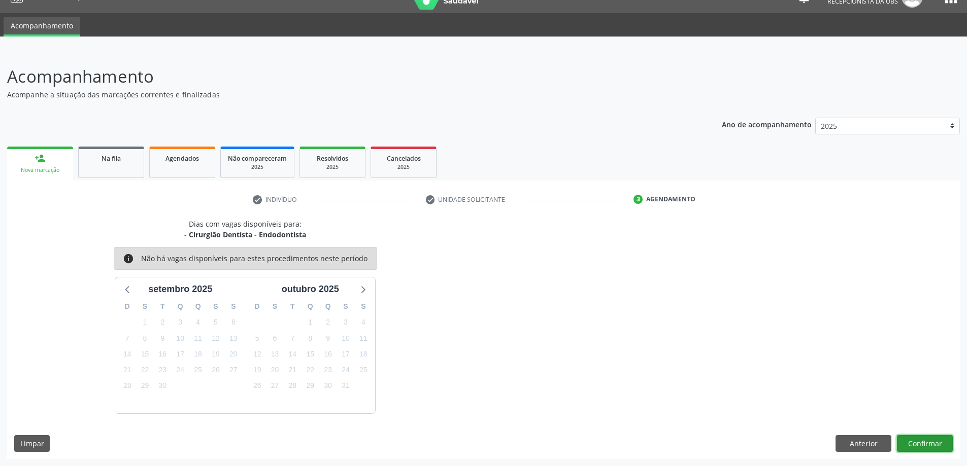
click at [922, 444] on button "Confirmar" at bounding box center [925, 443] width 56 height 17
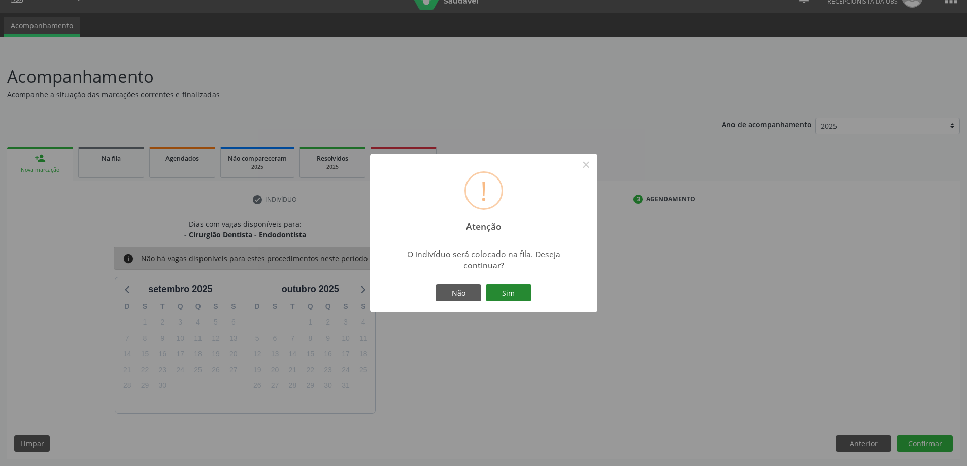
click at [503, 292] on button "Sim" at bounding box center [509, 293] width 46 height 17
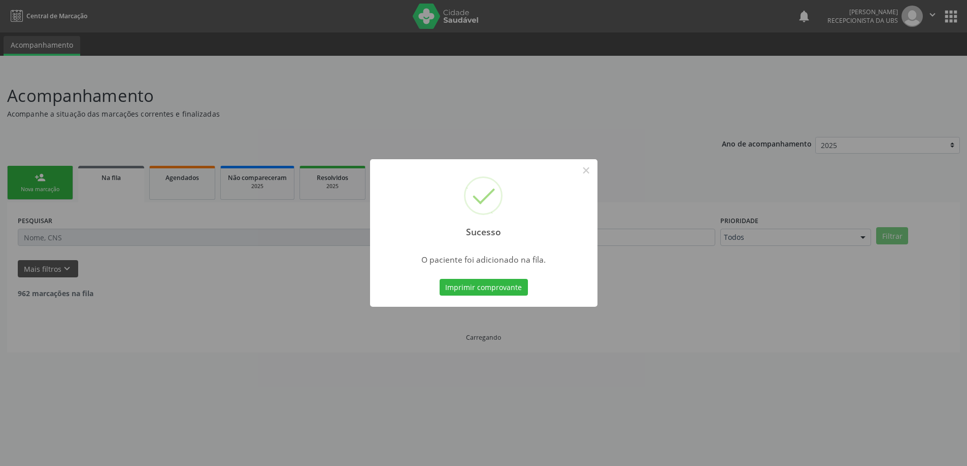
scroll to position [0, 0]
